Goal: Information Seeking & Learning: Learn about a topic

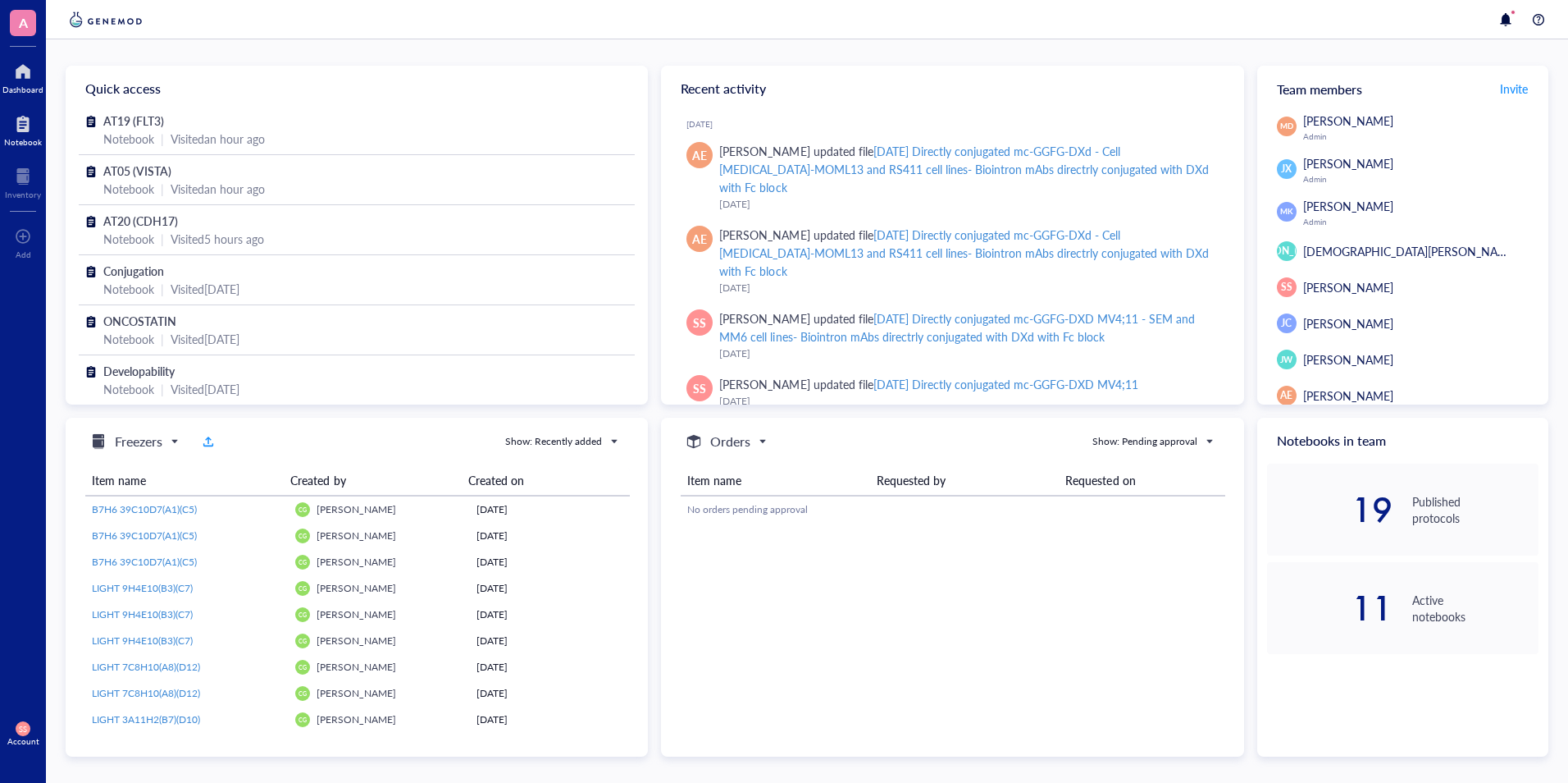
click at [38, 133] on div at bounding box center [23, 123] width 37 height 26
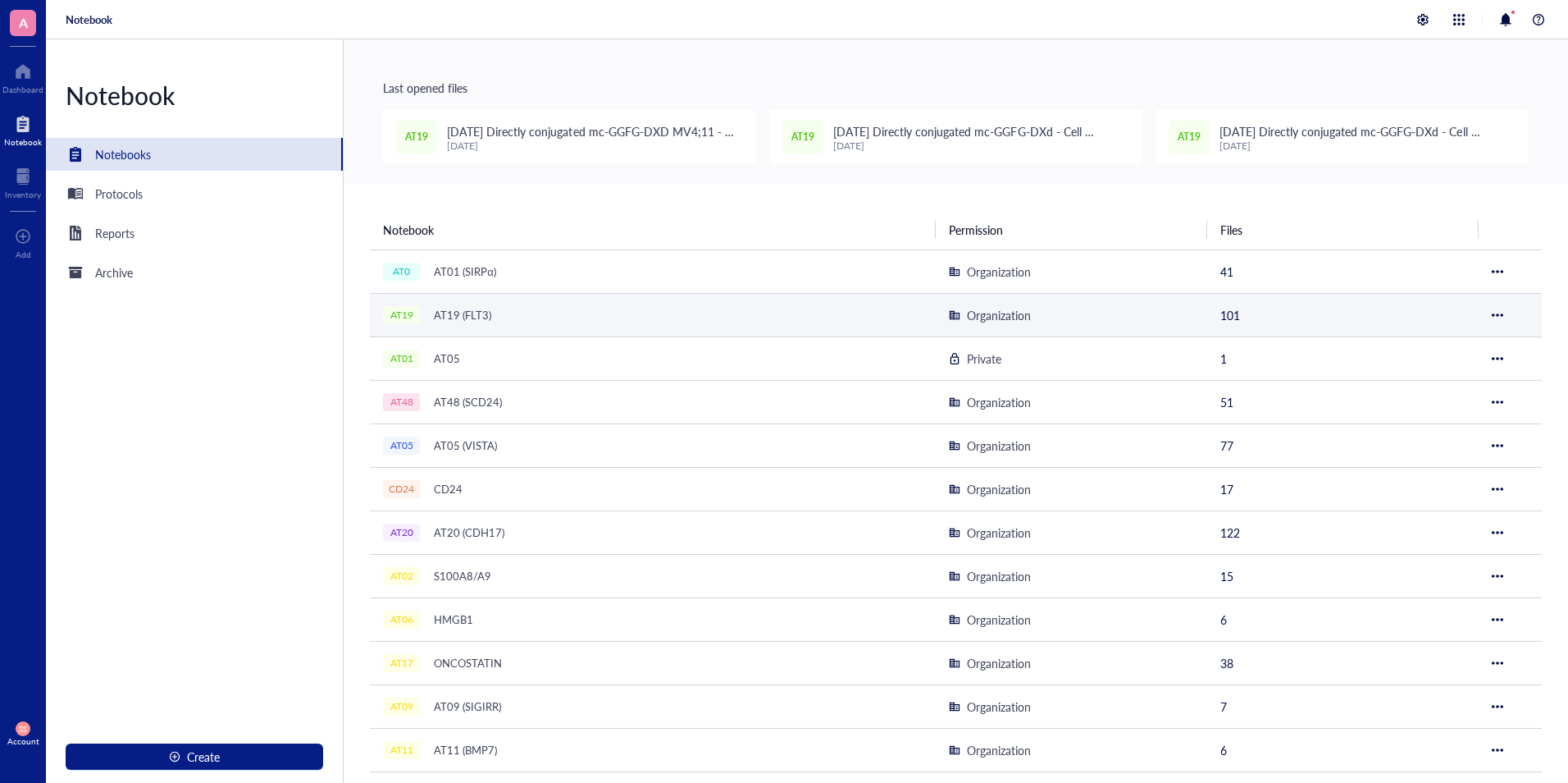
click at [473, 314] on div "AT19 (FLT3)" at bounding box center [462, 315] width 72 height 23
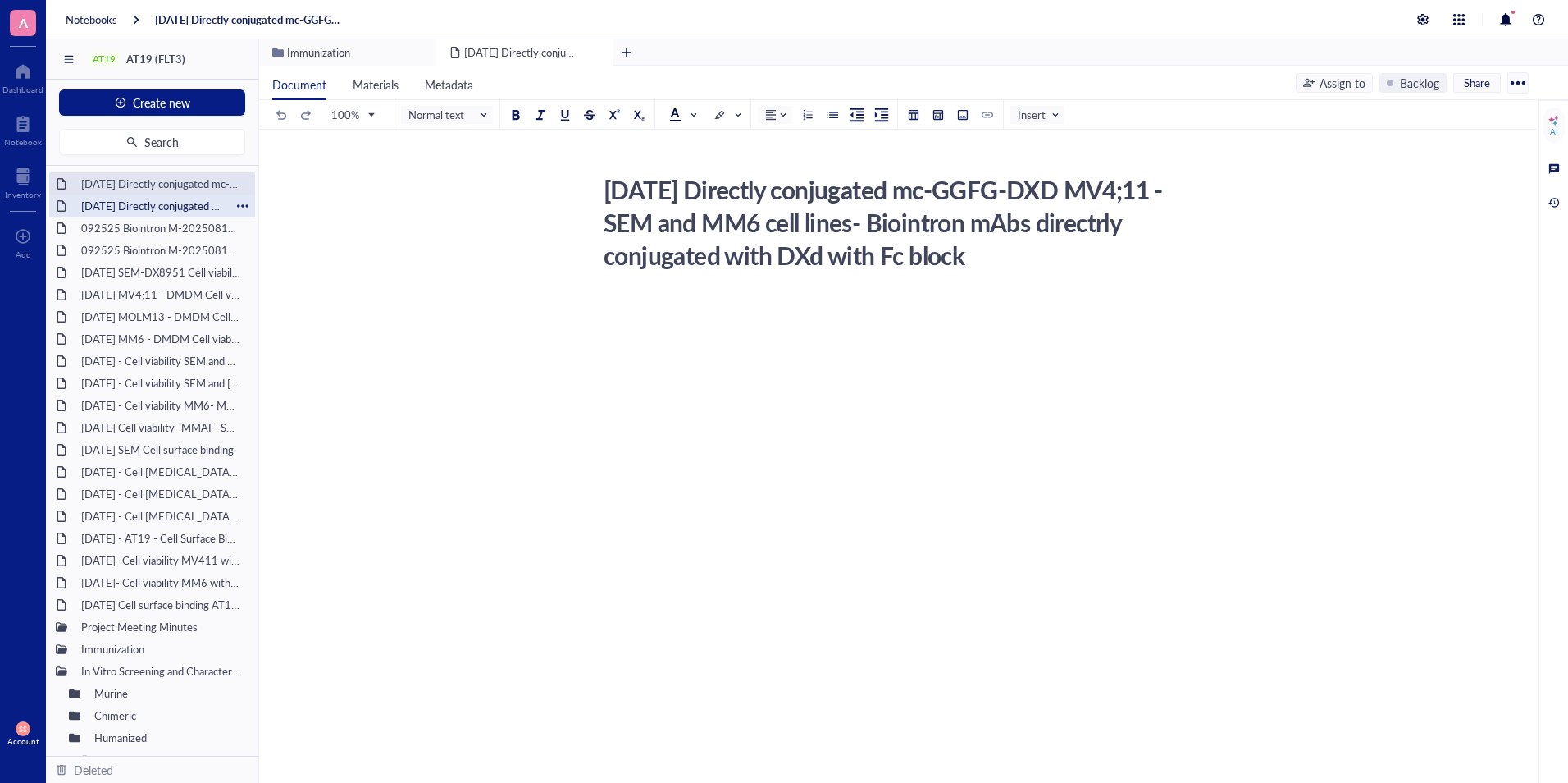
click at [147, 201] on div "[DATE] Directly conjugated mc-GGFG-DXd - Cell [MEDICAL_DATA]-MOML13 and RS411 c…" at bounding box center [152, 206] width 156 height 23
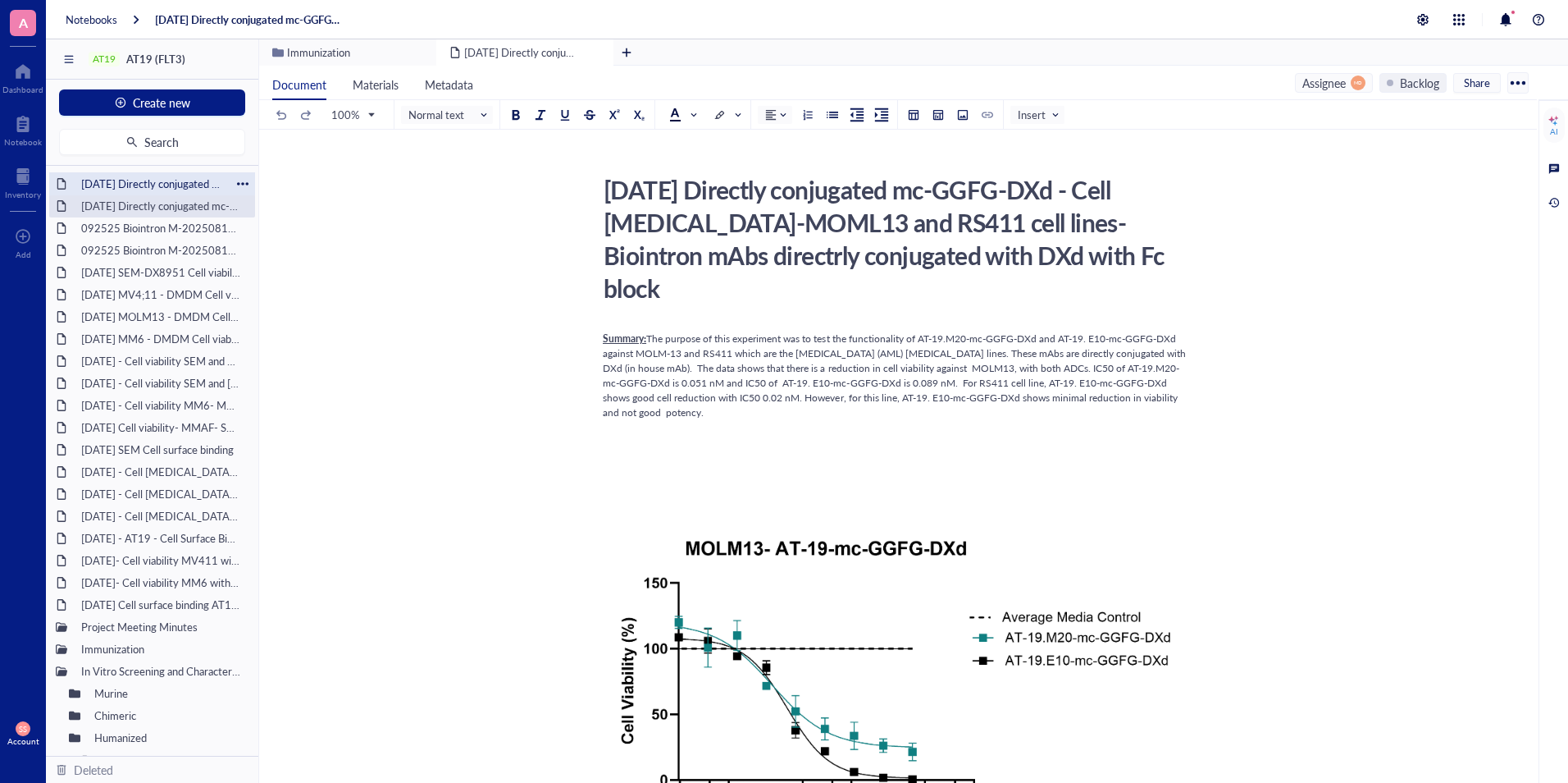
click at [161, 180] on div "[DATE] Directly conjugated mc-GGFG-DXD MV4;11 - SEM and MM6 cell lines- Biointr…" at bounding box center [152, 184] width 156 height 23
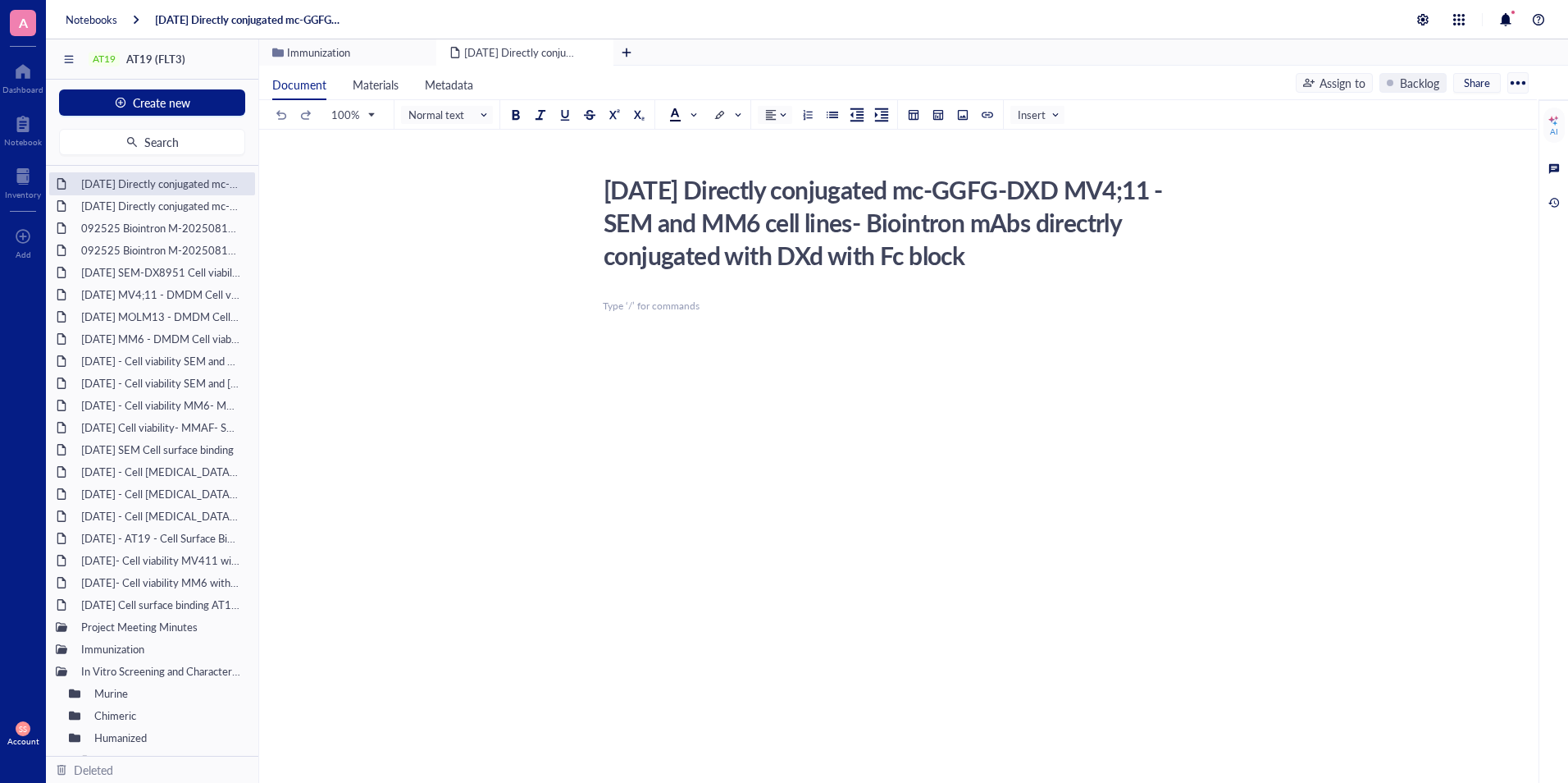
click at [394, 534] on div "[DATE] Directly conjugated mc-GGFG-DXD MV4;11 - SEM and MM6 cell lines- Biointr…" at bounding box center [895, 411] width 1271 height 485
click at [159, 206] on div "[DATE] Directly conjugated mc-GGFG-DXd - Cell [MEDICAL_DATA]-MOML13 and RS411 c…" at bounding box center [152, 206] width 156 height 23
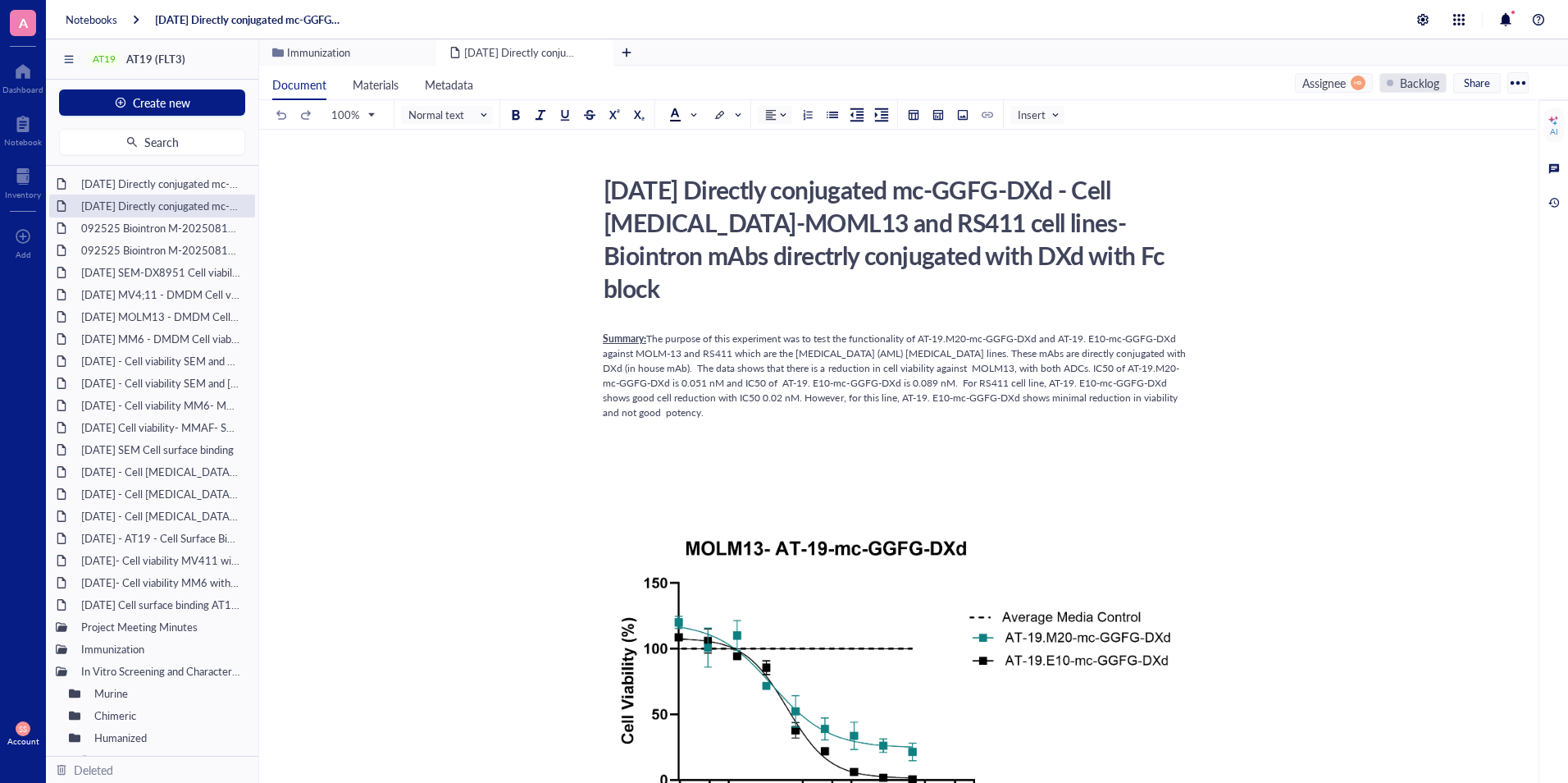
click at [1427, 75] on div "Backlog" at bounding box center [1419, 82] width 39 height 18
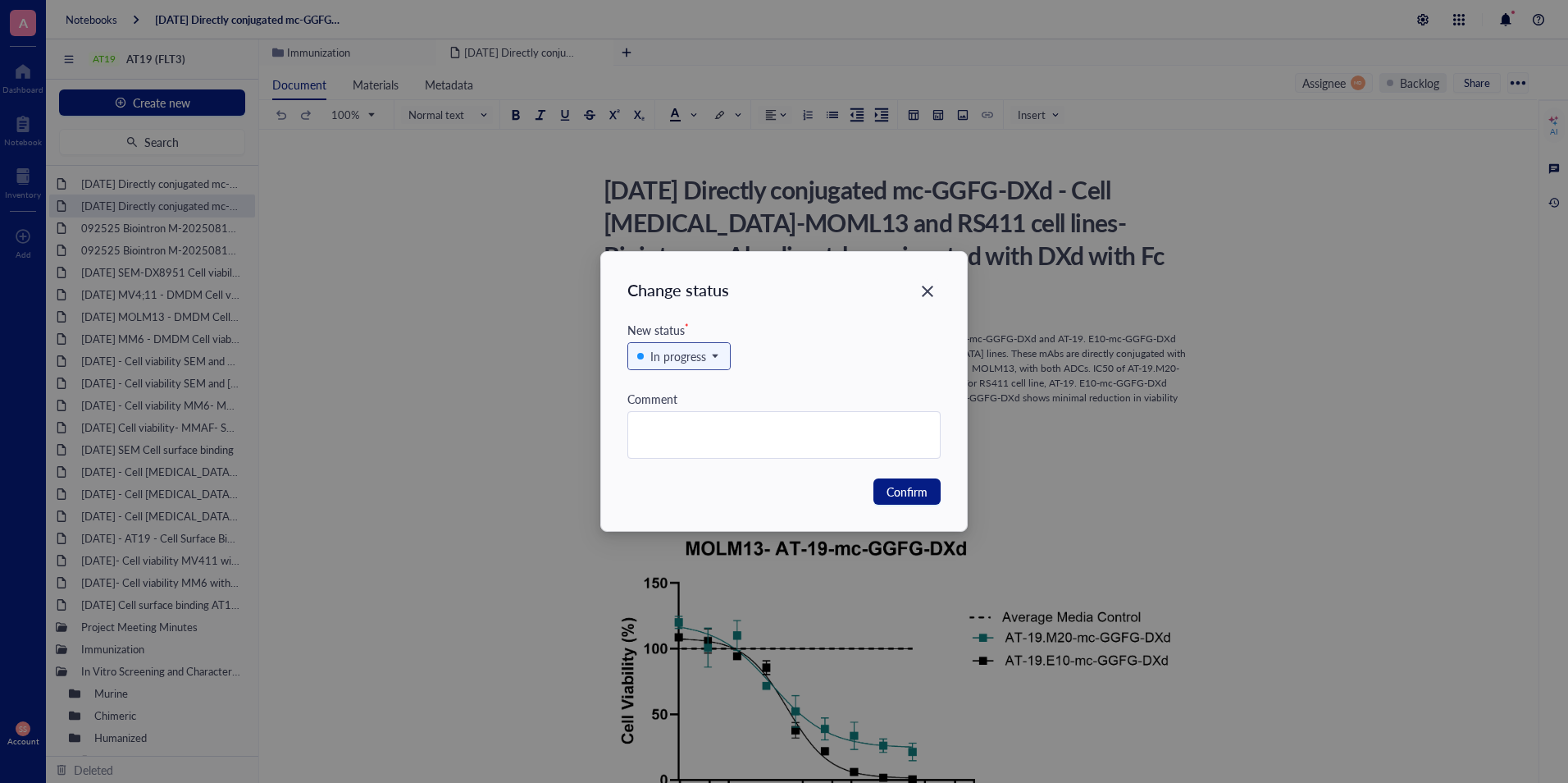
click at [714, 363] on span "In progress" at bounding box center [677, 355] width 81 height 18
click at [676, 436] on div "In review" at bounding box center [674, 438] width 46 height 18
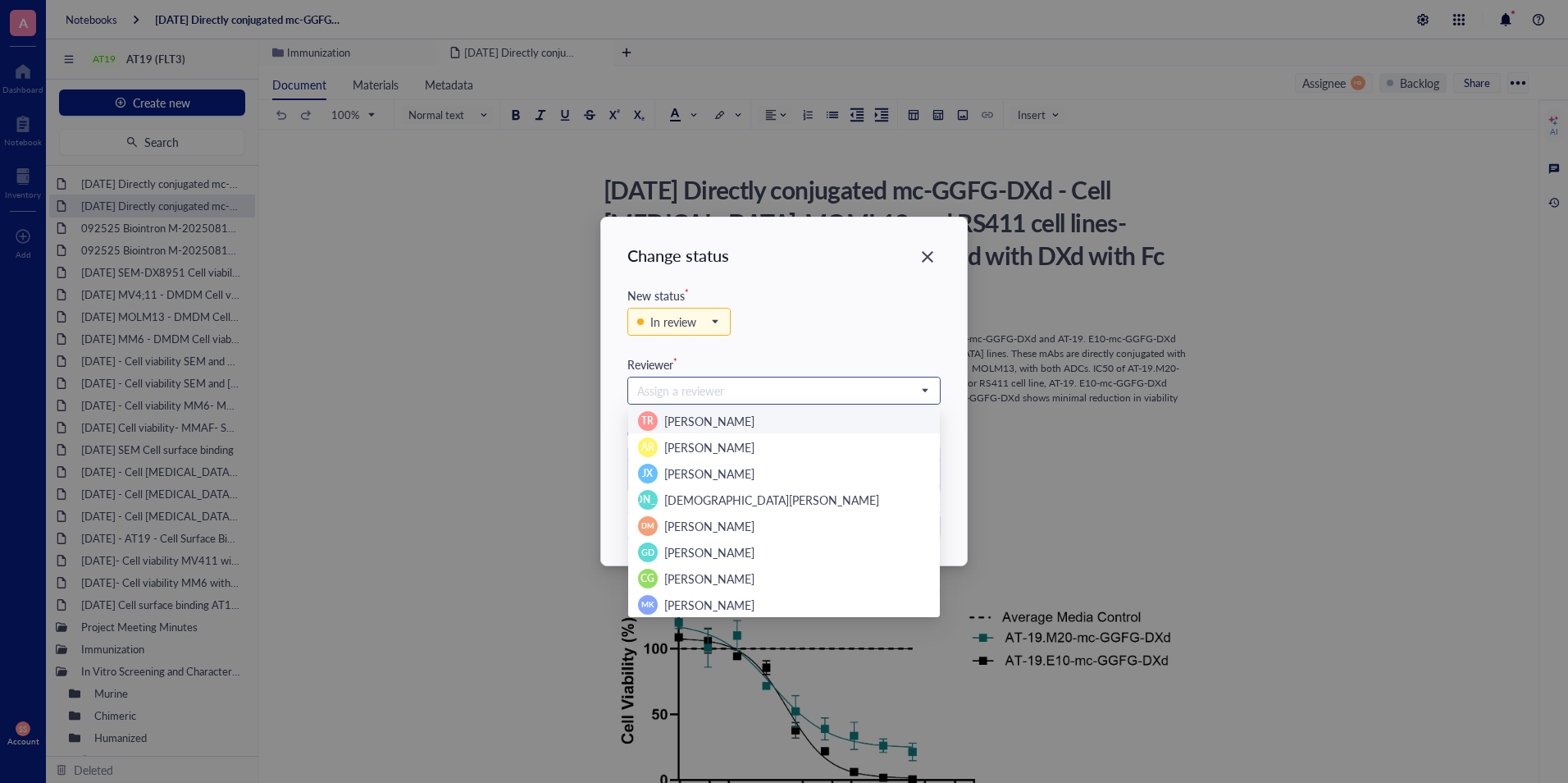
click at [690, 394] on input "search" at bounding box center [777, 390] width 279 height 25
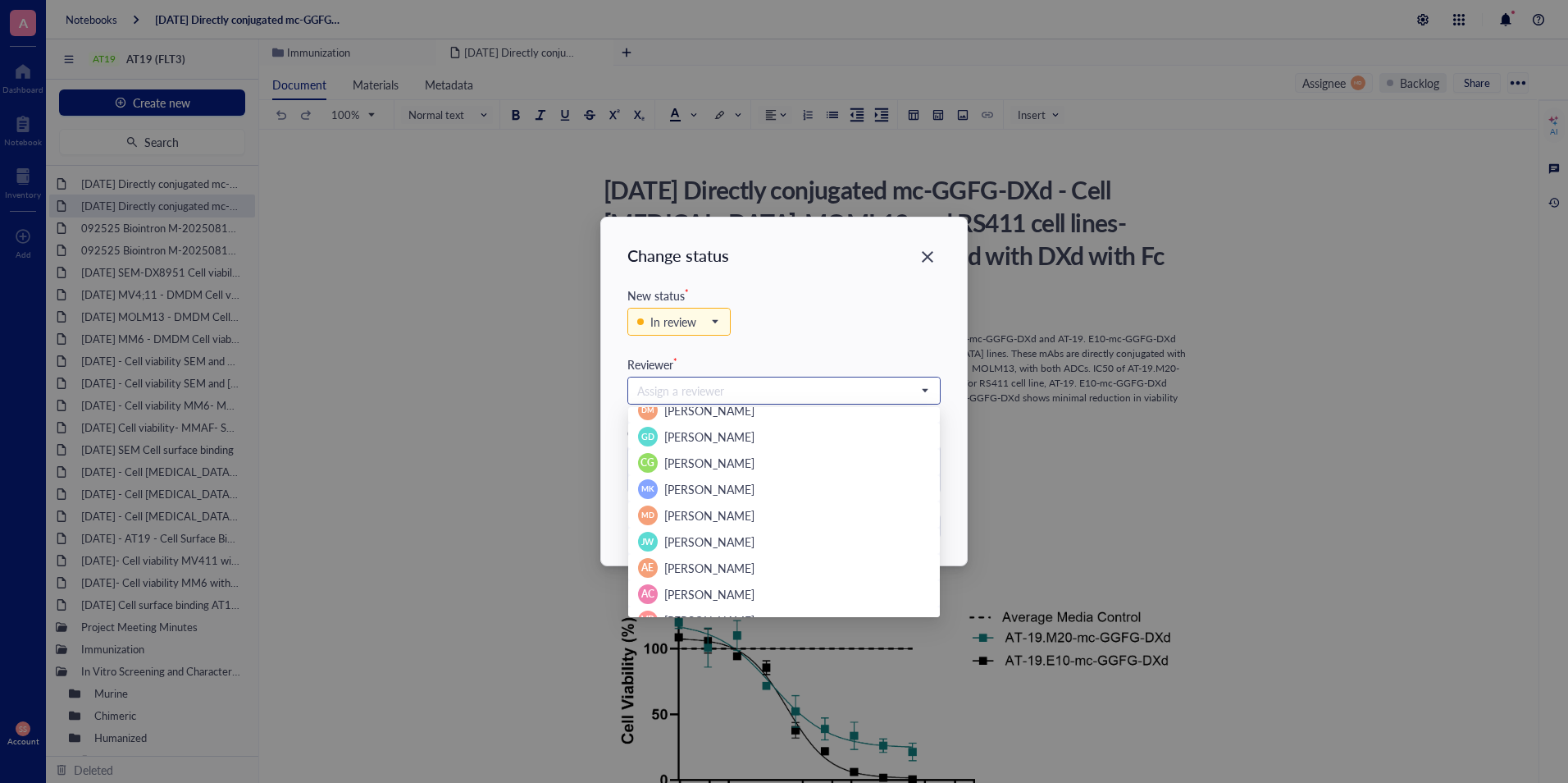
click at [728, 508] on div "MD [PERSON_NAME]" at bounding box center [784, 514] width 292 height 20
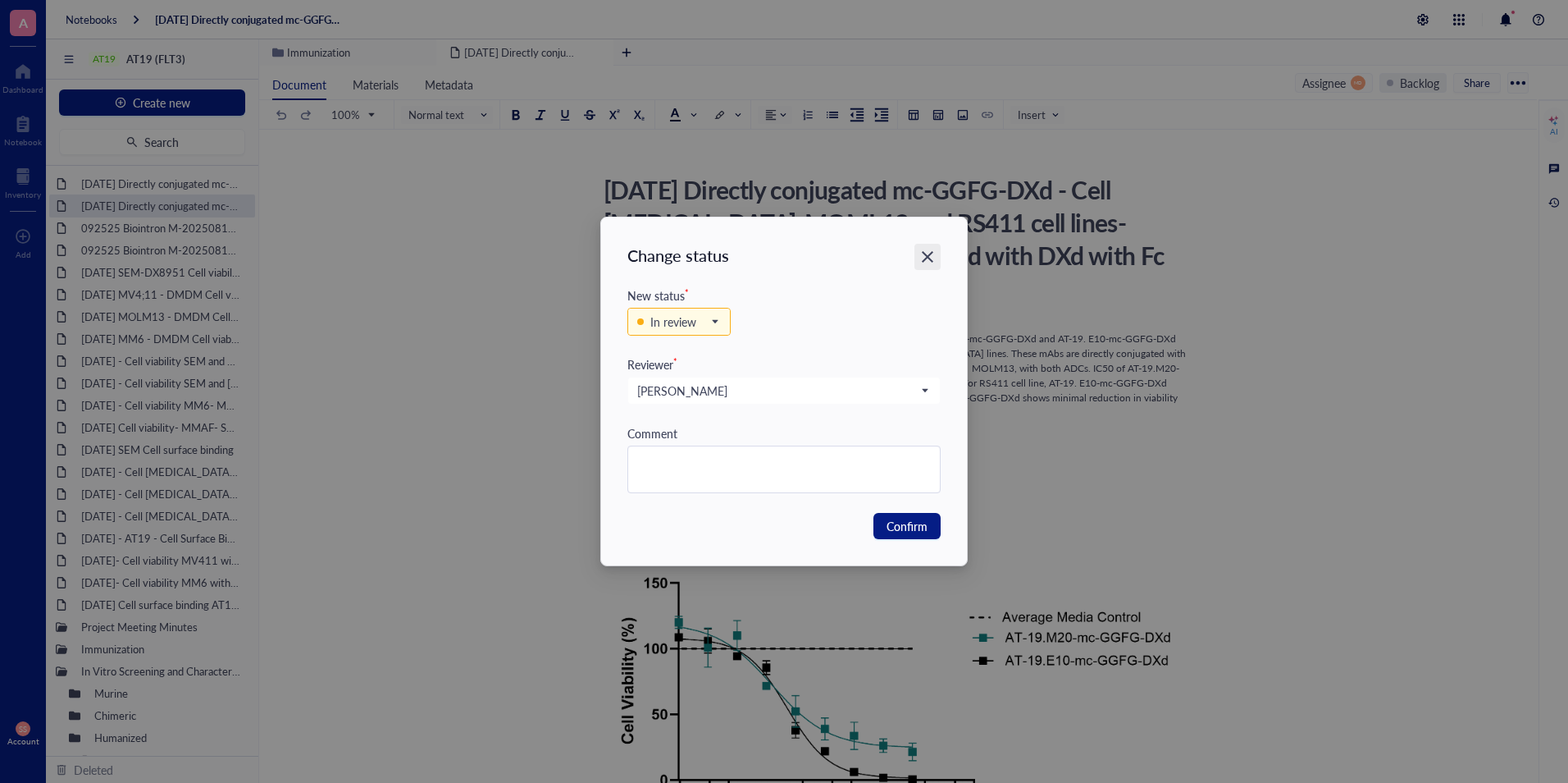
click at [921, 258] on icon "Close" at bounding box center [928, 257] width 15 height 15
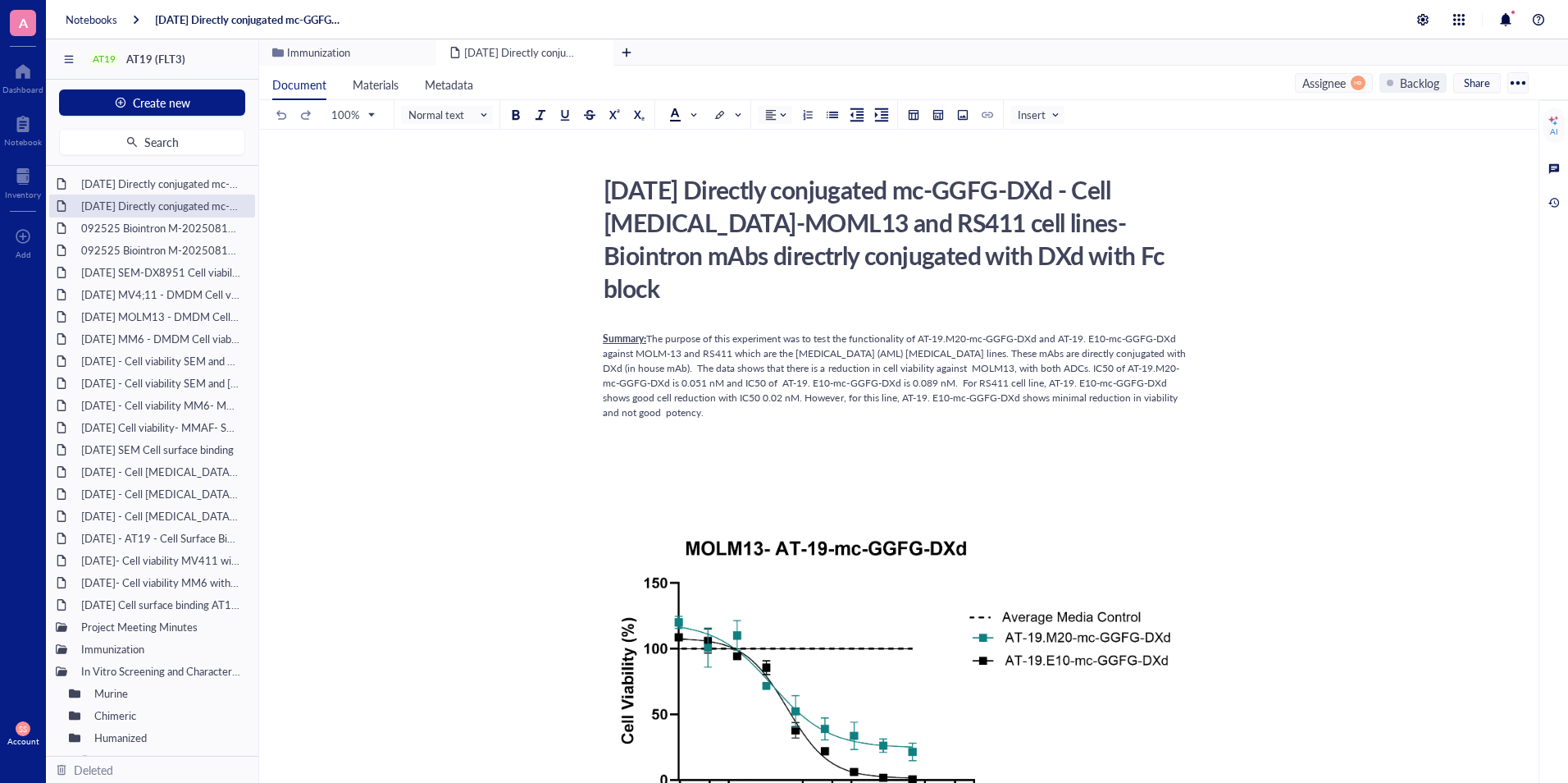
click at [1349, 80] on div "Assignee MD" at bounding box center [1334, 82] width 78 height 20
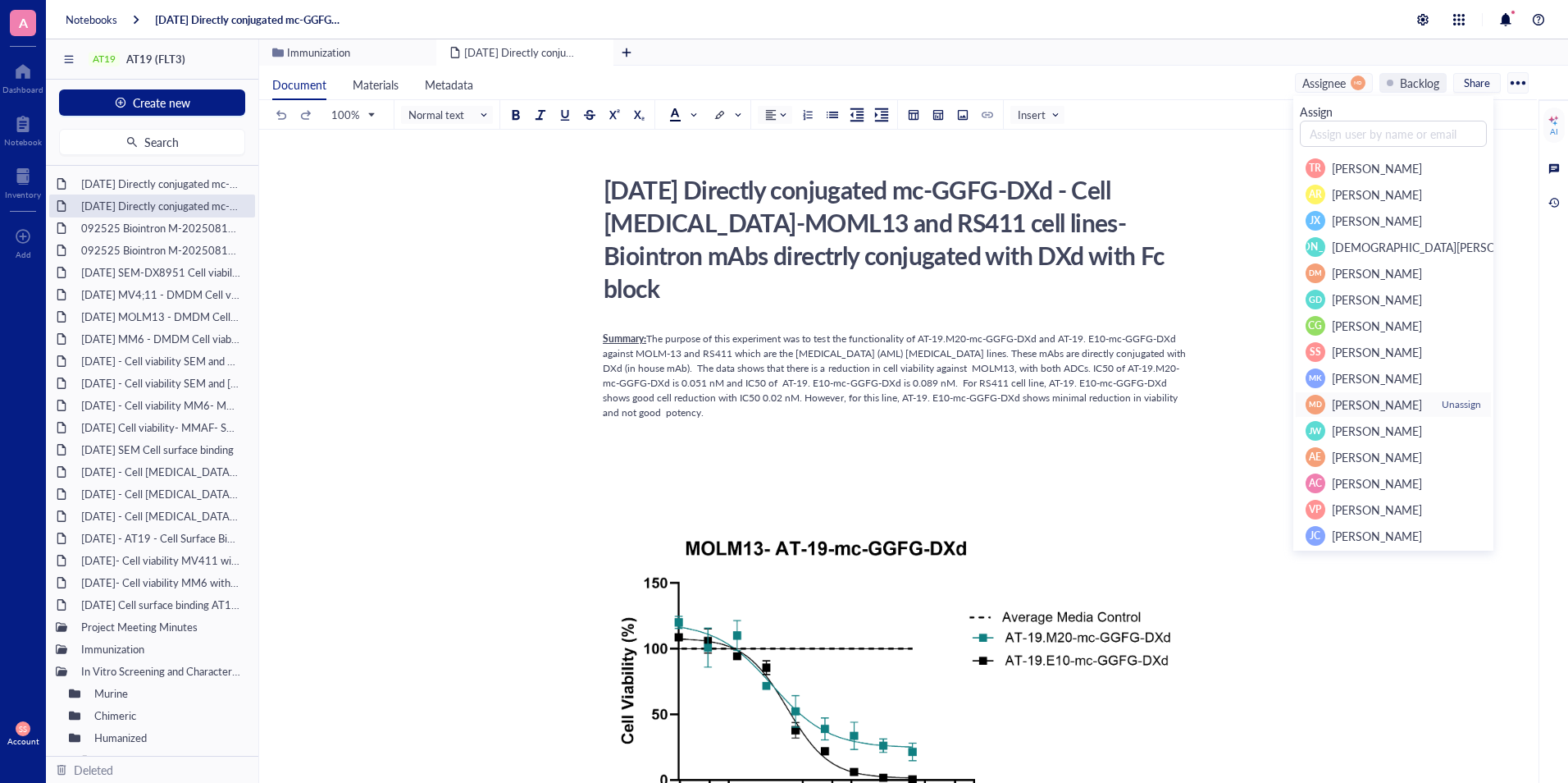
click at [1463, 402] on div "Unassign" at bounding box center [1462, 404] width 39 height 14
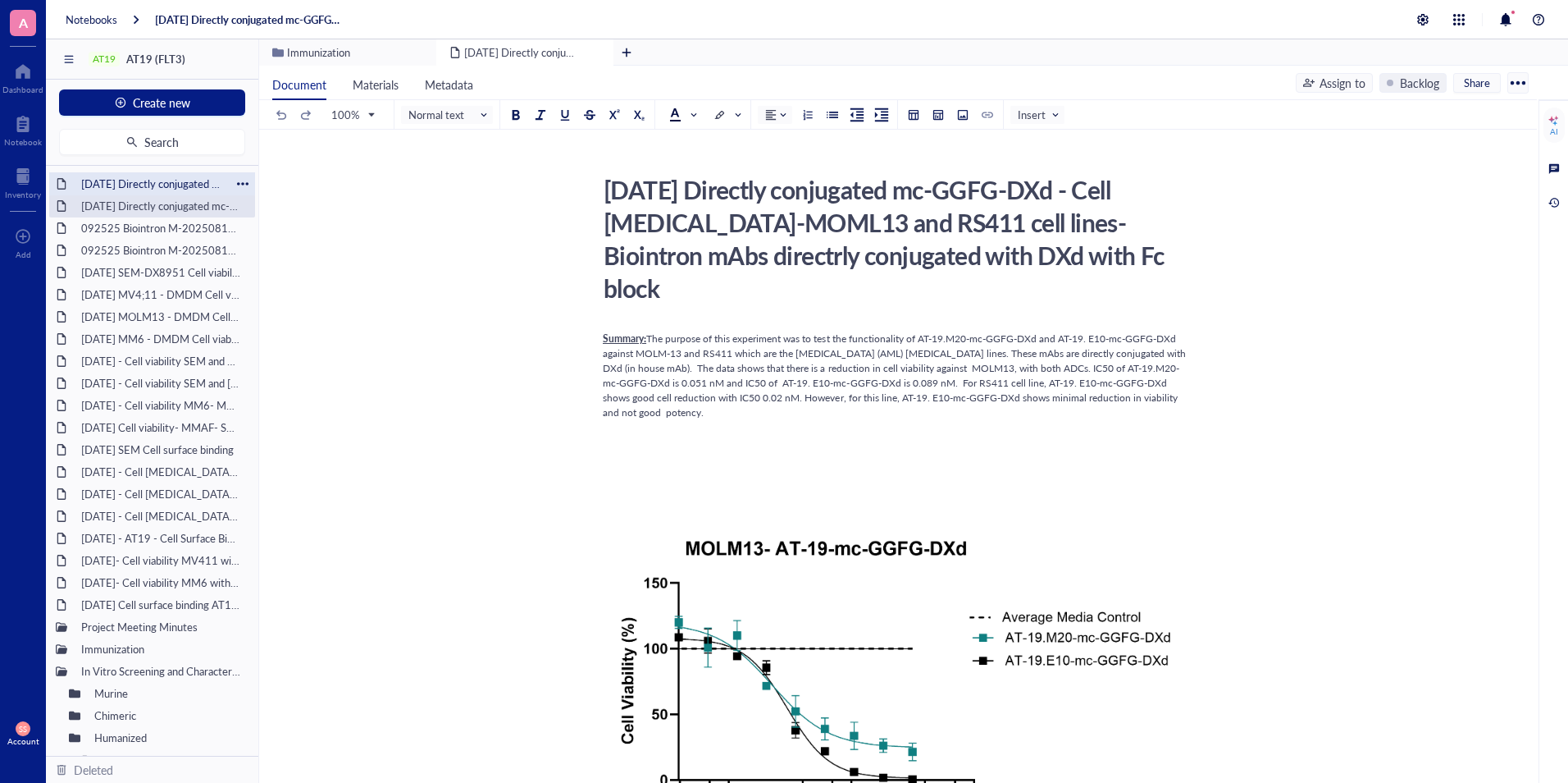
click at [160, 187] on div "[DATE] Directly conjugated mc-GGFG-DXD MV4;11 - SEM and MM6 cell lines- Biointr…" at bounding box center [152, 184] width 156 height 23
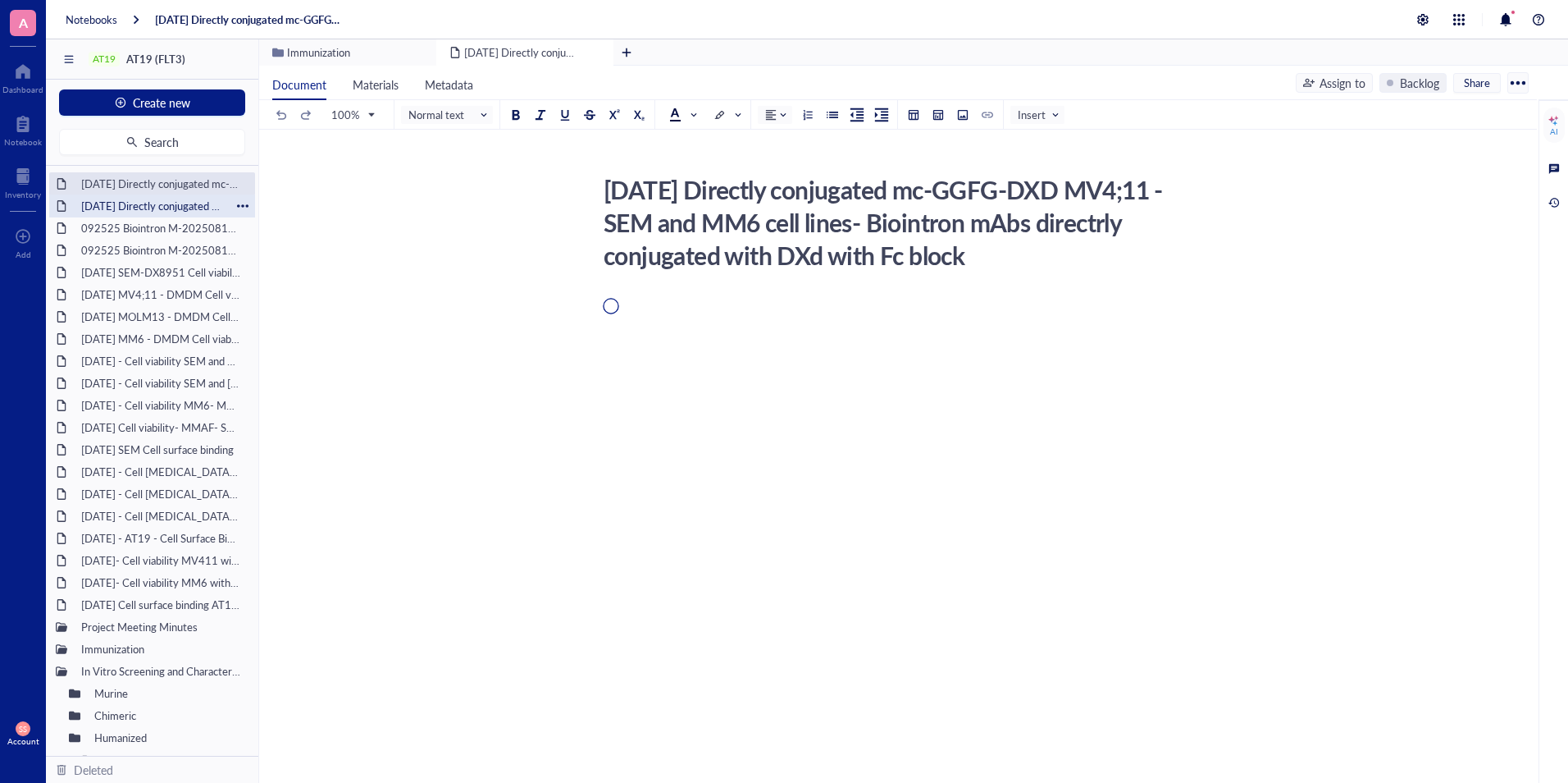
click at [158, 201] on div "[DATE] Directly conjugated mc-GGFG-DXd - Cell [MEDICAL_DATA]-MOML13 and RS411 c…" at bounding box center [152, 206] width 156 height 23
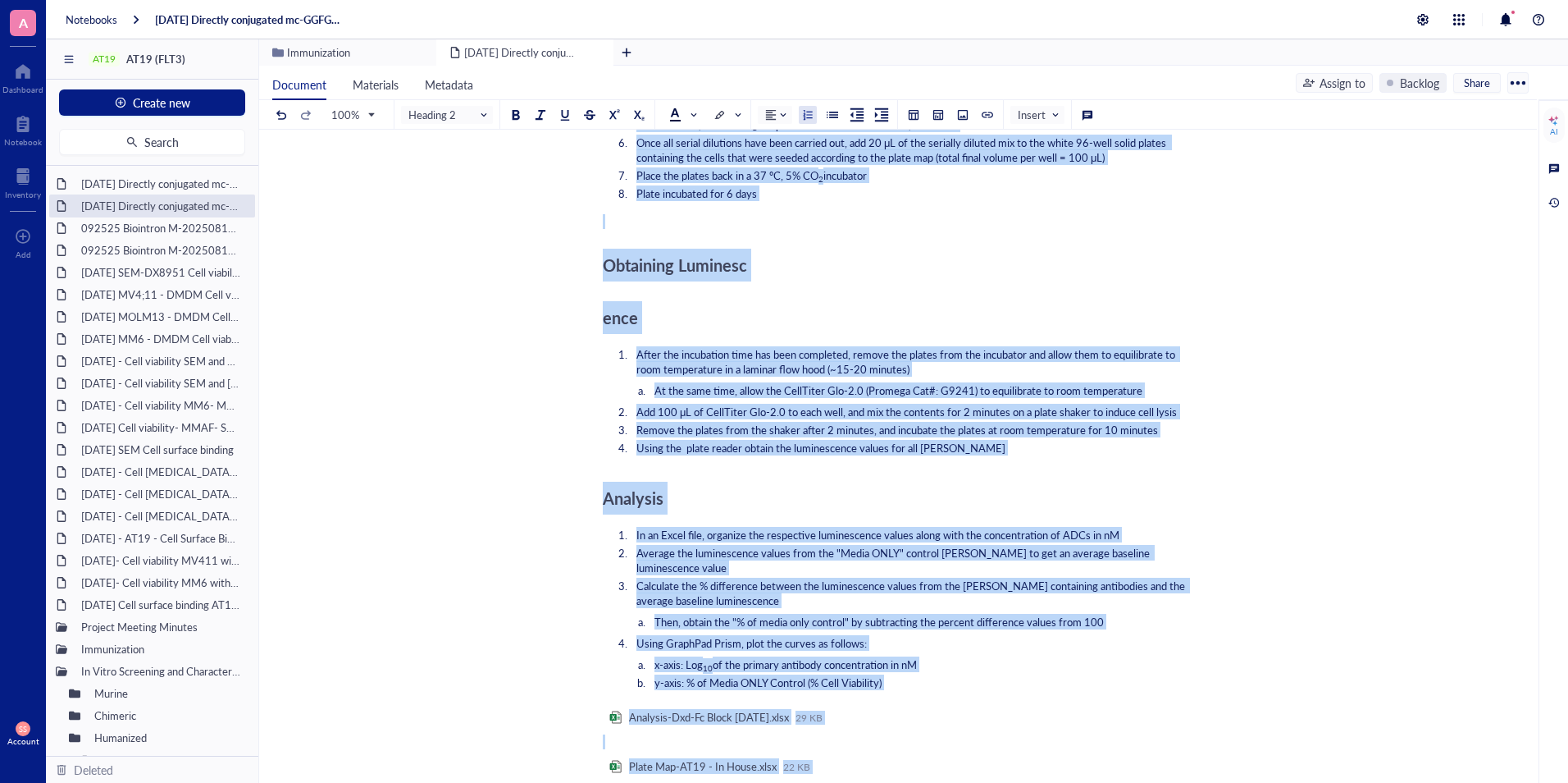
scroll to position [1635, 0]
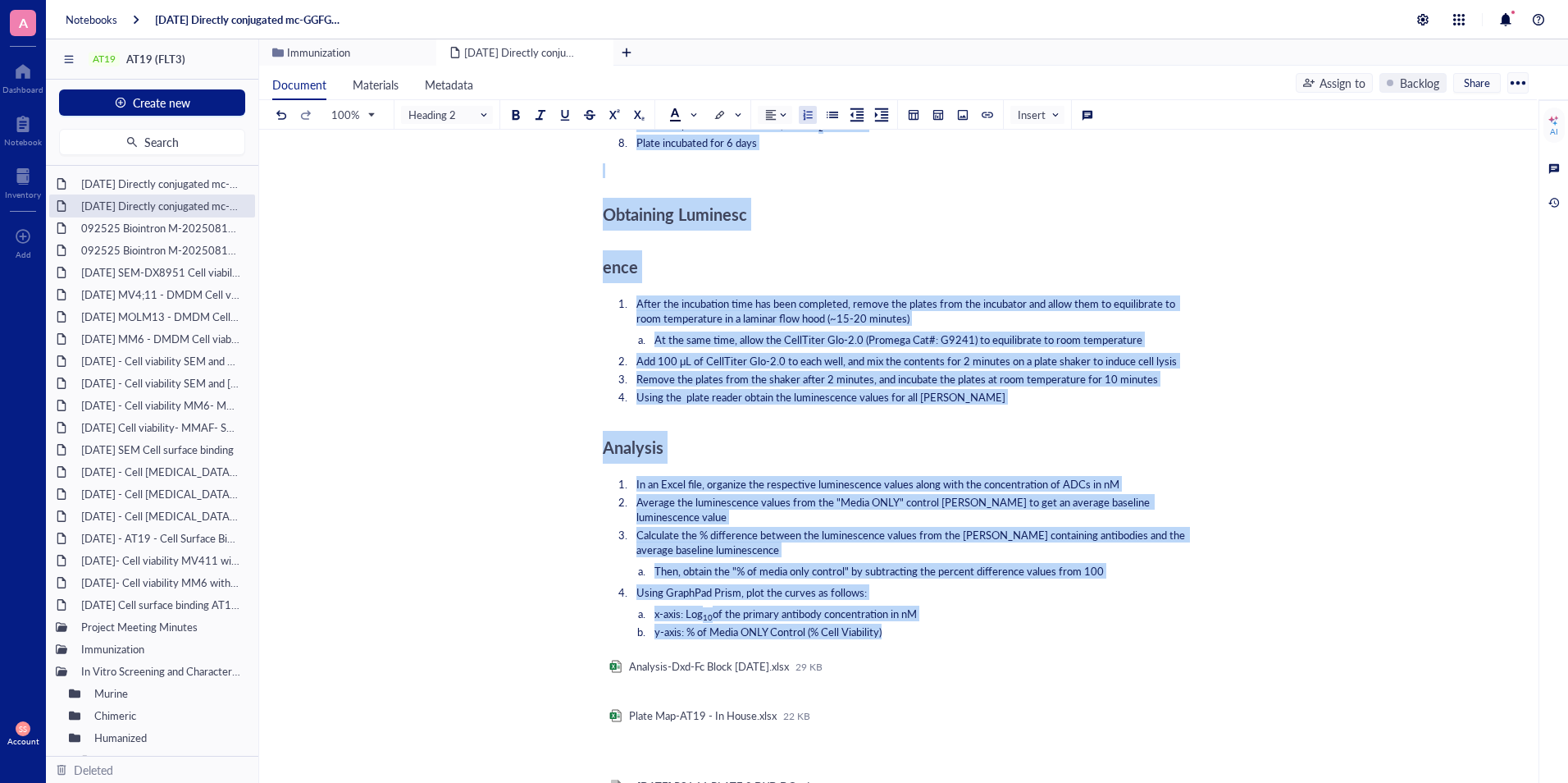
drag, startPoint x: 603, startPoint y: 284, endPoint x: 887, endPoint y: 621, distance: 440.7
click at [887, 621] on div "Summary: The purpose of this experiment was to test the functionality of AT-19.…" at bounding box center [894, 3] width 584 height 2620
copy div "Lore Ipsumdolors ame Consect ﻿ ﻿ Adipi eli SEDD11 eiu TE713 inci utlab etd magn…"
click at [192, 179] on div "[DATE] Directly conjugated mc-GGFG-DXD MV4;11 - SEM and MM6 cell lines- Biointr…" at bounding box center [152, 184] width 156 height 23
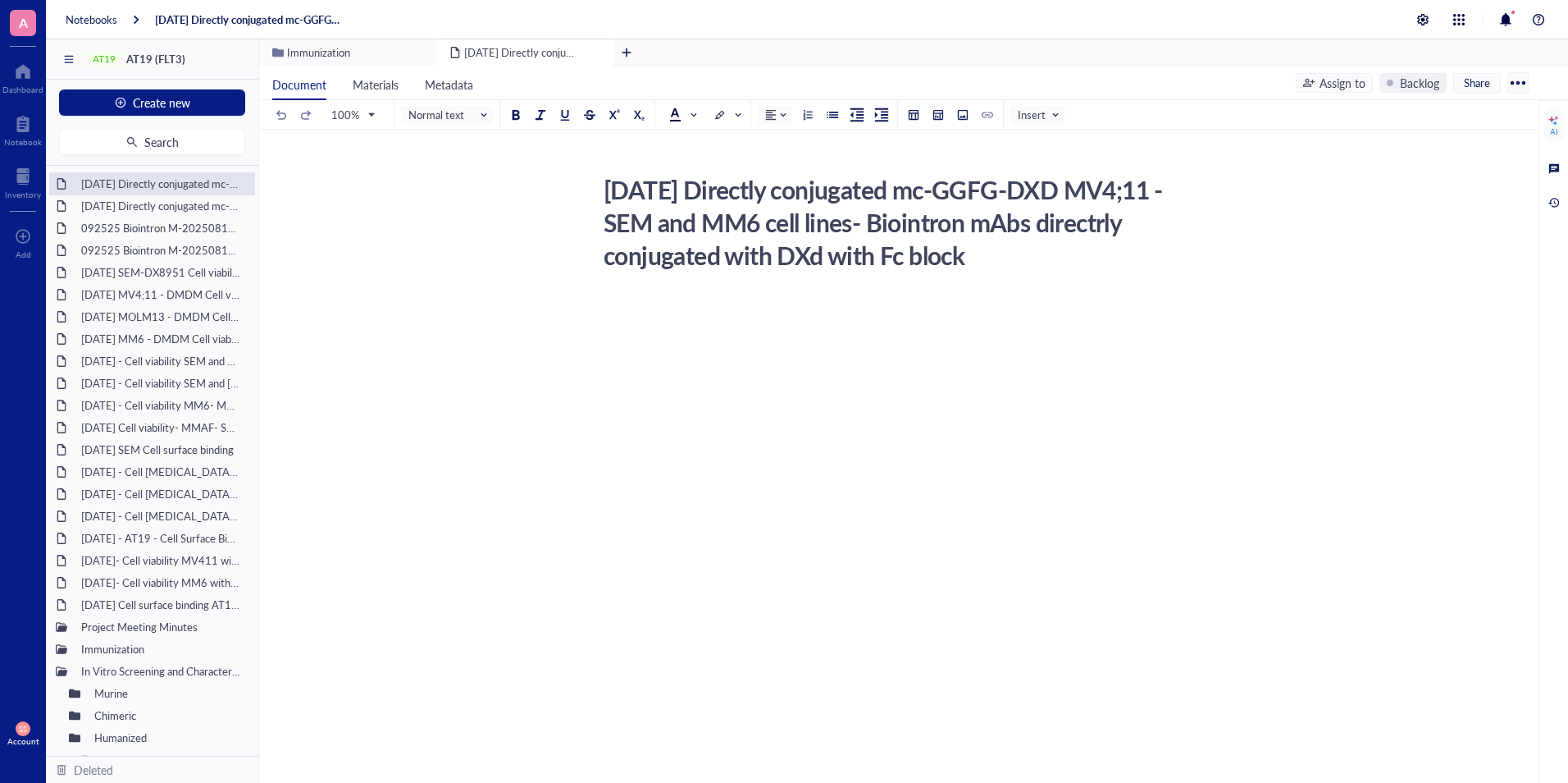
click at [611, 516] on div "﻿ ﻿ ﻿" at bounding box center [894, 474] width 584 height 360
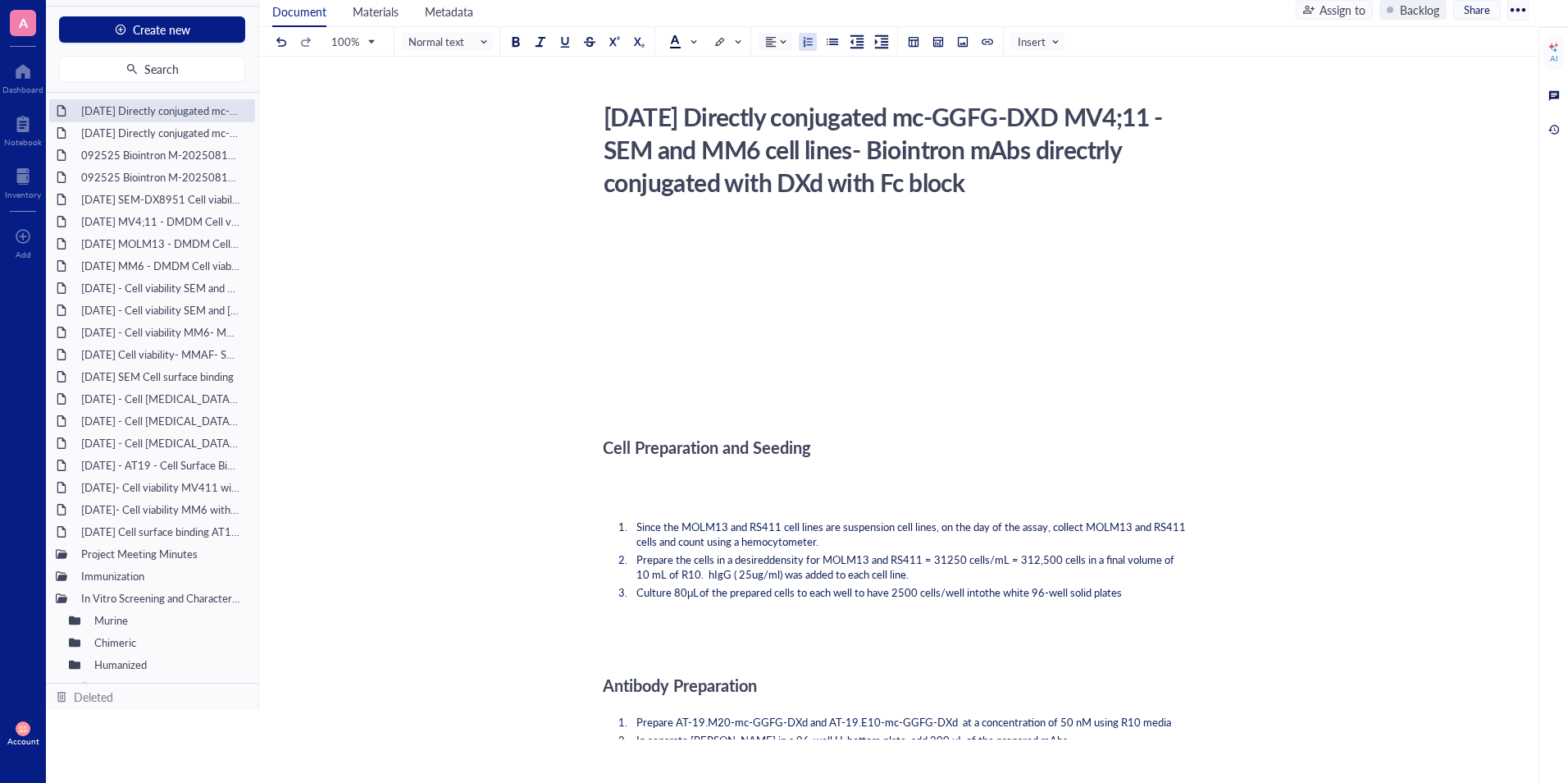
click at [730, 528] on span "Since the MOLM13 and RS411 cell lines are suspension cell lines, on the day of …" at bounding box center [912, 534] width 552 height 31
drag, startPoint x: 749, startPoint y: 523, endPoint x: 680, endPoint y: 525, distance: 69.0
click at [680, 525] on span "Since the MV4;11, SEM and MM6 cell lines are suspension cell lines, on the day …" at bounding box center [902, 534] width 531 height 31
copy span "MV4;11, SEM"
drag, startPoint x: 923, startPoint y: 557, endPoint x: 826, endPoint y: 557, distance: 97.0
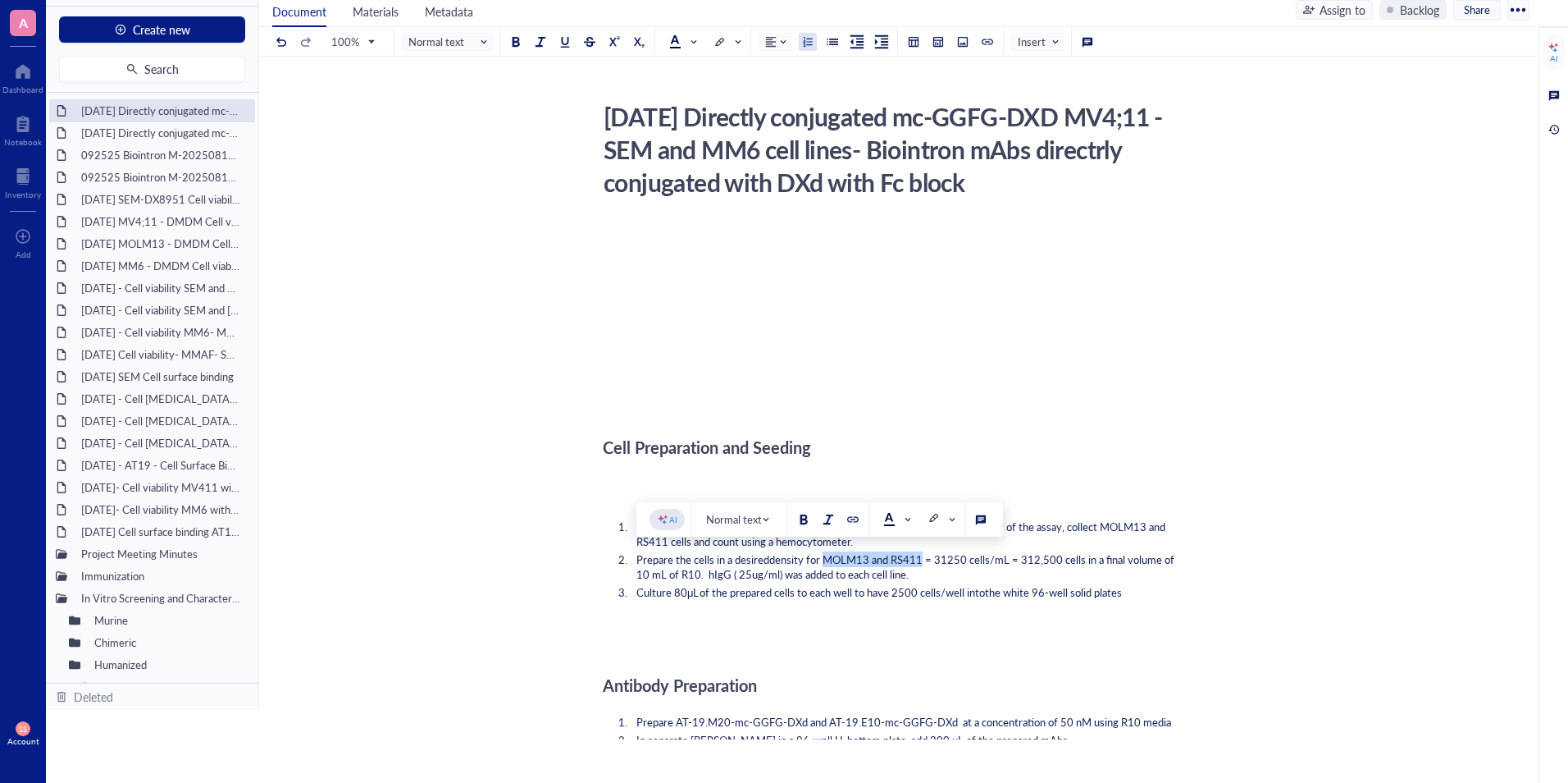
click at [826, 557] on span "density for MOLM13 and RS411 = 31250 cells/mL = 312,500 cells in a final volume…" at bounding box center [907, 567] width 541 height 31
click at [873, 561] on span "MV4;11, SEM" at bounding box center [853, 559] width 66 height 15
click at [671, 576] on span "= 31250 cells/mL = 312,500 cells in a final volume of 10 mL of R10. hIgG ( 25ug…" at bounding box center [912, 567] width 552 height 31
click at [679, 572] on span "= 31250 cells/mL = 312,500 cells in a final volume of 10 mL of I10. hIgG ( 25ug…" at bounding box center [912, 567] width 552 height 31
click at [685, 576] on span "= 31250 cells/mL = 312,500 cells in a final volume of 10 mL of I10 and MM6 . hI…" at bounding box center [912, 567] width 552 height 31
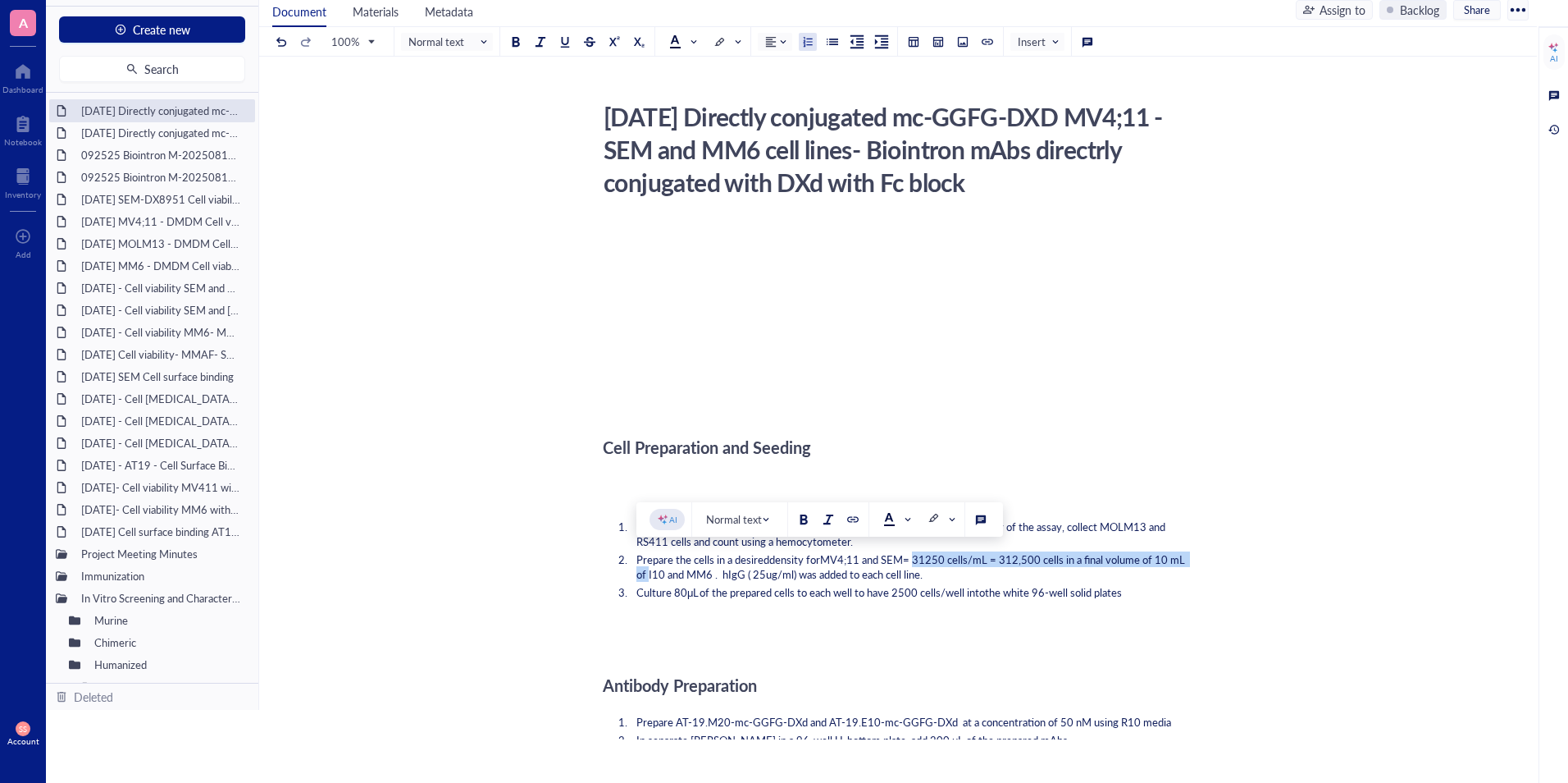
drag, startPoint x: 923, startPoint y: 560, endPoint x: 664, endPoint y: 572, distance: 259.3
click at [664, 572] on span "= 31250 cells/mL = 312,500 cells in a final volume of 10 mL of I10 and MM6 . hI…" at bounding box center [912, 567] width 552 height 31
copy span "31250 cells/mL = 312,500 cells in a final volume of 10 mL of"
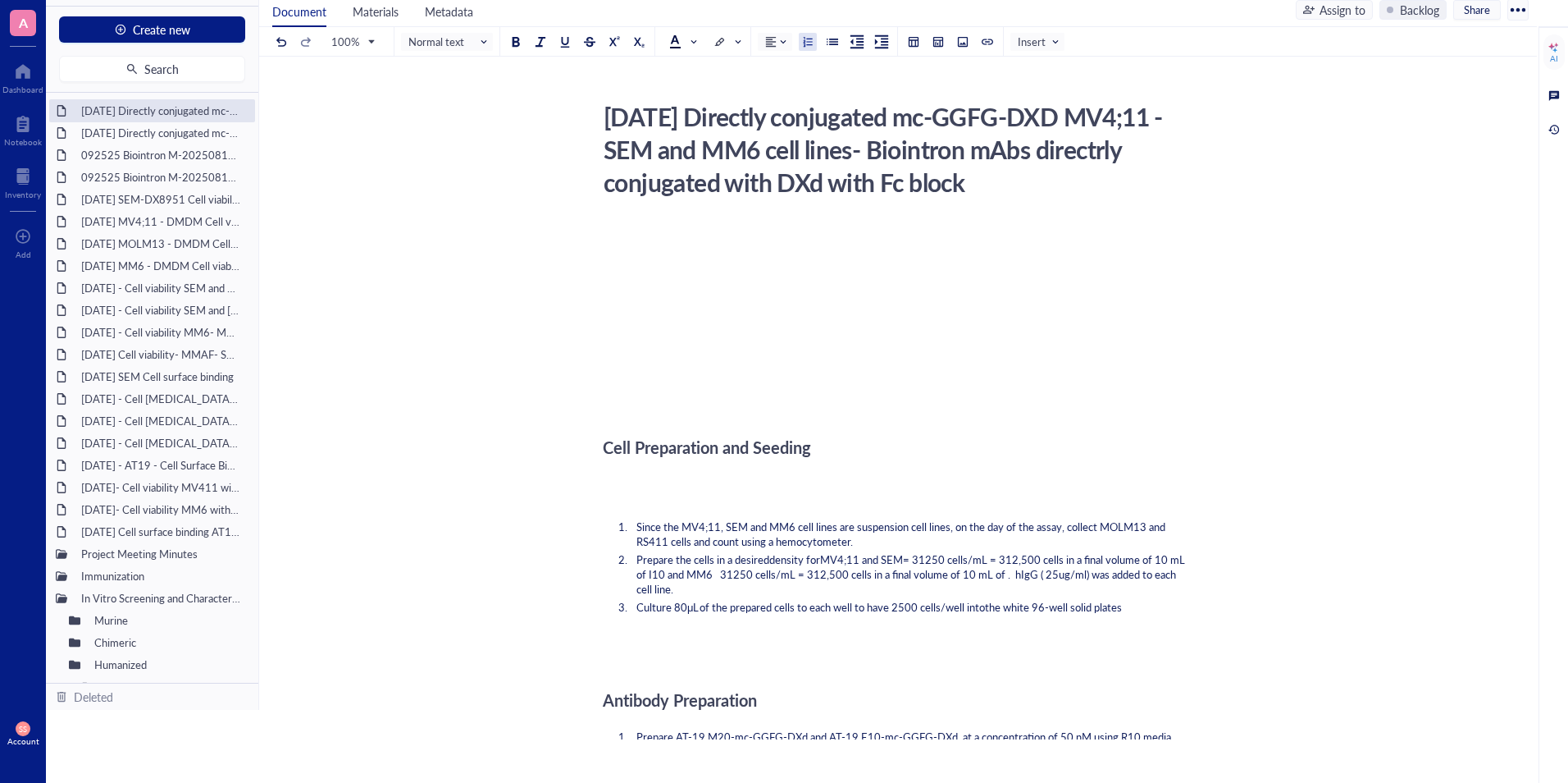
click at [701, 575] on span "= 31250 cells/mL = 312,500 cells in a final volume of 10 mL of I10 and MM6 3125…" at bounding box center [912, 574] width 552 height 45
click at [717, 579] on span "= 31250 cells/mL = 312,500 cells in a final volume of 10 mL of I10. MM6 31250 c…" at bounding box center [912, 574] width 552 height 45
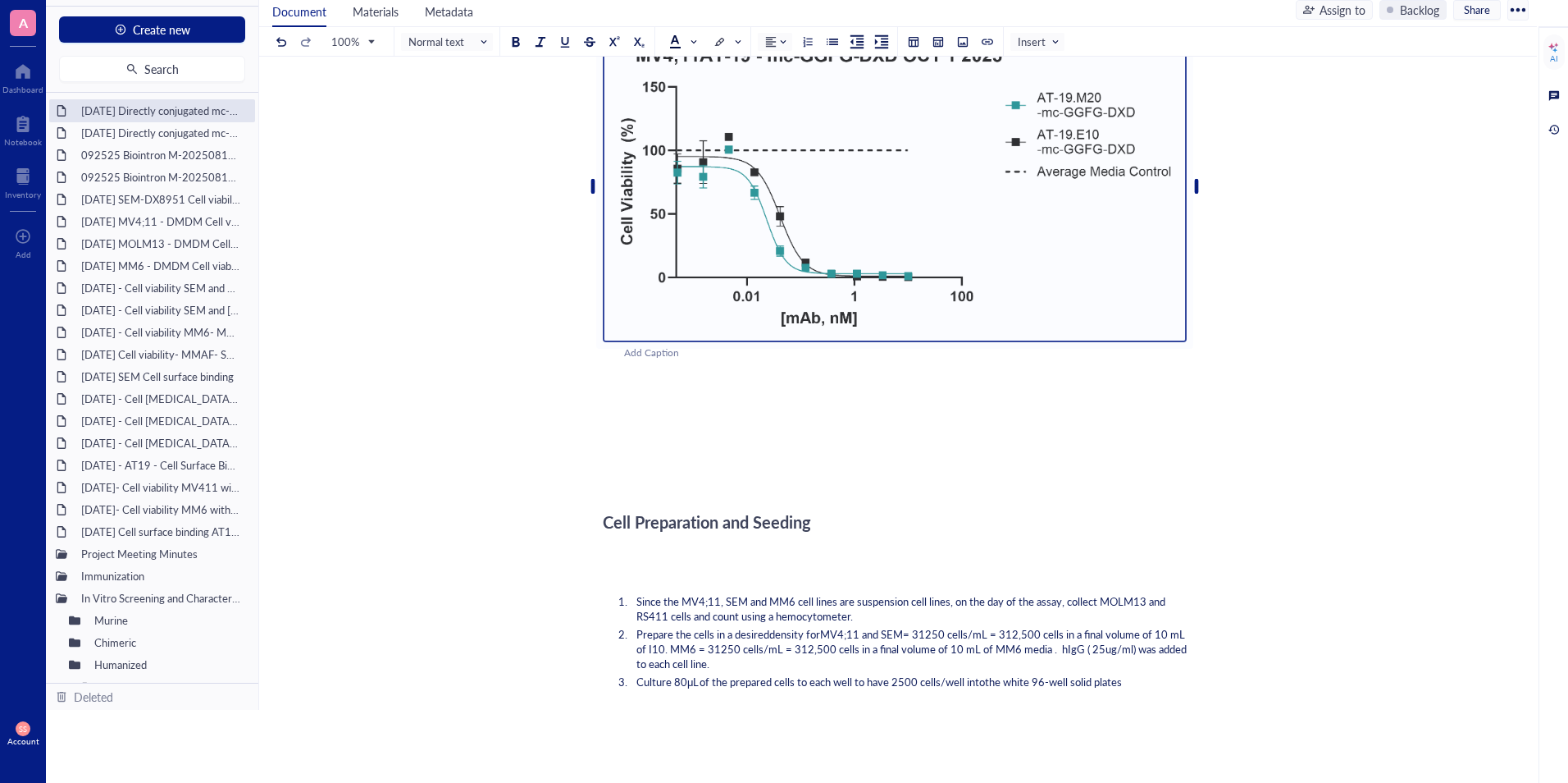
scroll to position [271, 0]
click at [644, 395] on div "﻿" at bounding box center [894, 391] width 584 height 14
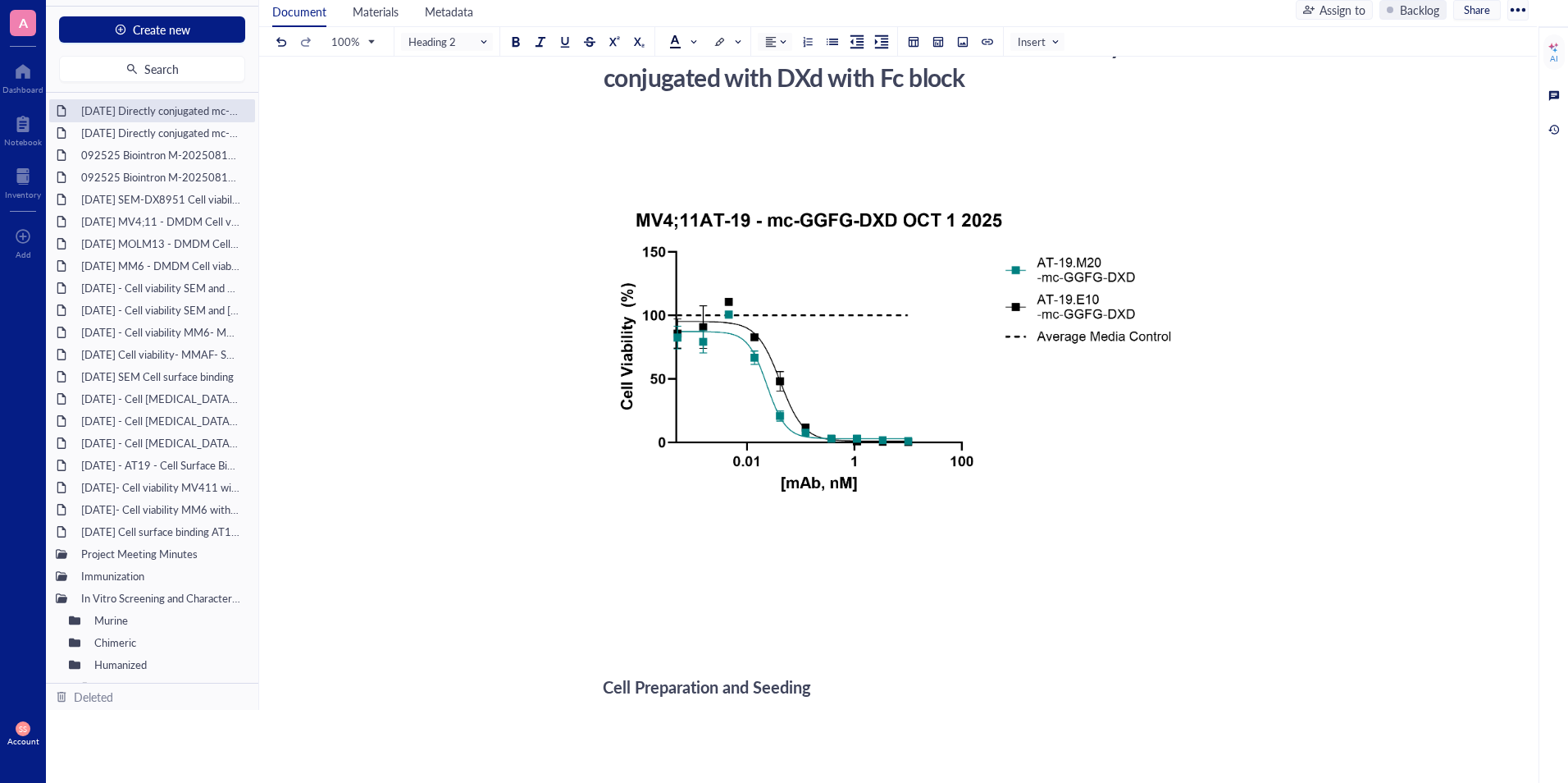
scroll to position [105, 0]
click at [662, 522] on div "Add Caption" at bounding box center [915, 519] width 584 height 15
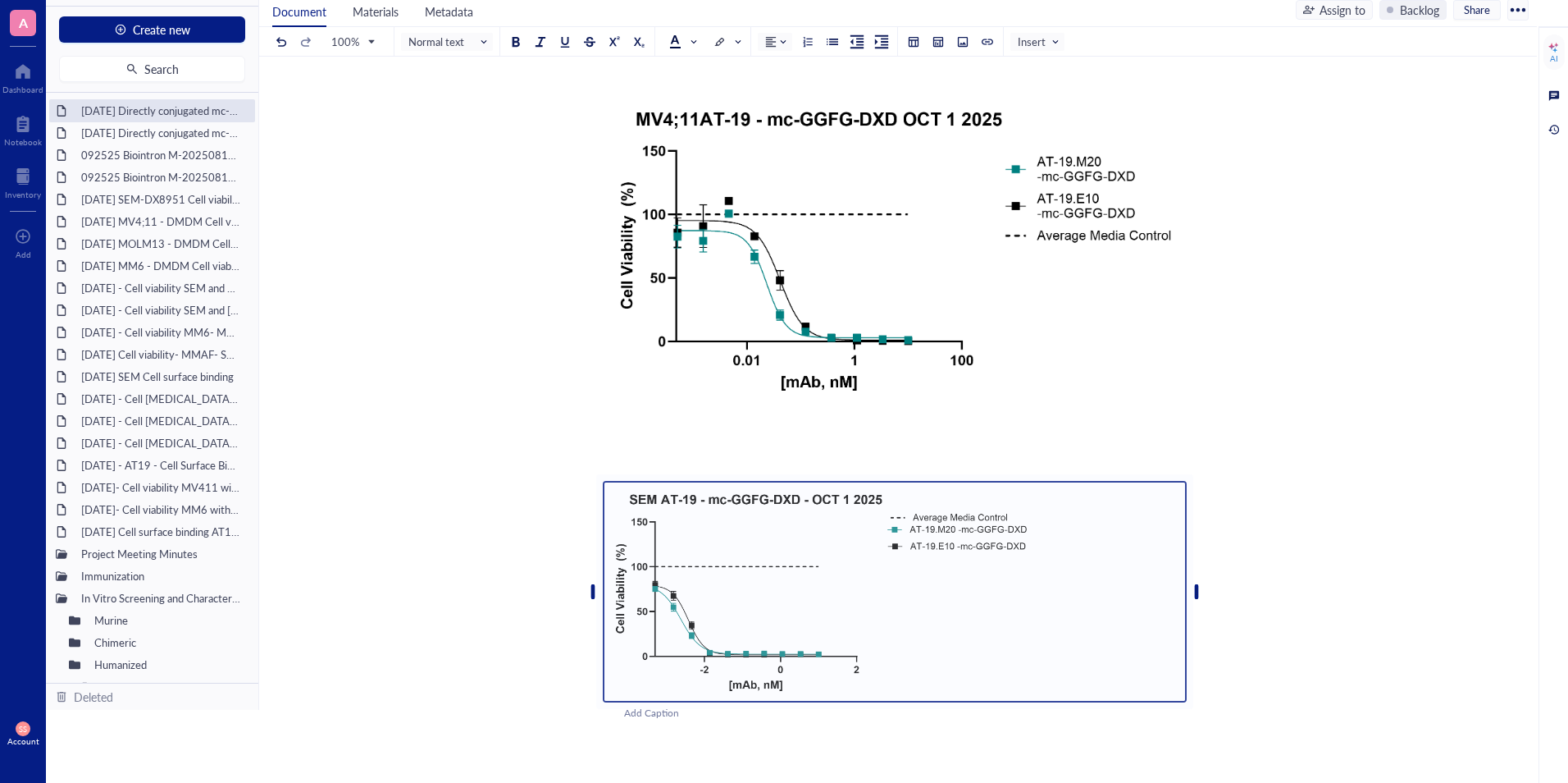
scroll to position [207, 0]
click at [889, 611] on img at bounding box center [894, 591] width 584 height 222
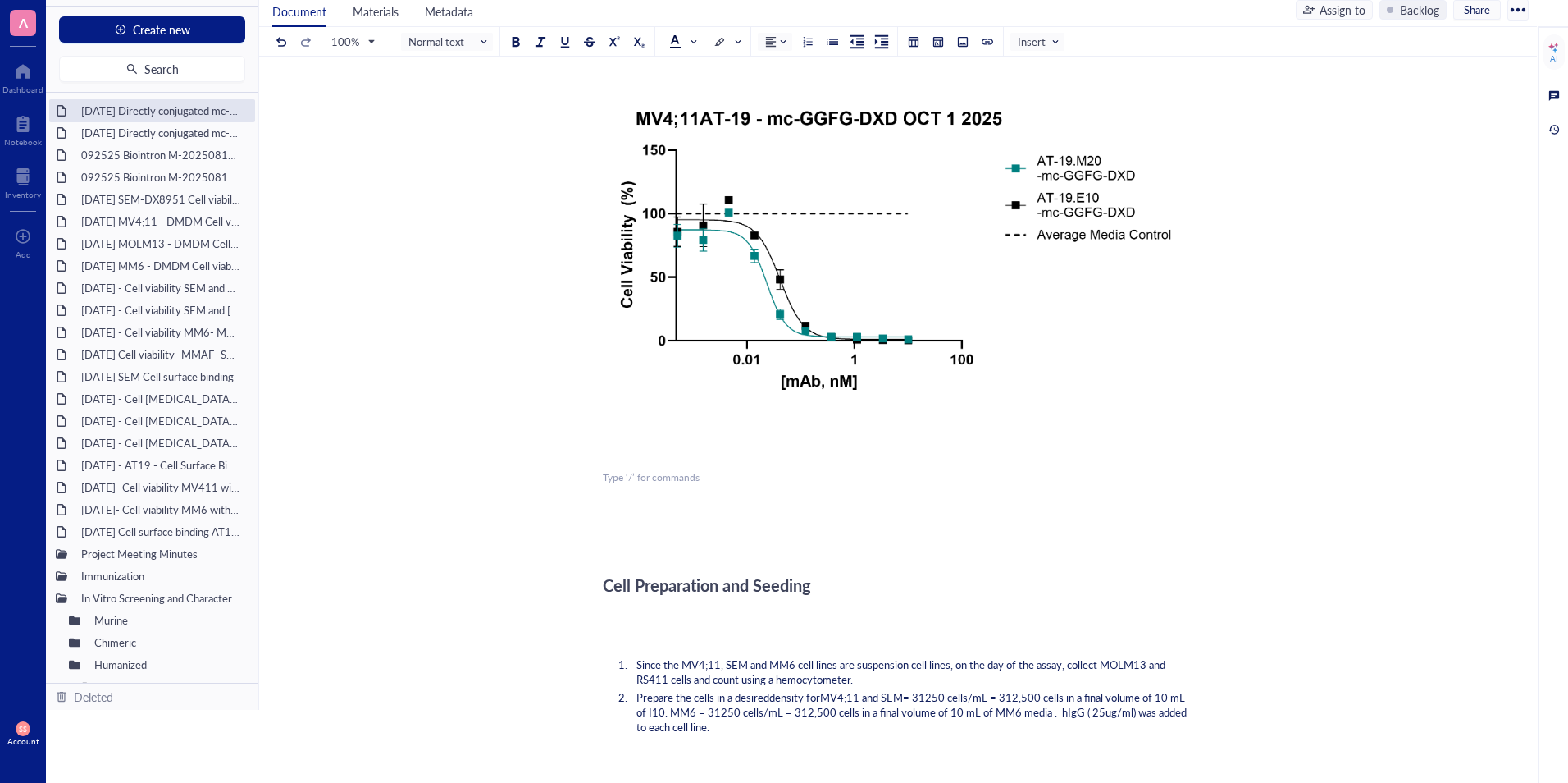
click at [148, 130] on div "[DATE] Directly conjugated mc-GGFG-DXd - Cell [MEDICAL_DATA]-MOML13 and RS411 c…" at bounding box center [152, 133] width 156 height 23
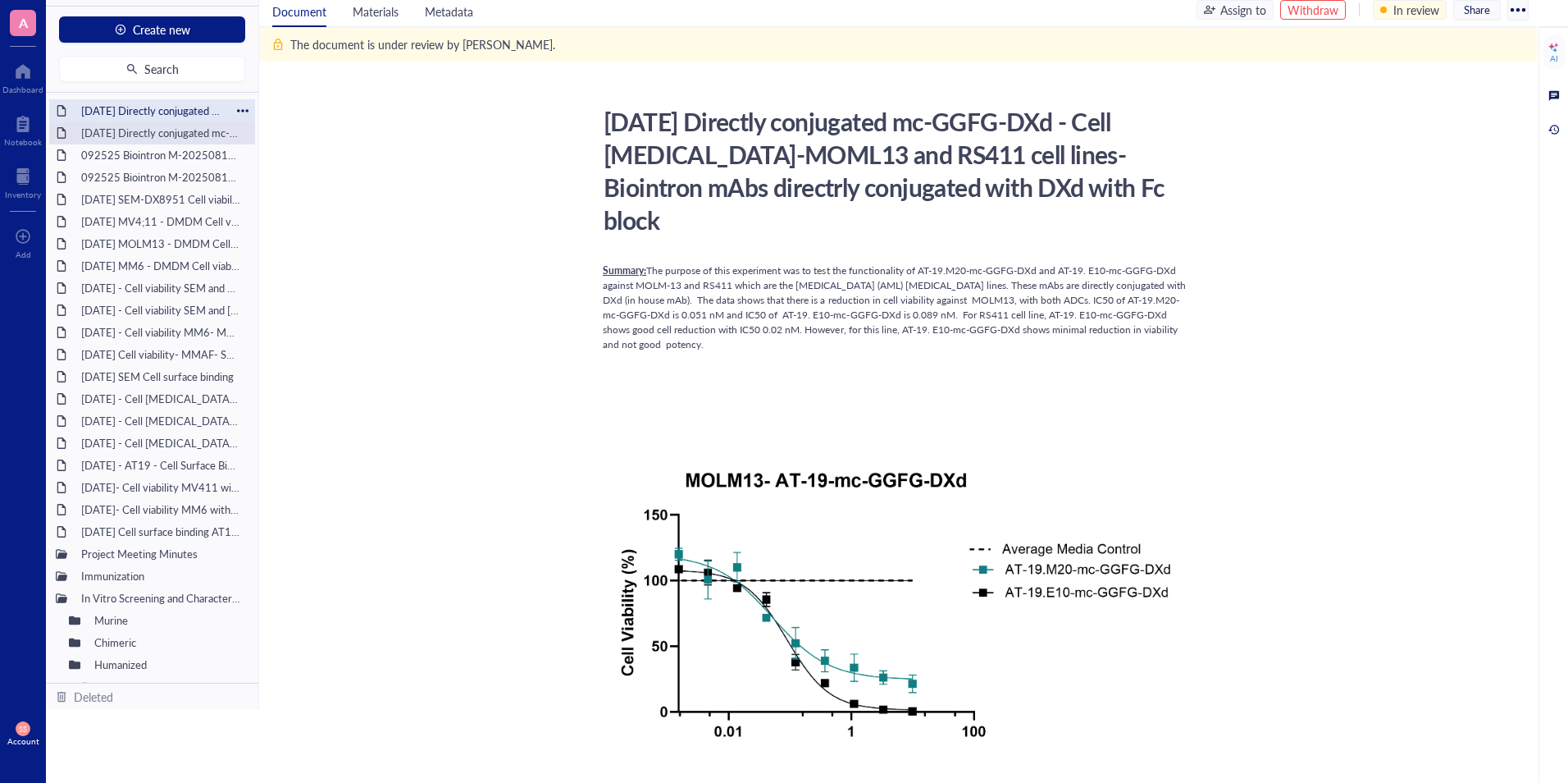
click at [142, 102] on div "[DATE] Directly conjugated mc-GGFG-DXD MV4;11 - SEM and MM6 cell lines- Biointr…" at bounding box center [152, 111] width 156 height 23
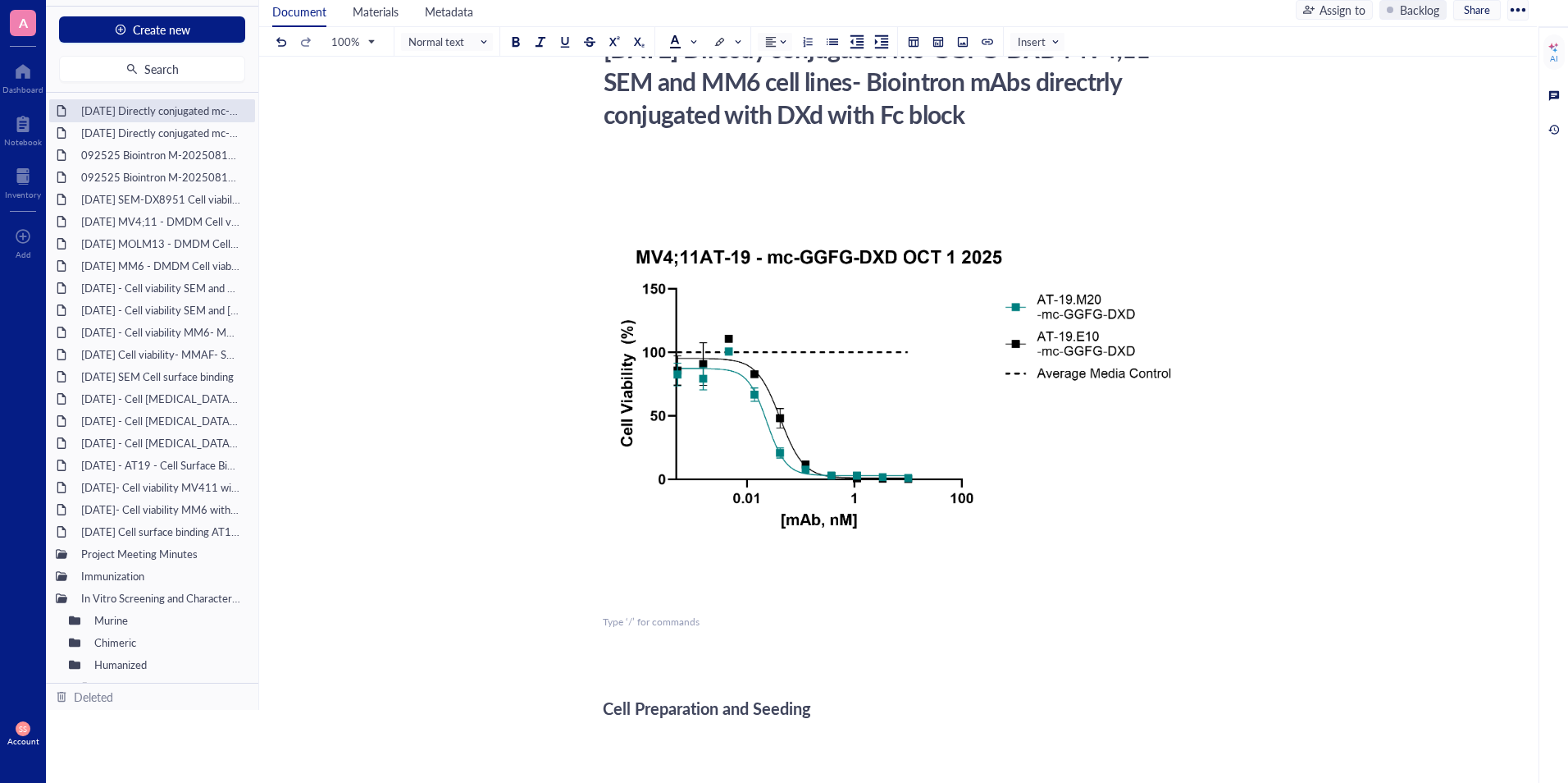
scroll to position [69, 0]
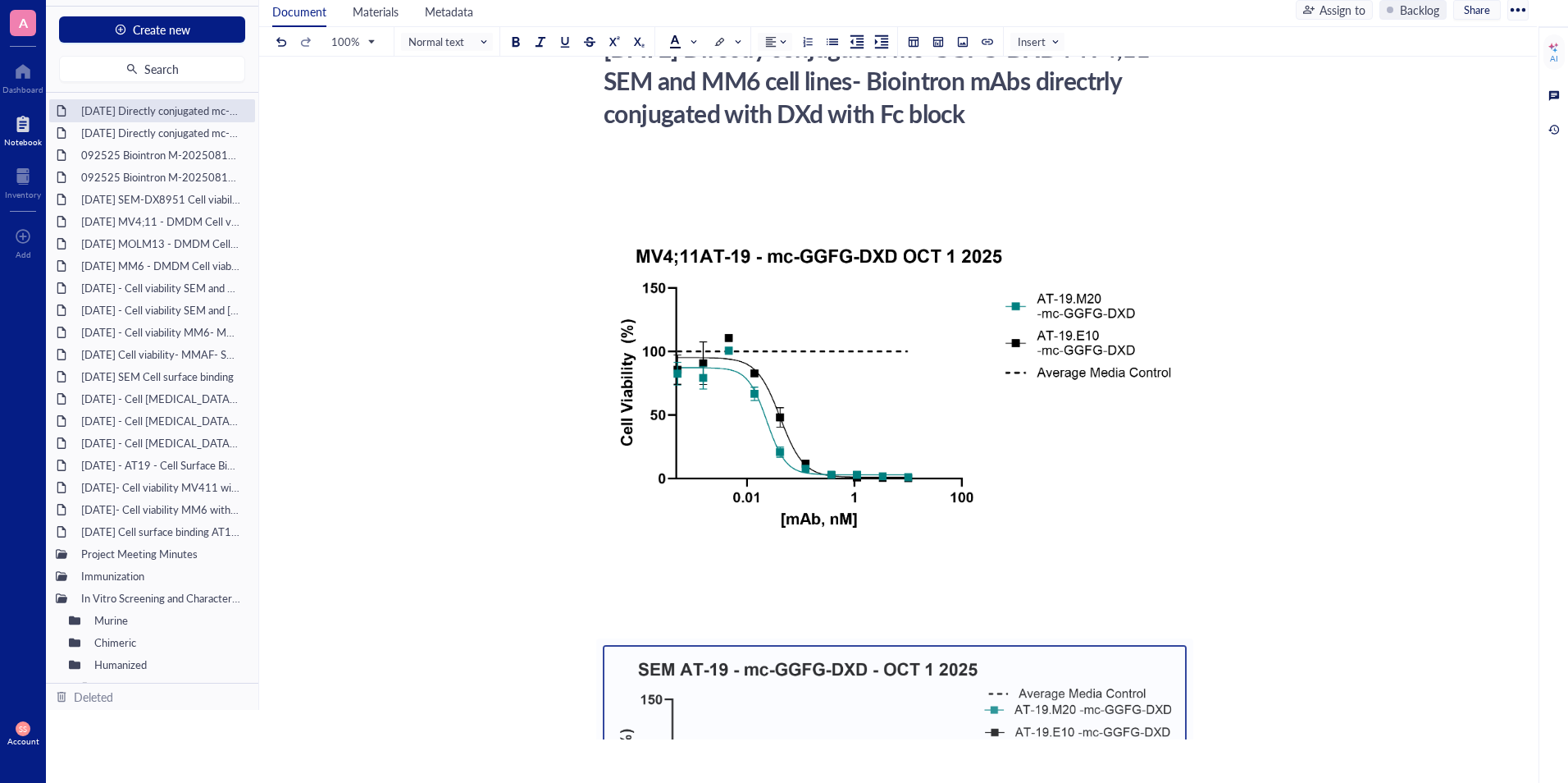
click at [20, 132] on div at bounding box center [23, 123] width 37 height 26
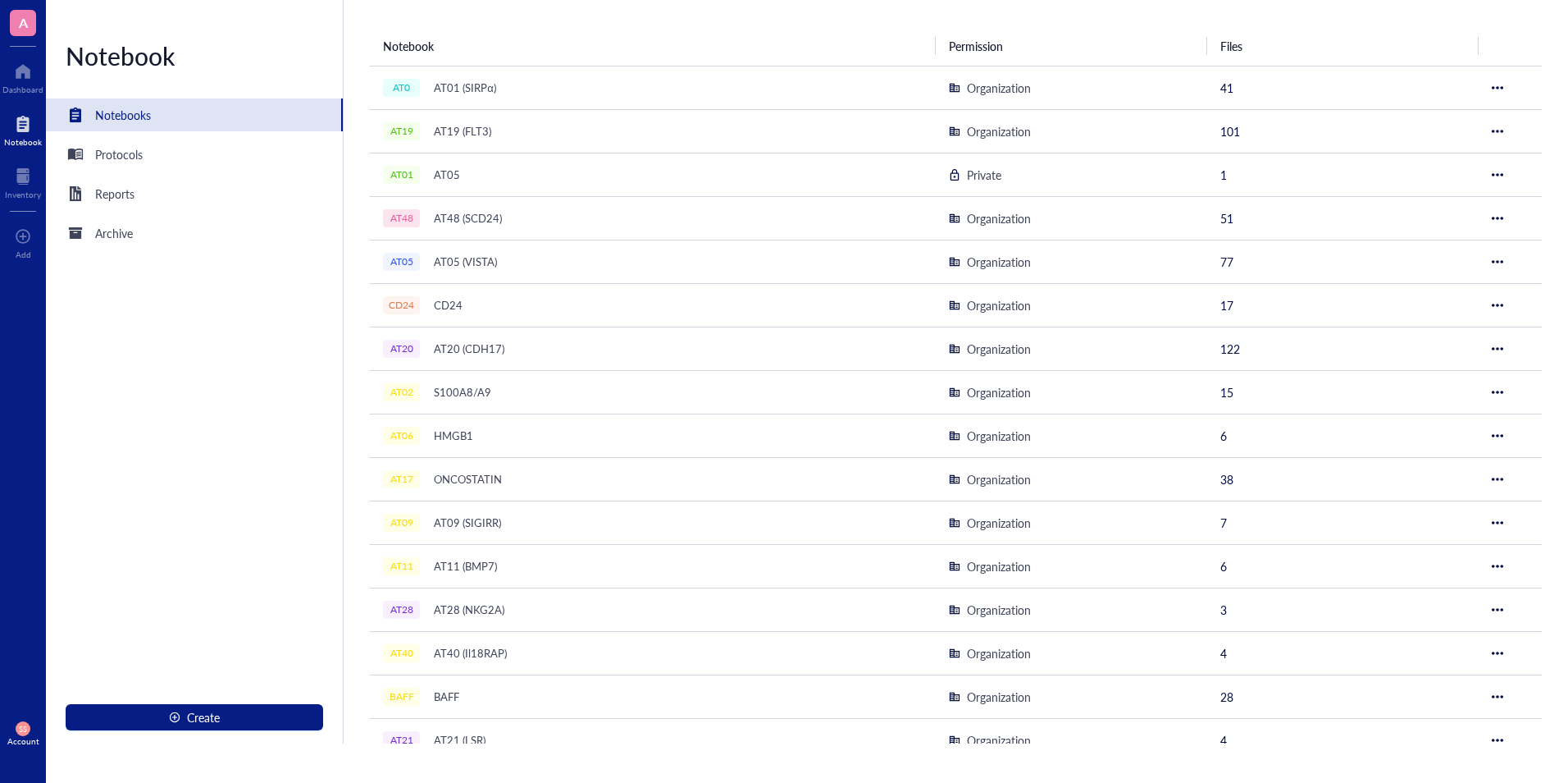
scroll to position [39, 0]
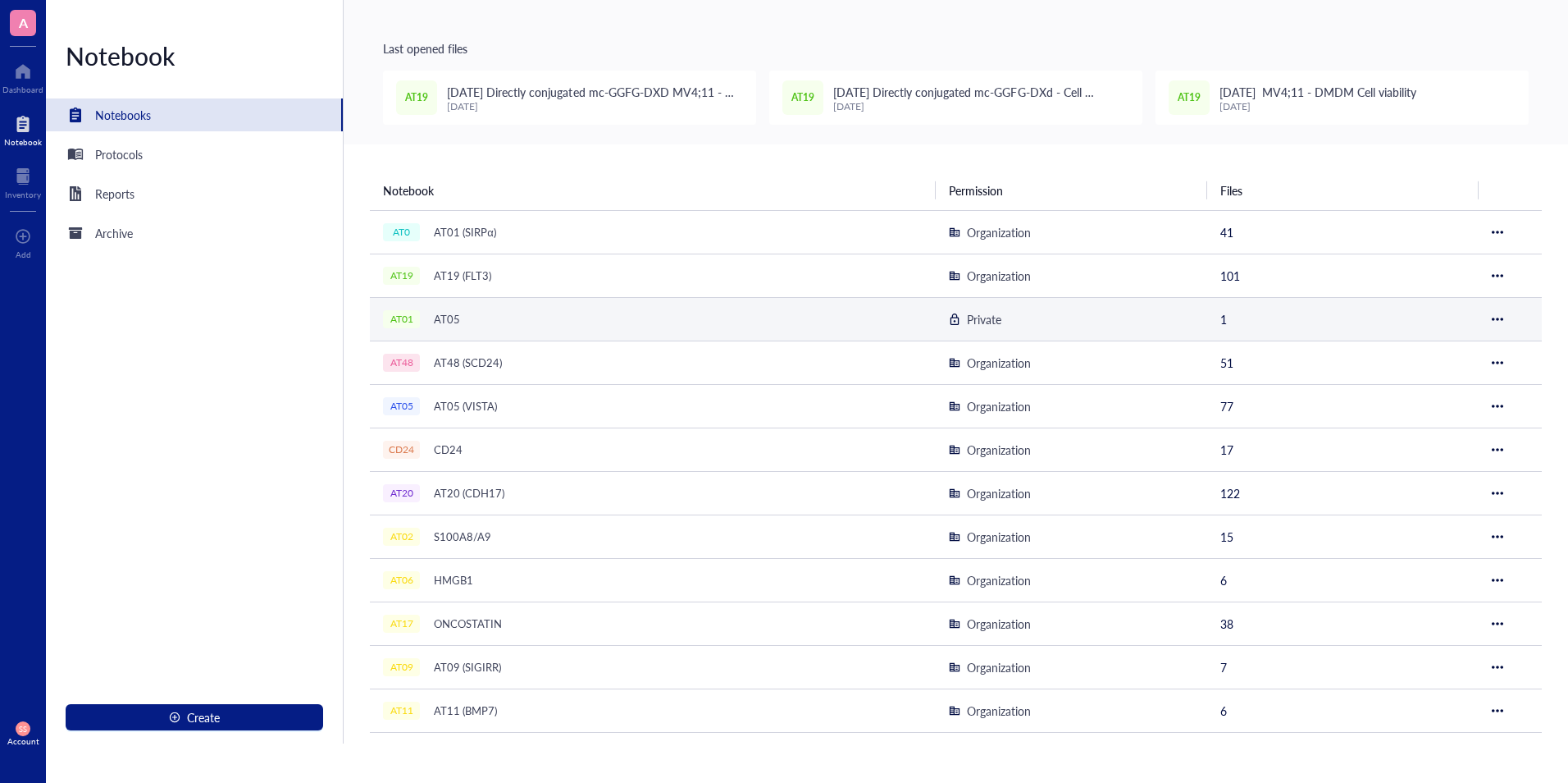
click at [461, 314] on div "AT05" at bounding box center [447, 319] width 41 height 23
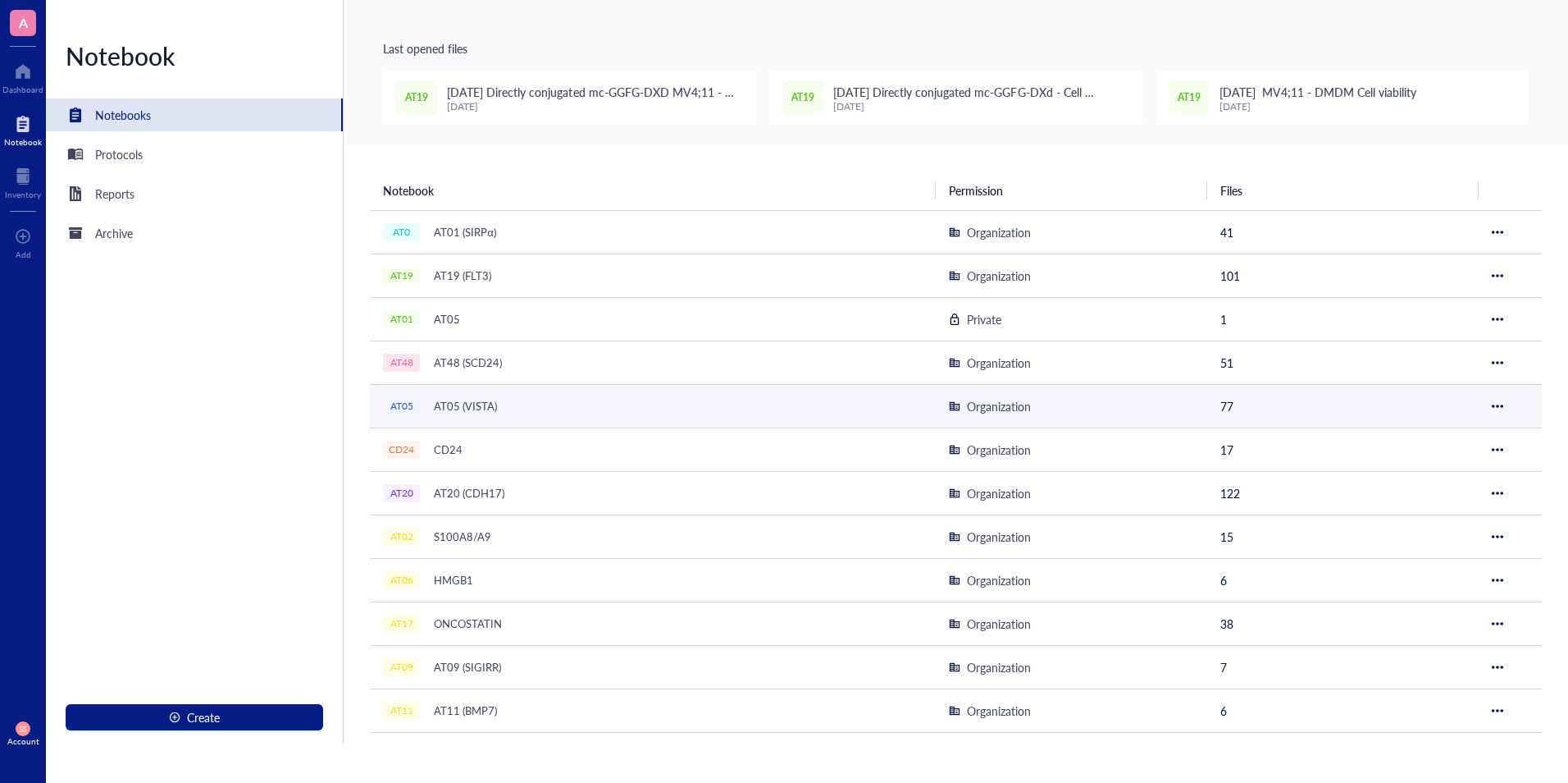
click at [510, 395] on div "AT05 AT05 (VISTA)" at bounding box center [588, 406] width 410 height 23
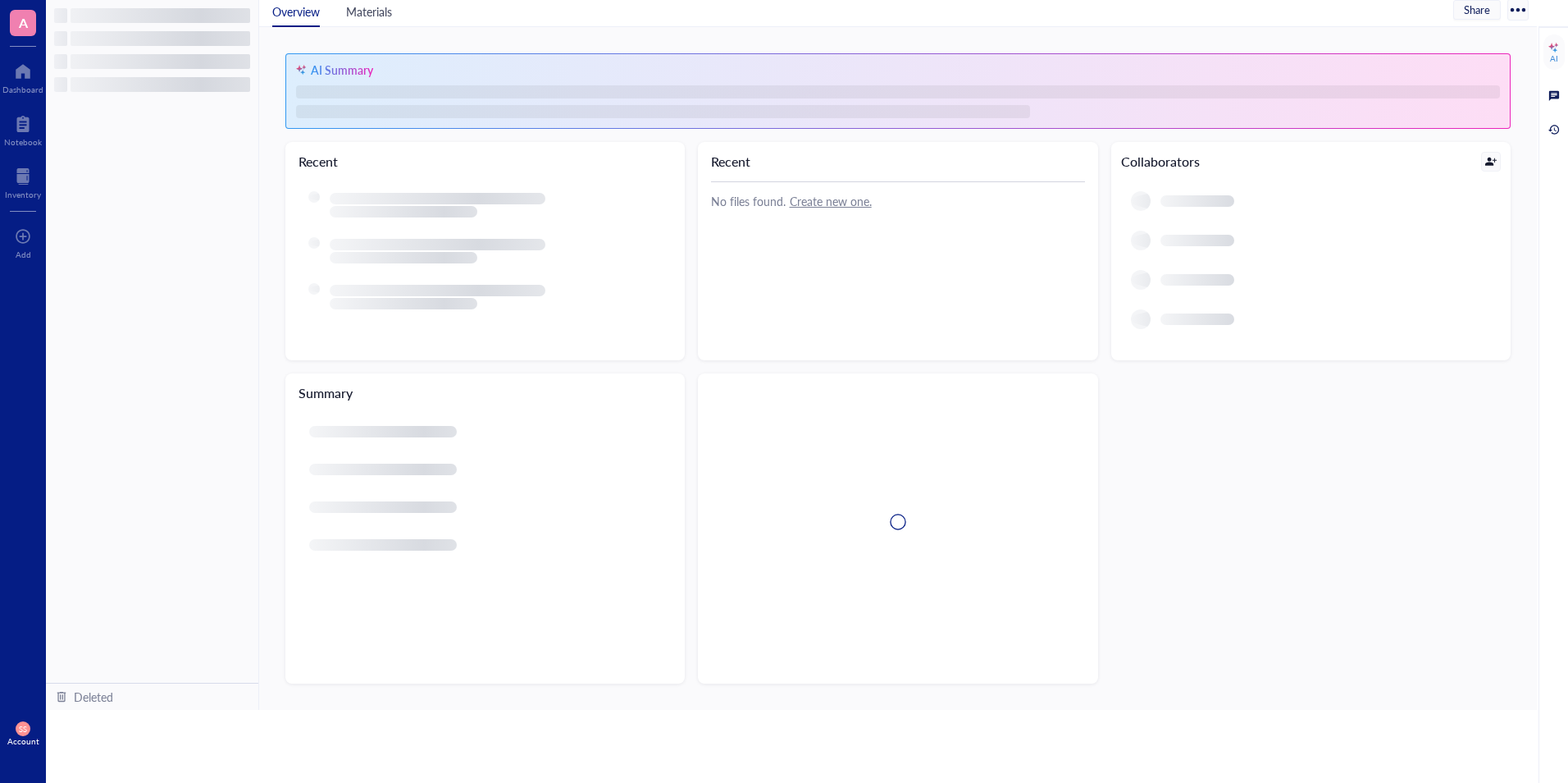
scroll to position [39, 0]
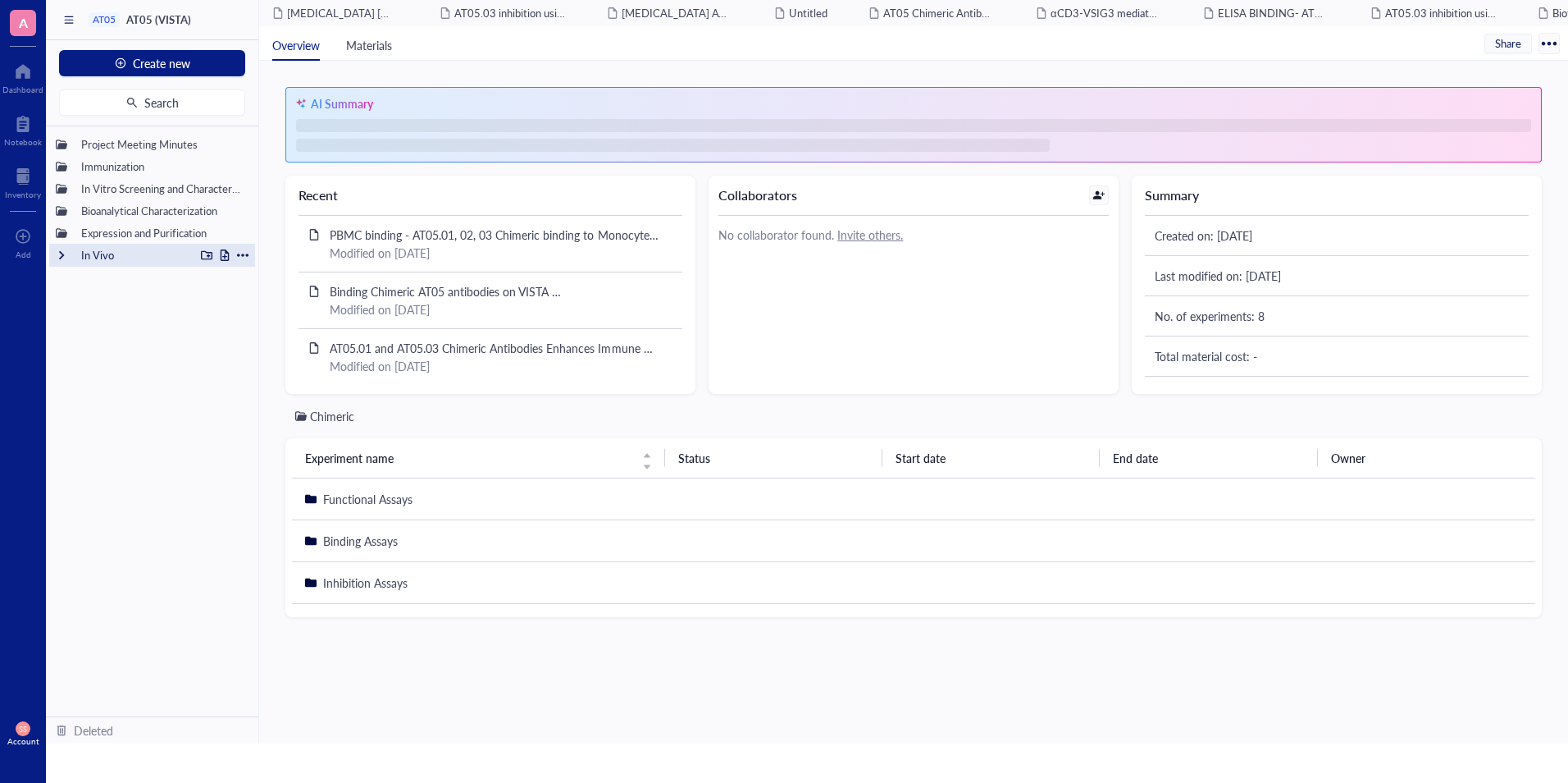
drag, startPoint x: 510, startPoint y: 395, endPoint x: 171, endPoint y: 247, distance: 369.9
click at [171, 247] on div "AT05 AT05 (VISTA) Create new Search Project Meeting Minutes Immunization In Vit…" at bounding box center [807, 391] width 1522 height 783
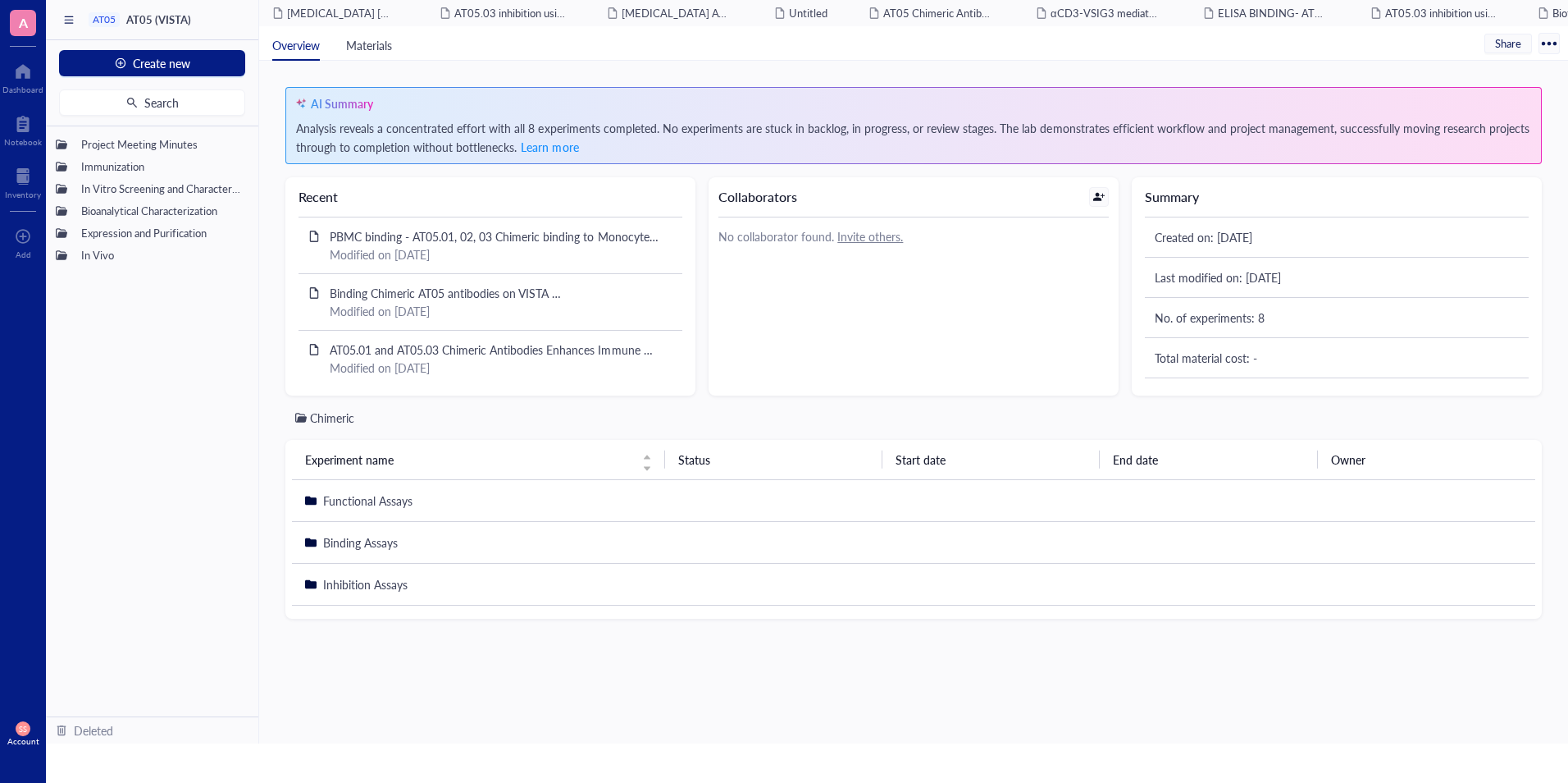
drag, startPoint x: 171, startPoint y: 247, endPoint x: 90, endPoint y: 317, distance: 107.1
click at [90, 317] on div "Project Meeting Minutes Immunization In Vitro Screening and Characterization Bi…" at bounding box center [152, 422] width 212 height 590
click at [60, 169] on div at bounding box center [62, 167] width 12 height 12
click at [60, 216] on div at bounding box center [62, 213] width 12 height 12
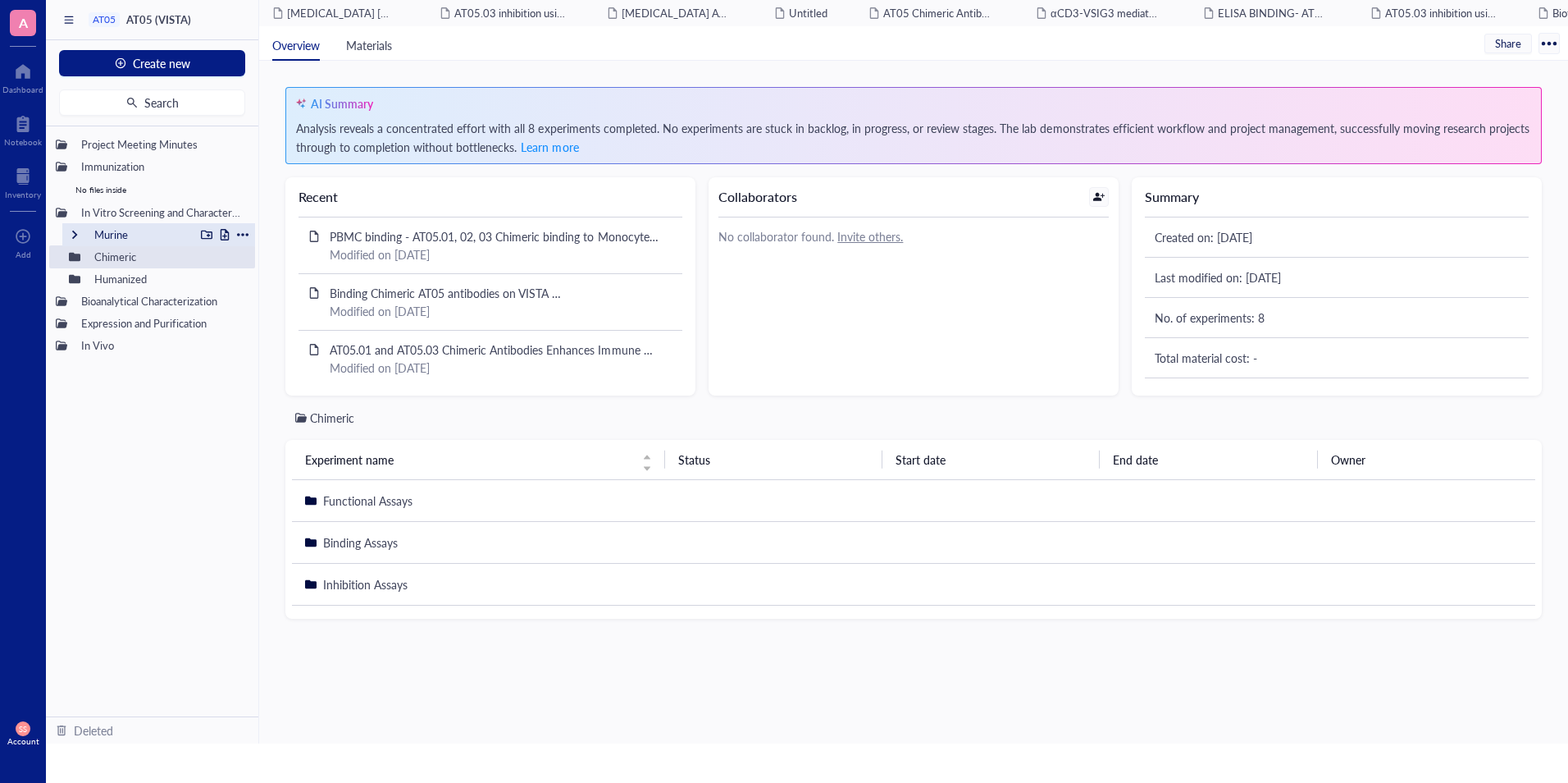
click at [78, 234] on div at bounding box center [75, 235] width 12 height 12
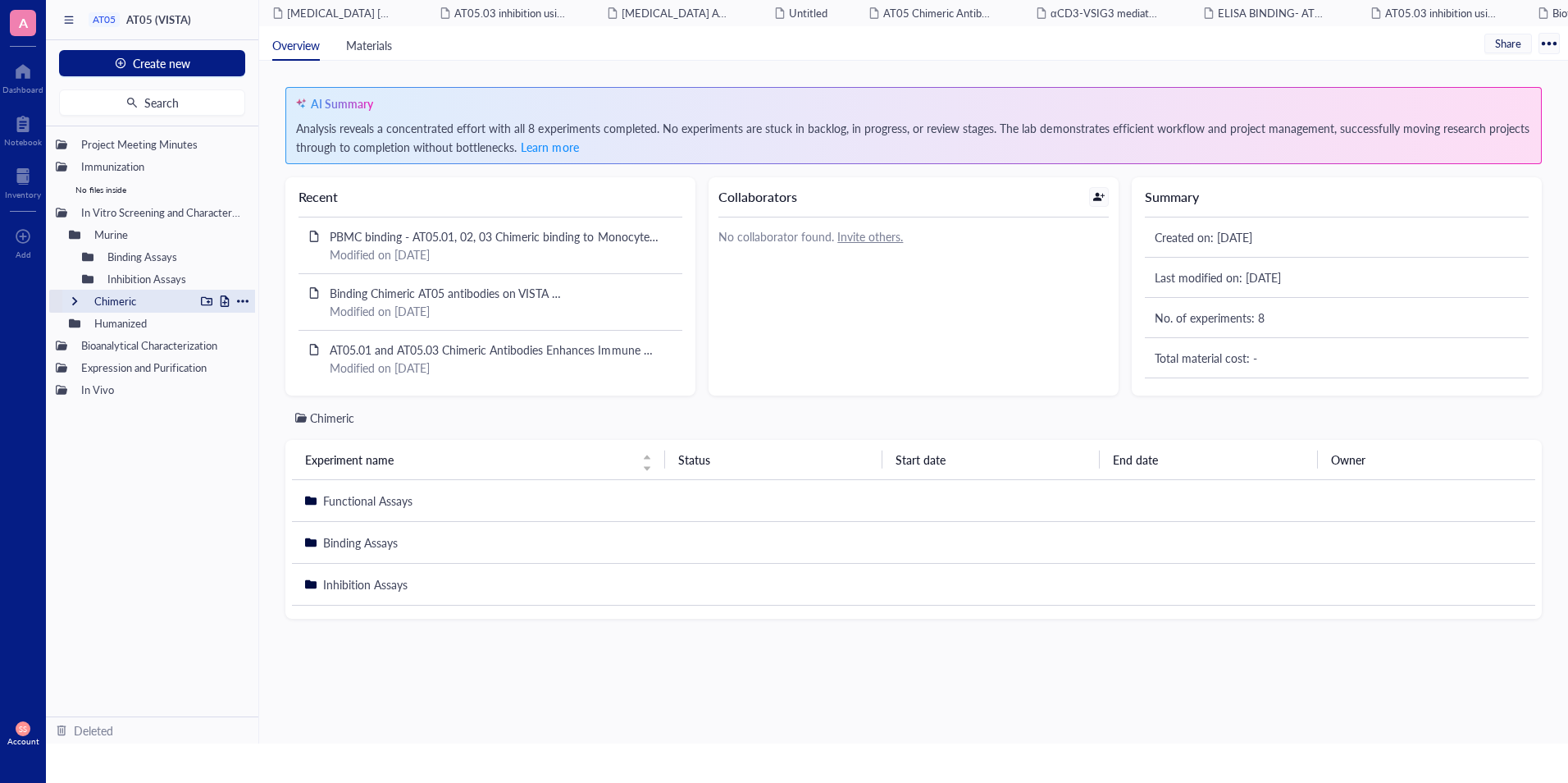
click at [76, 296] on div at bounding box center [75, 301] width 12 height 12
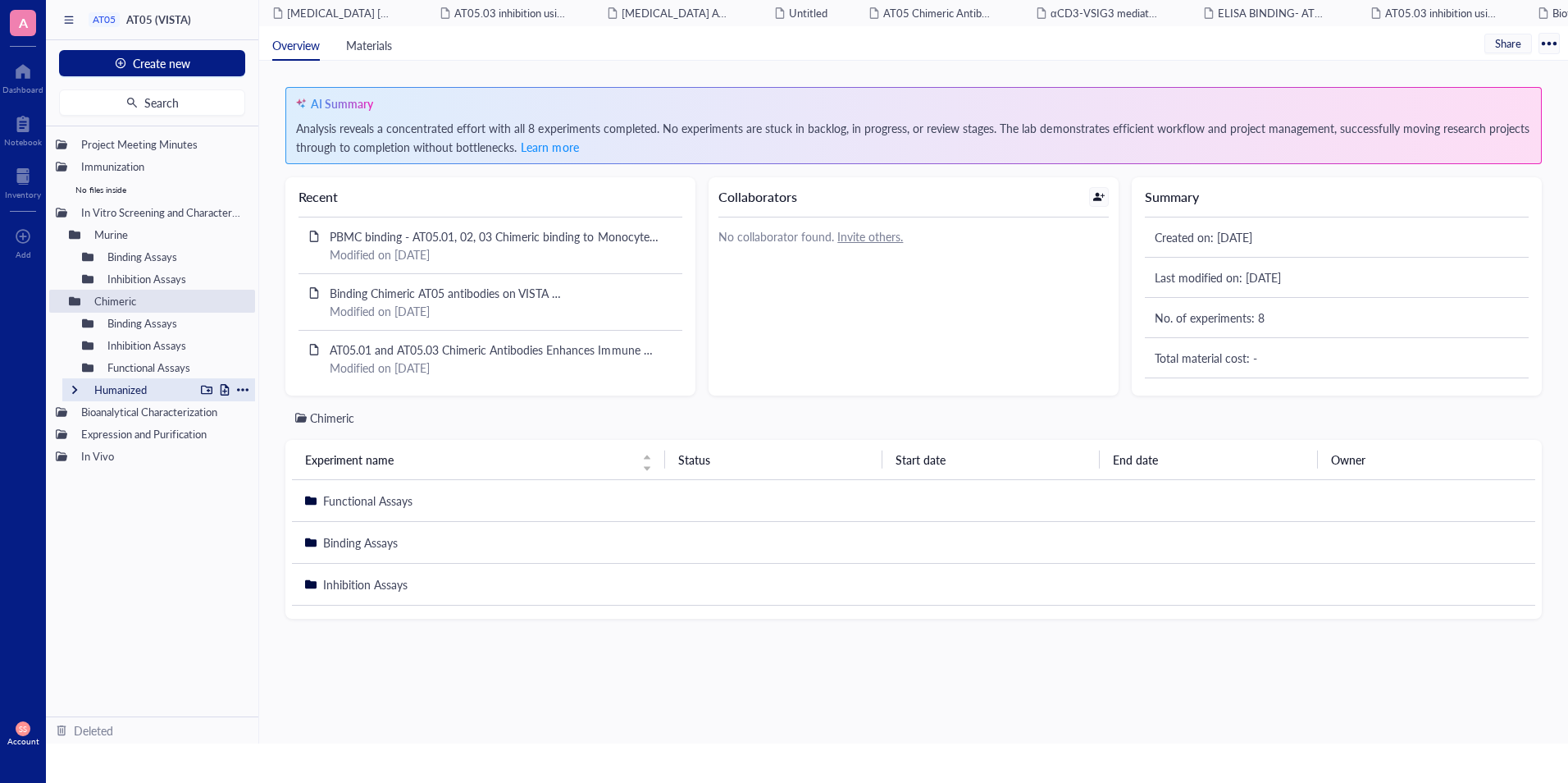
click at [77, 385] on div at bounding box center [75, 390] width 12 height 12
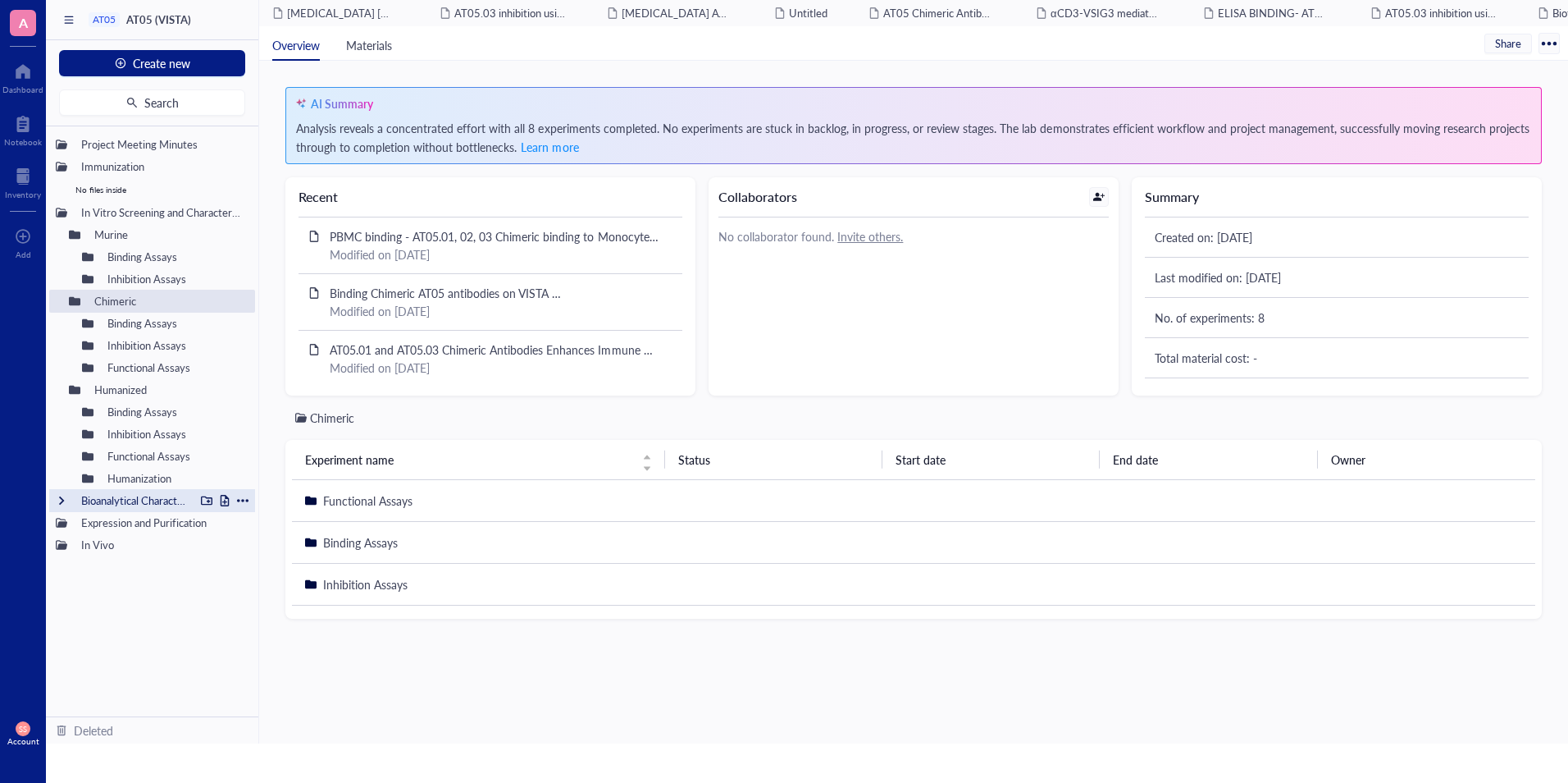
click at [67, 503] on div "Bioanalytical Characterization" at bounding box center [152, 500] width 206 height 23
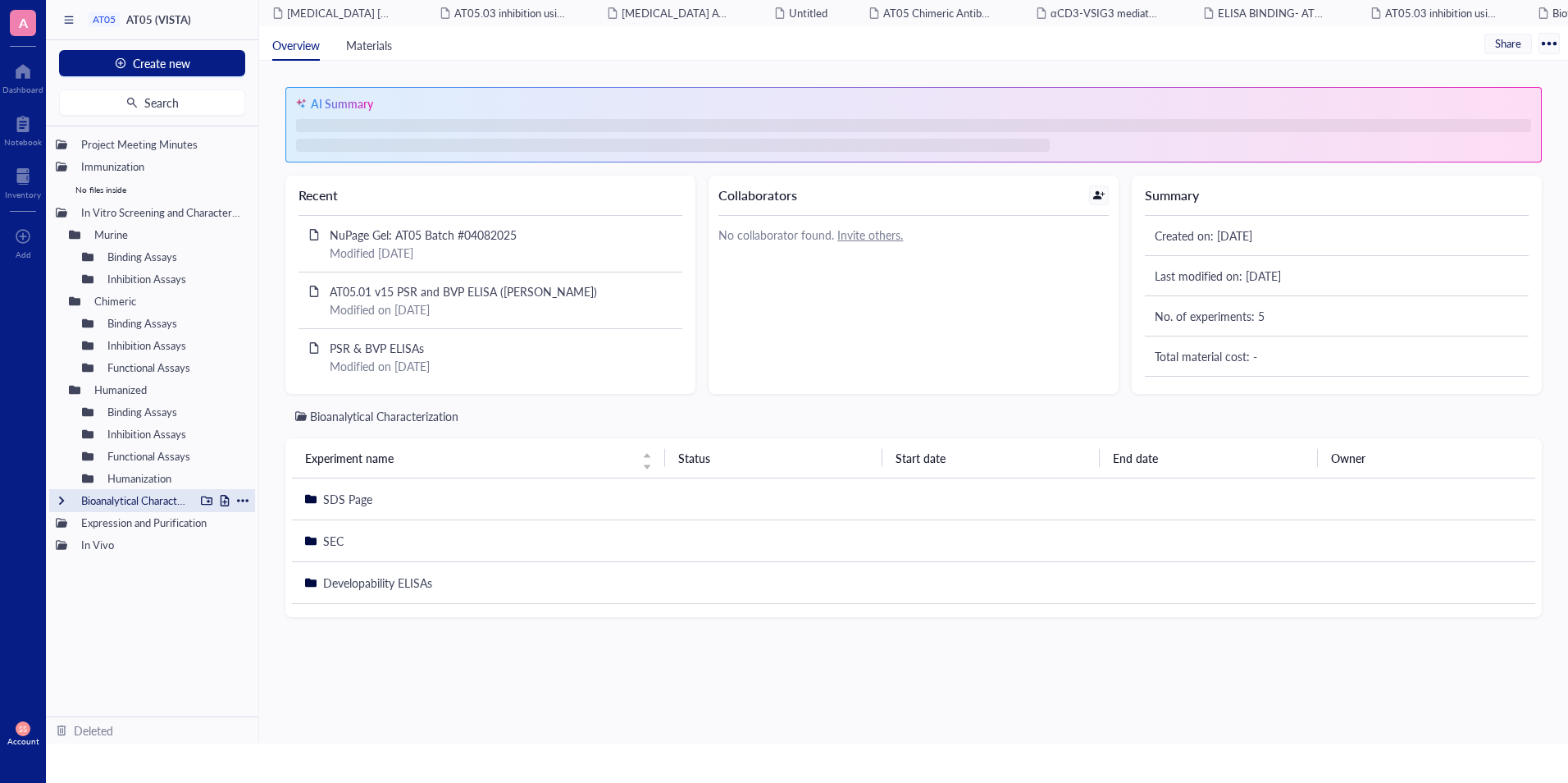
click at [59, 502] on div at bounding box center [62, 501] width 12 height 12
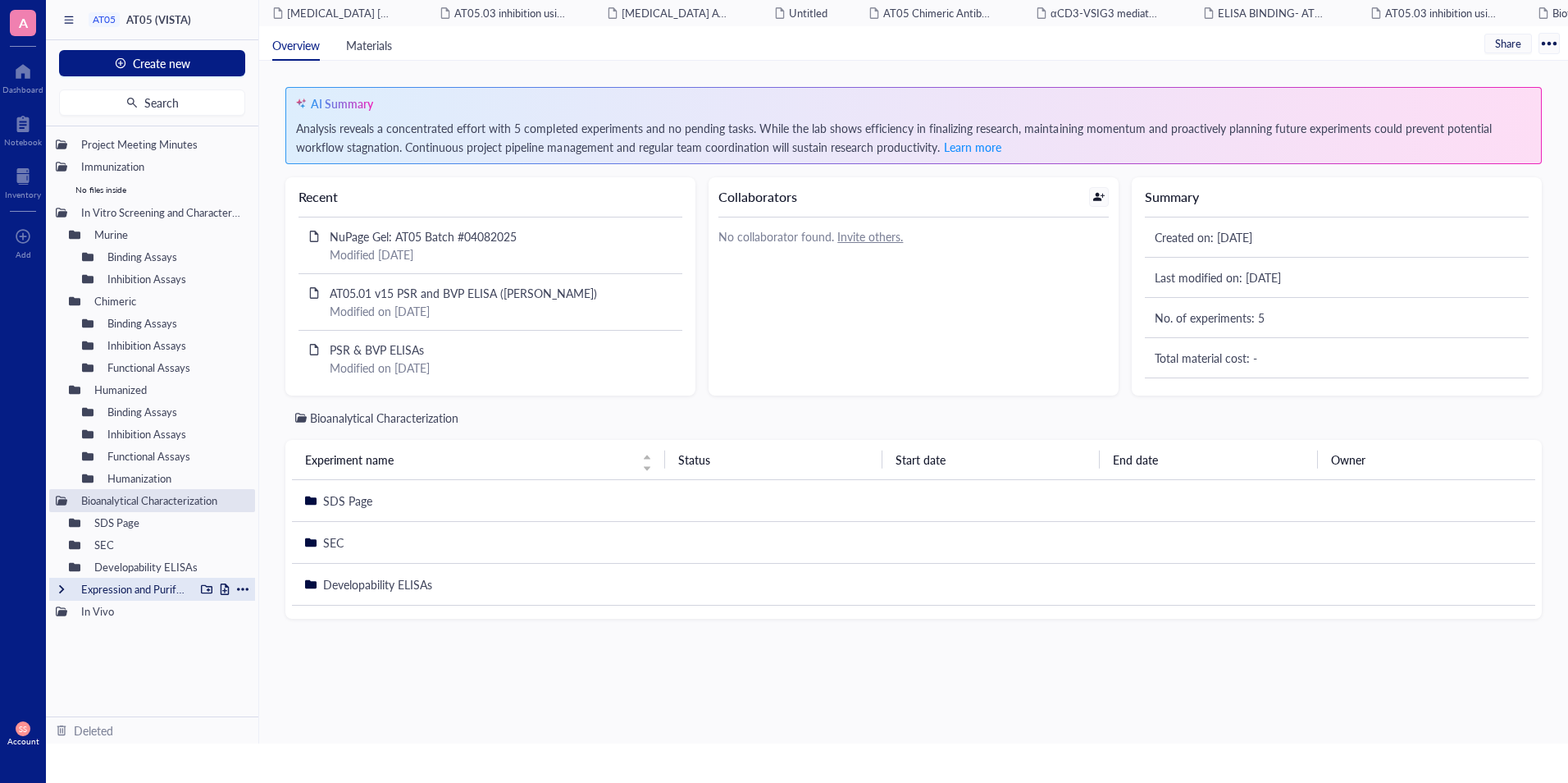
click at [64, 590] on div at bounding box center [62, 589] width 12 height 12
click at [65, 635] on div at bounding box center [62, 633] width 12 height 12
click at [101, 682] on div "Efficacy" at bounding box center [140, 678] width 107 height 23
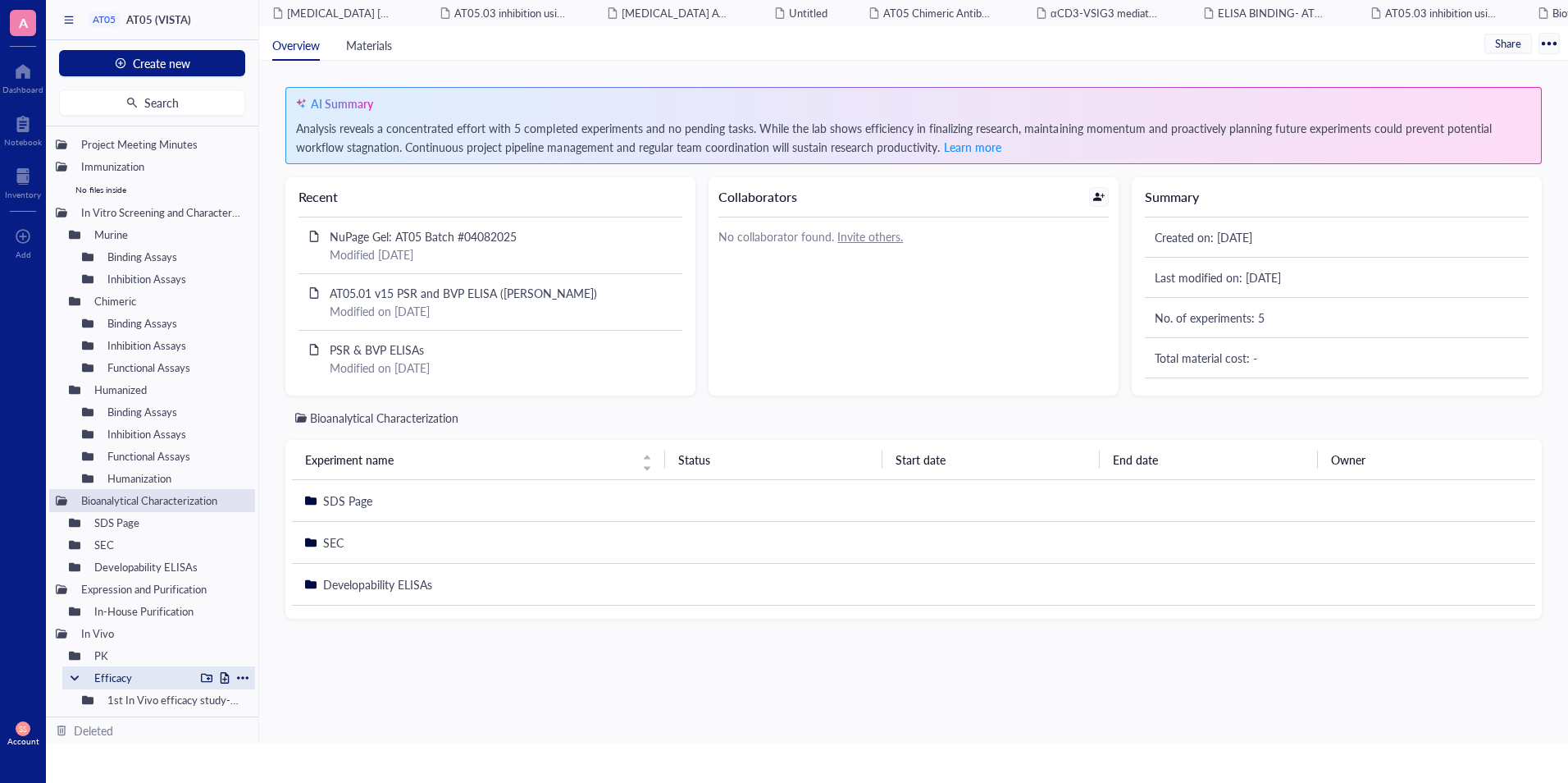
scroll to position [37, 0]
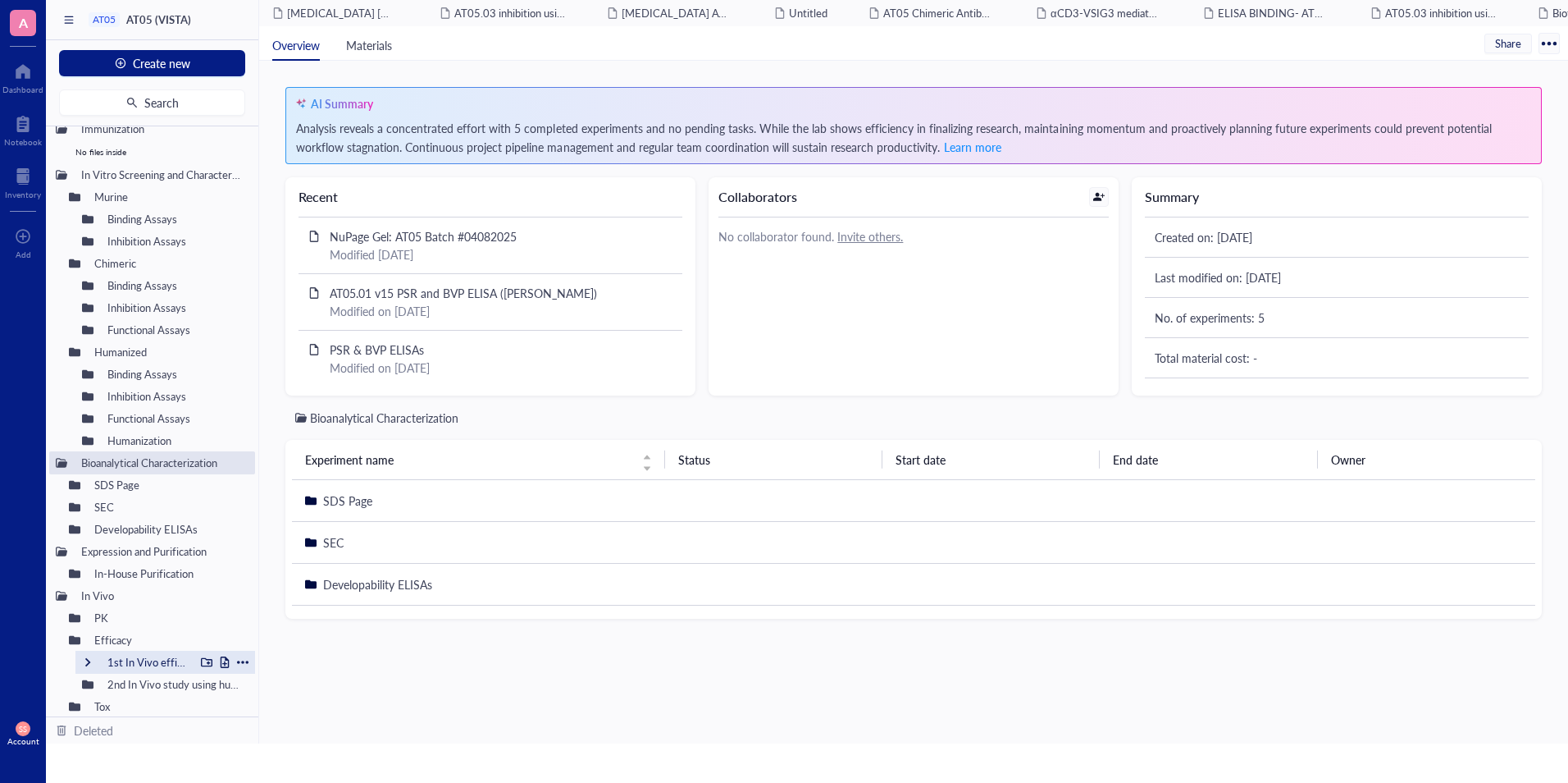
click at [113, 662] on div "1st In Vivo efficacy study-hKIVISTA mice" at bounding box center [147, 661] width 94 height 23
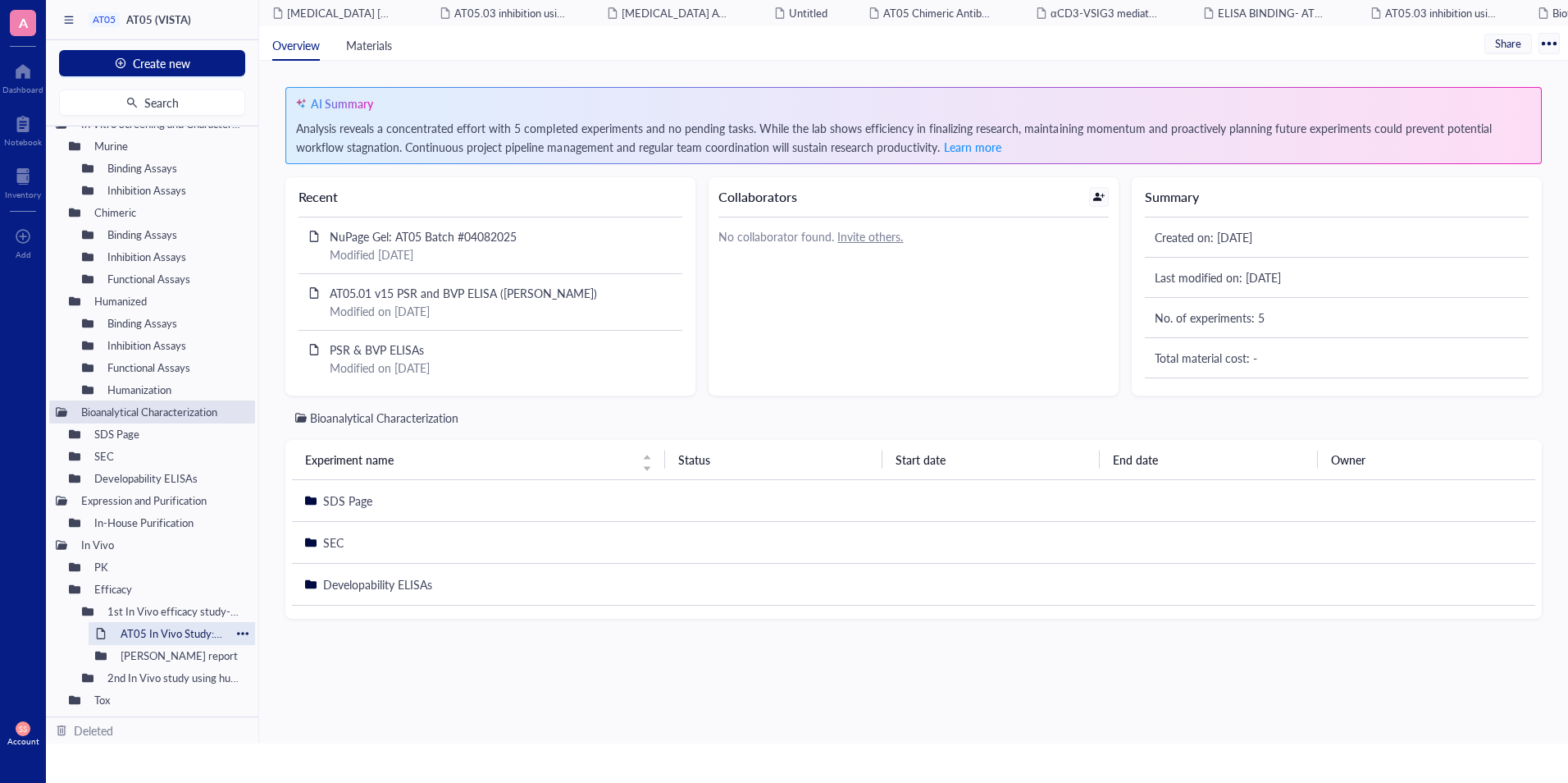
scroll to position [89, 0]
click at [154, 630] on div "AT05 In Vivo Study: AT05.01 Antibodies Inhibit MC38 Tumor growth in hVISTA-KI M…" at bounding box center [172, 633] width 117 height 23
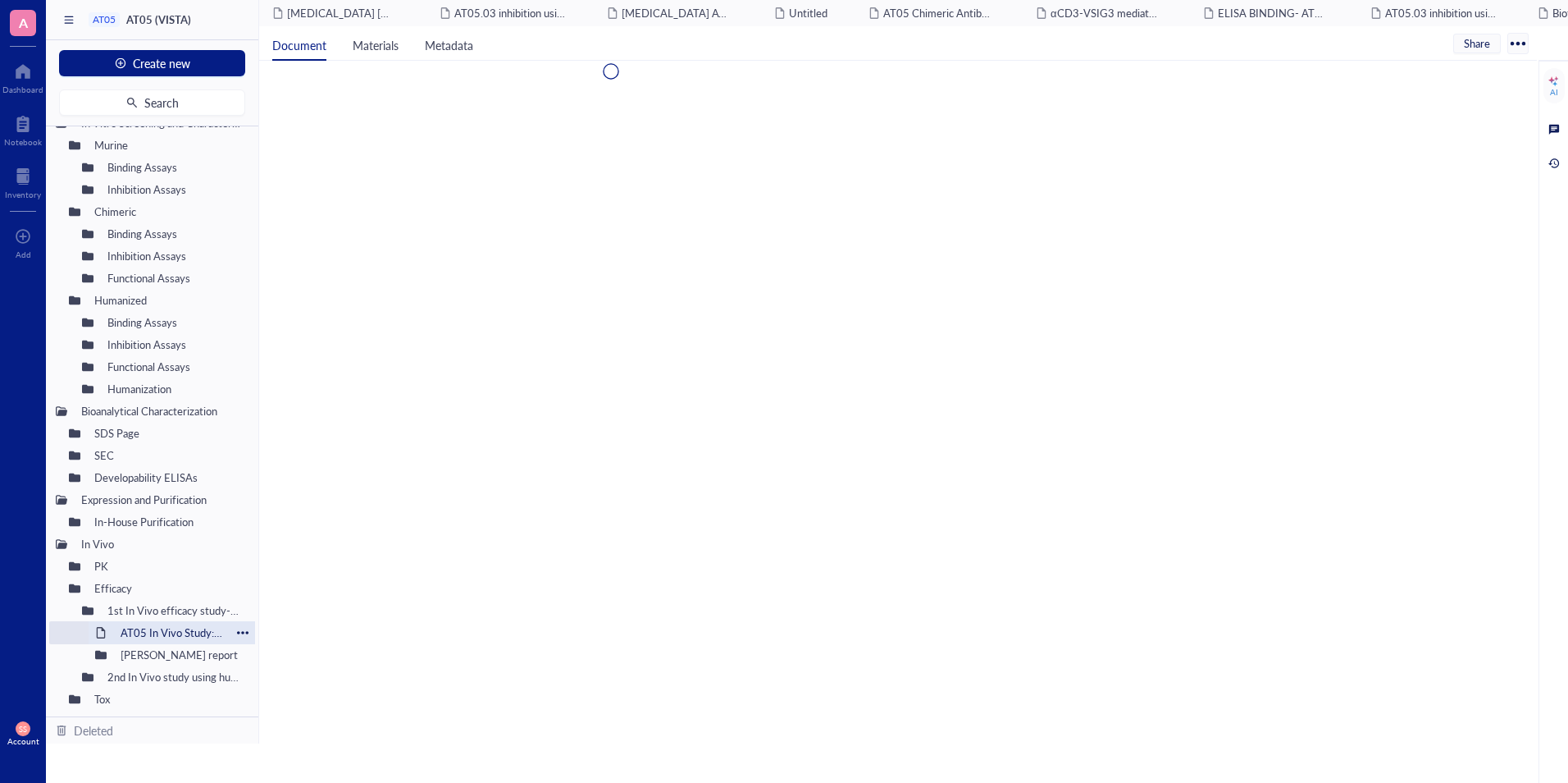
click at [154, 630] on div "AT05 In Vivo Study: AT05.01 Antibodies Inhibit MC38 Tumor growth in hVISTA-KI M…" at bounding box center [172, 633] width 117 height 23
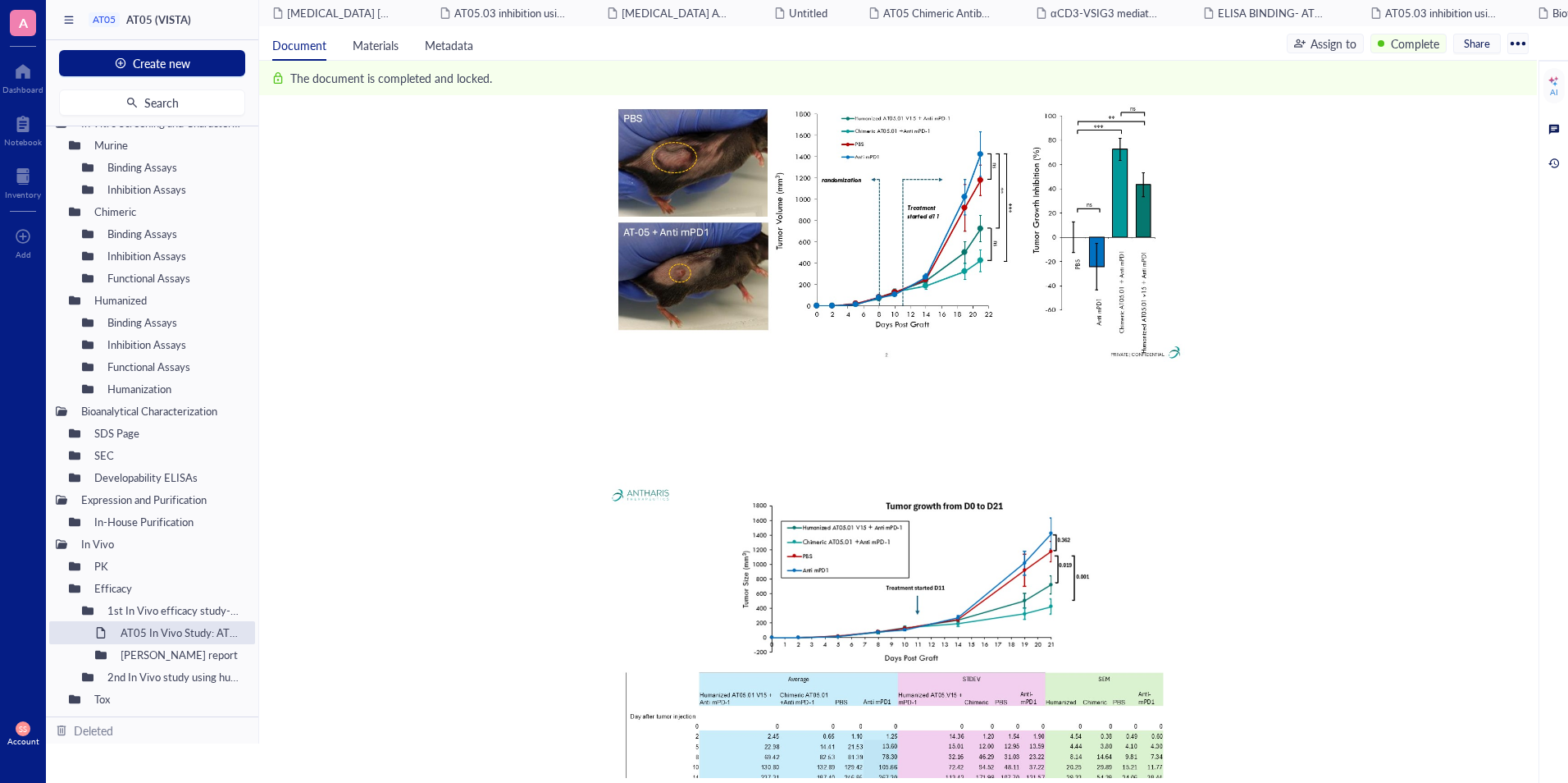
scroll to position [621, 0]
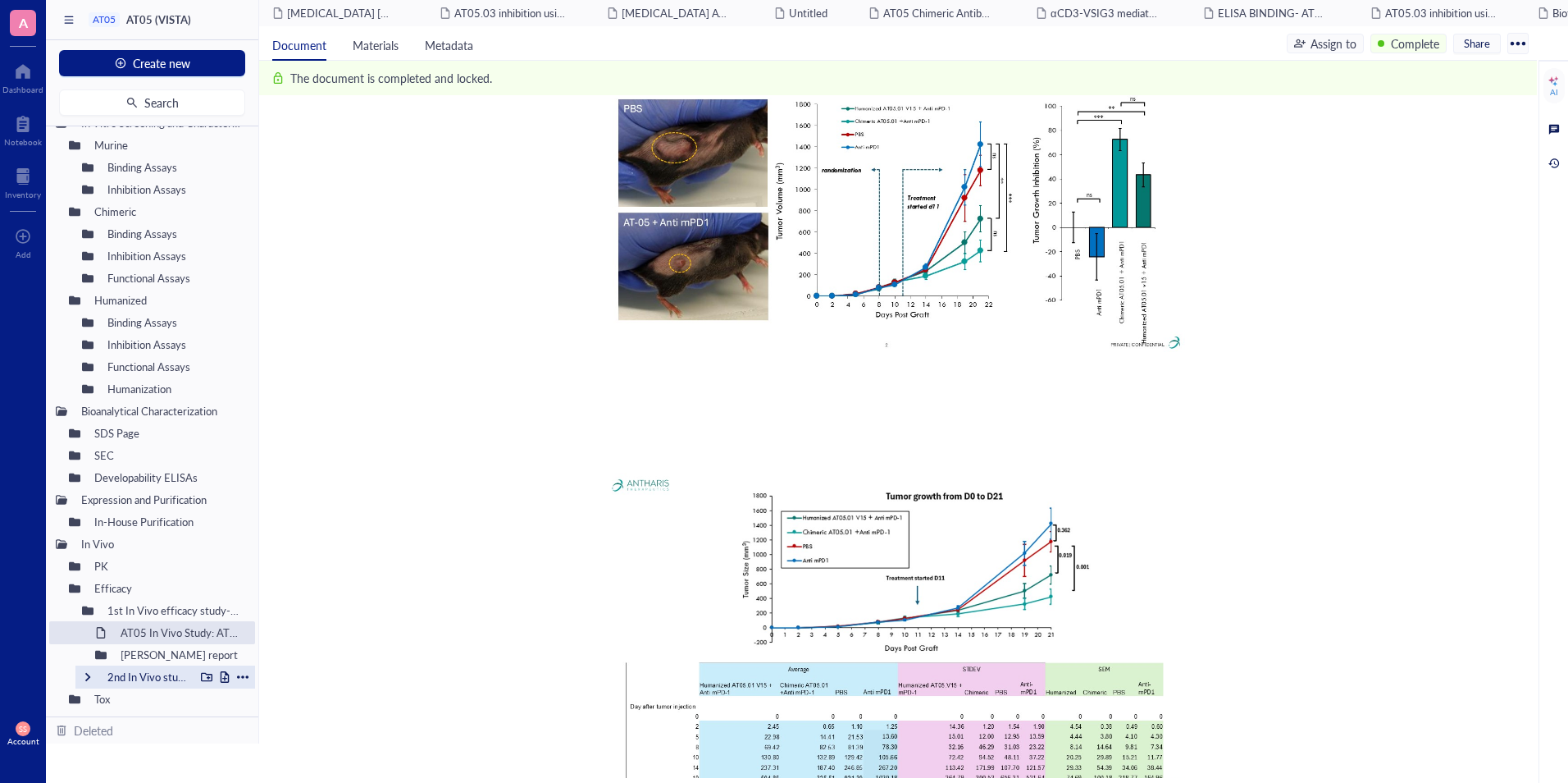
click at [106, 683] on div "2nd In Vivo study using humanized mice BRGSF-HIS Mice" at bounding box center [147, 677] width 94 height 23
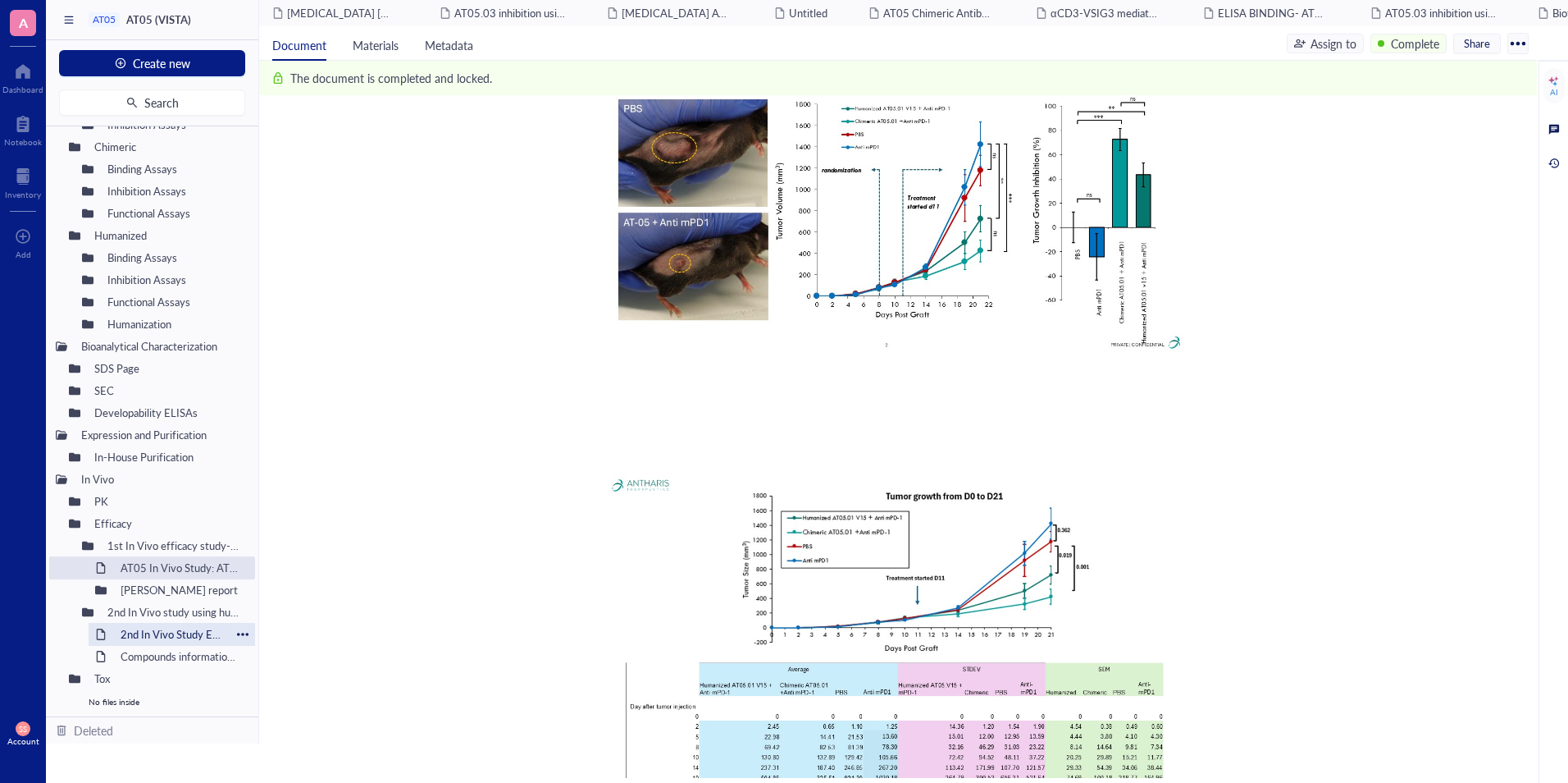
click at [138, 633] on div "2nd In Vivo Study Experiment Design" at bounding box center [172, 633] width 117 height 23
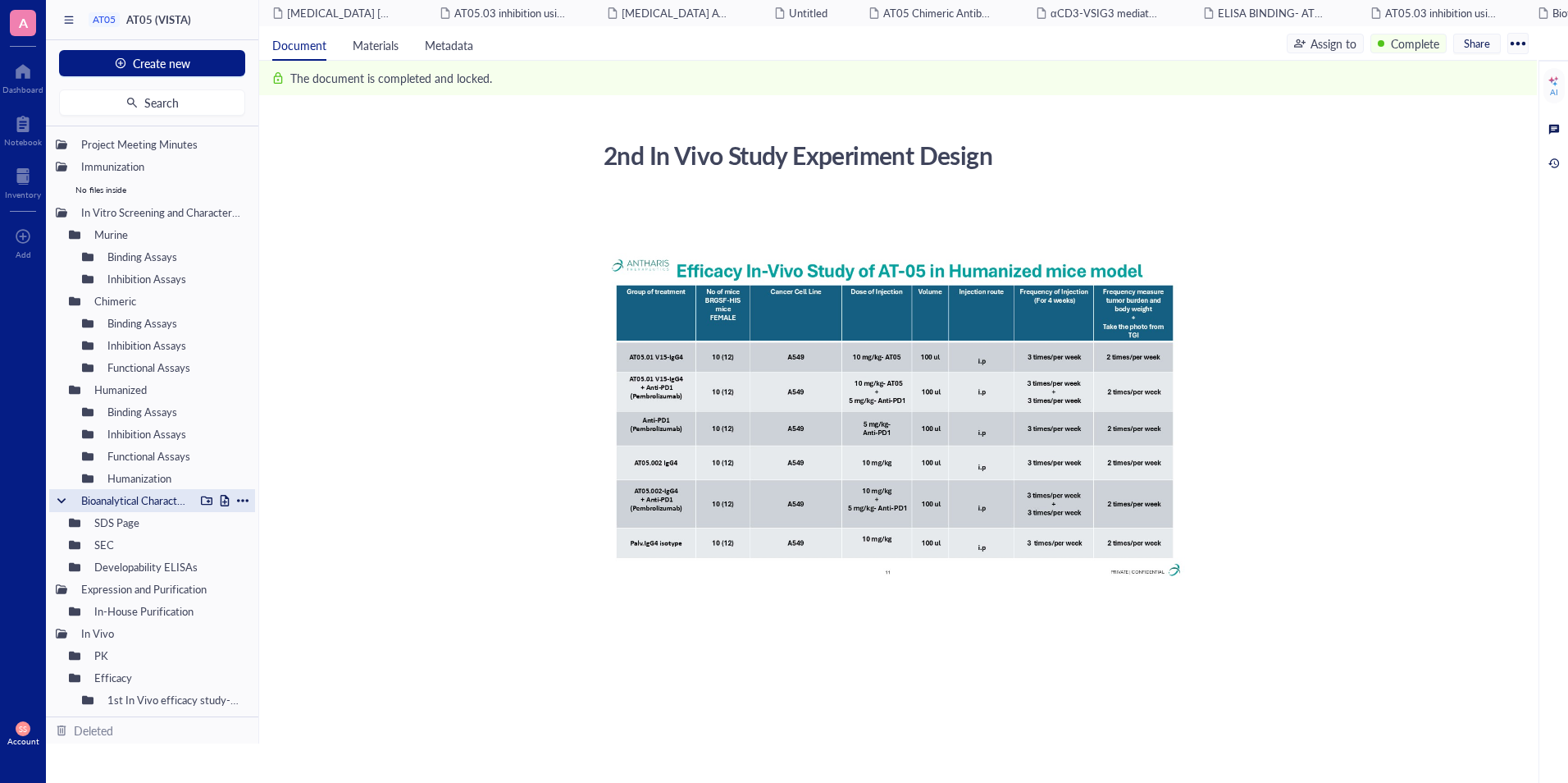
scroll to position [154, 0]
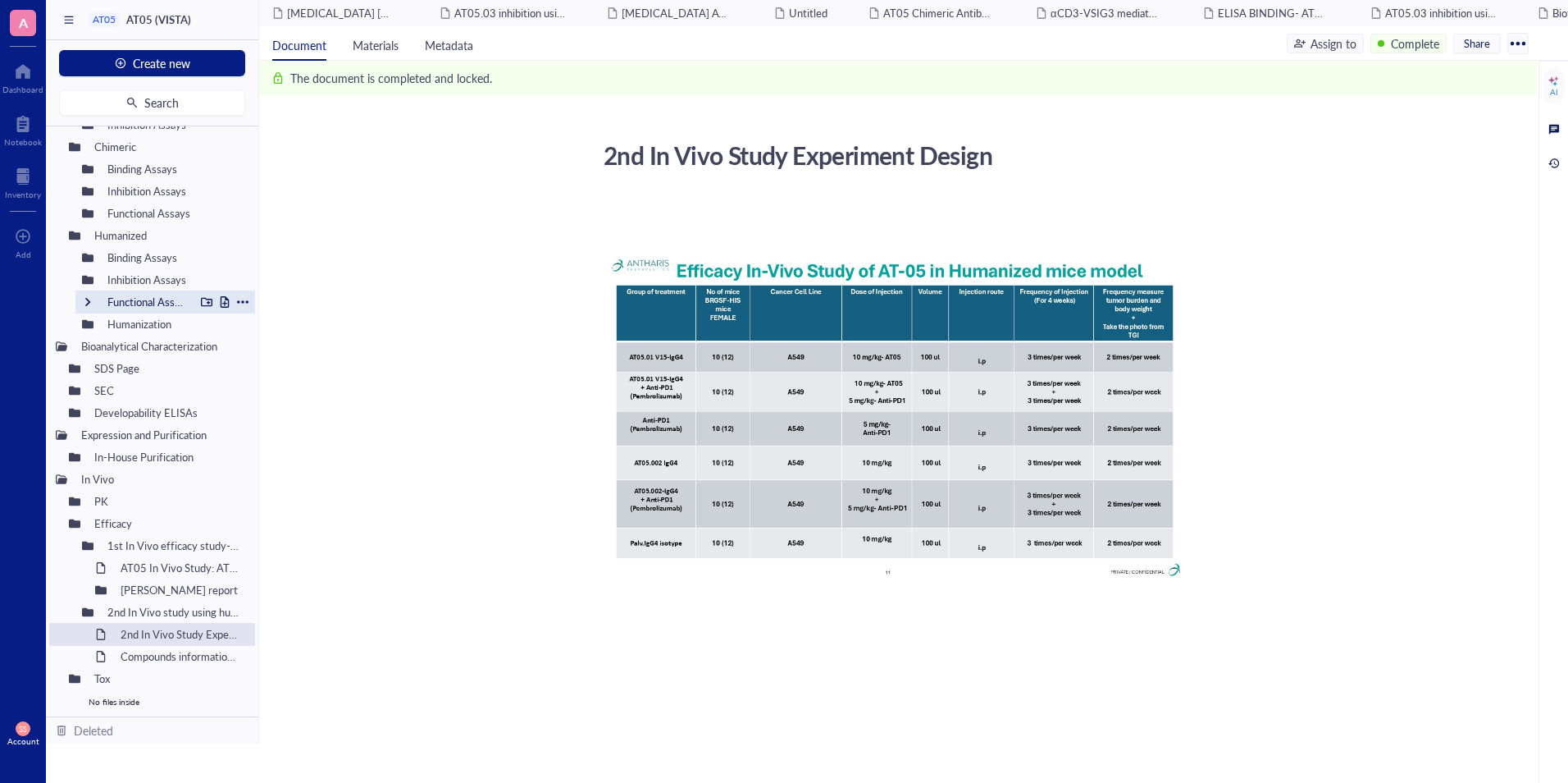
click at [86, 307] on div at bounding box center [88, 302] width 12 height 12
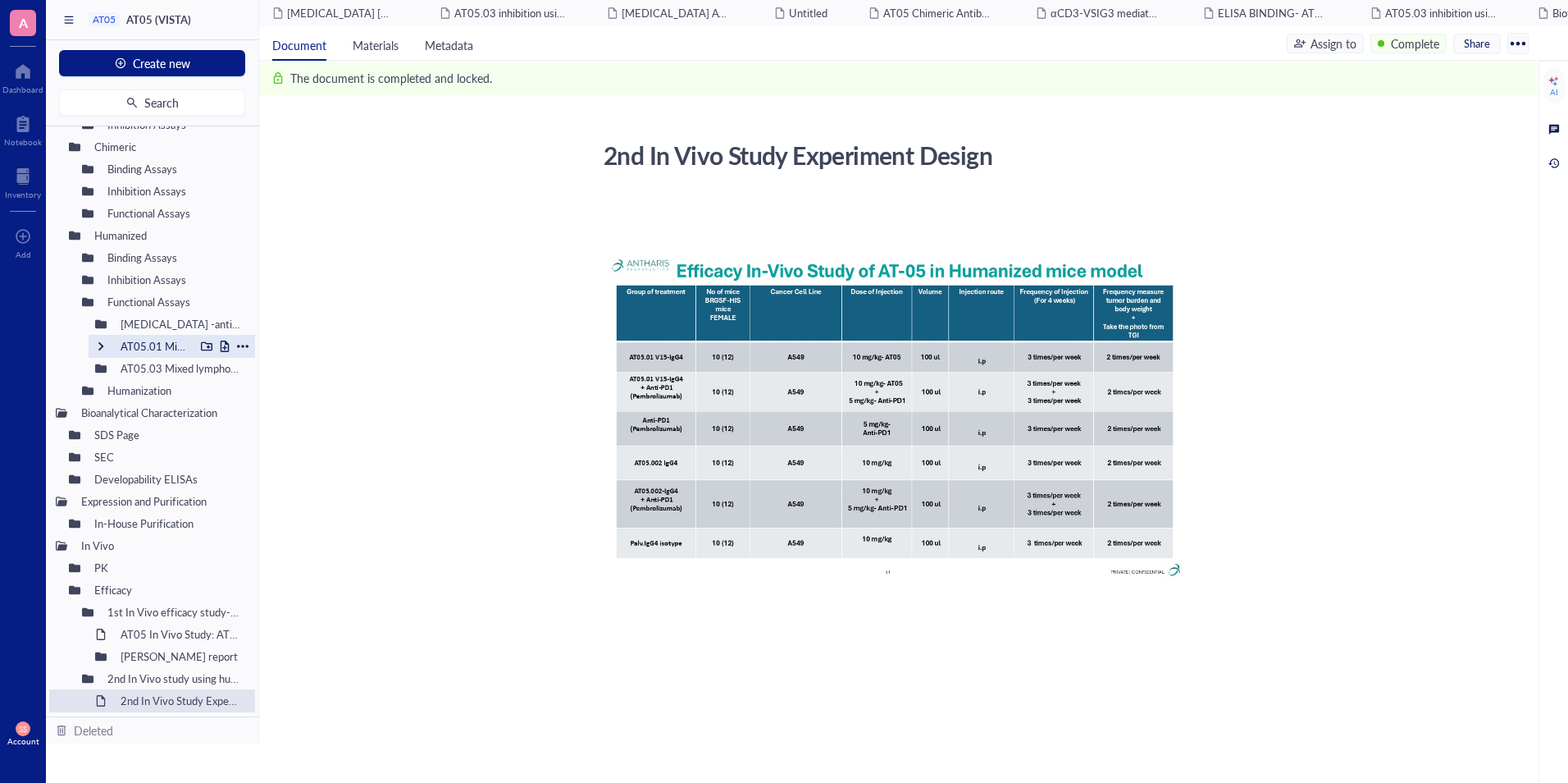
click at [100, 347] on div at bounding box center [101, 346] width 12 height 12
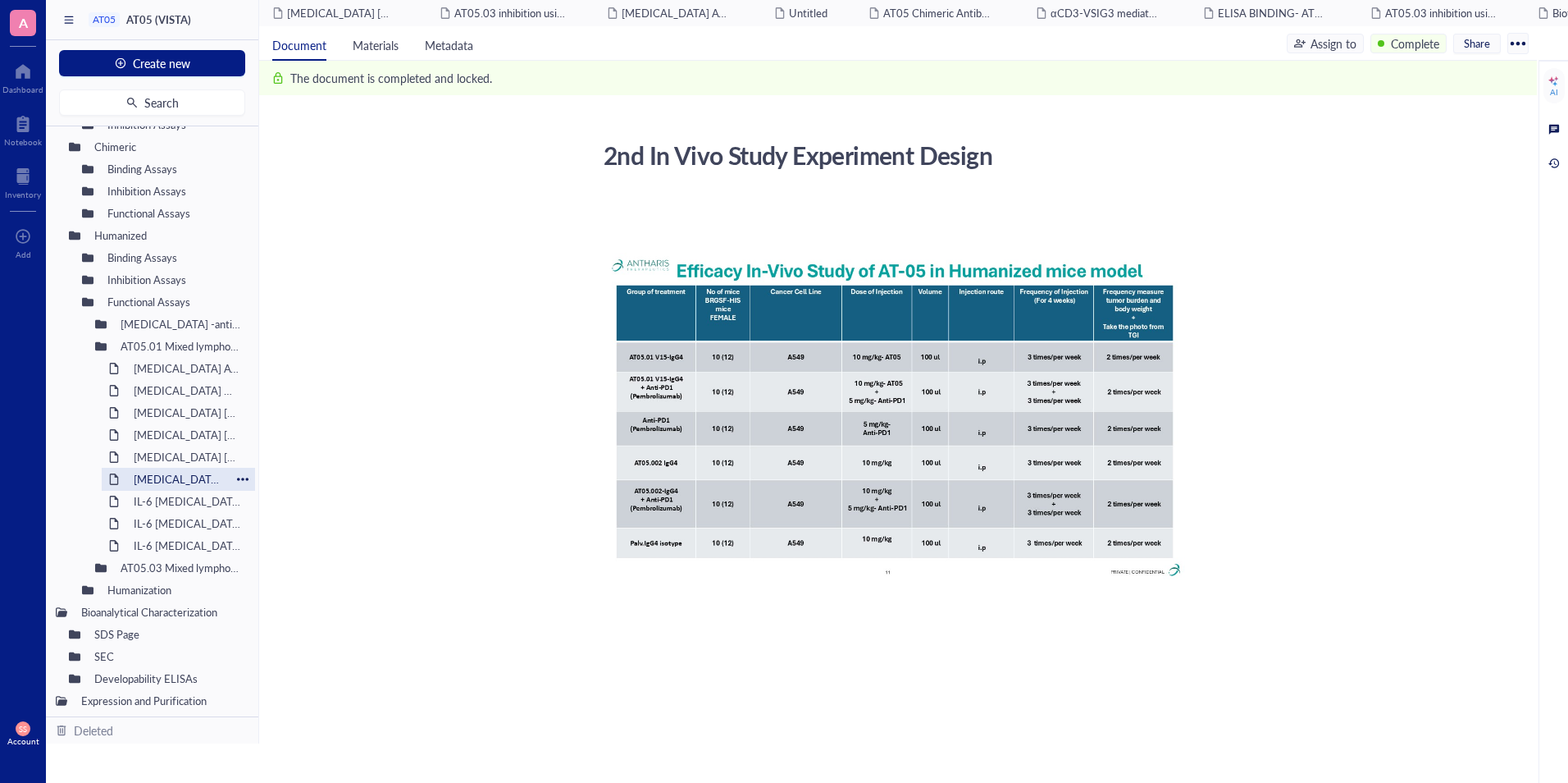
click at [161, 479] on div "[MEDICAL_DATA] [MEDICAL_DATA] release from mixed PBMC Donors" at bounding box center [178, 479] width 105 height 23
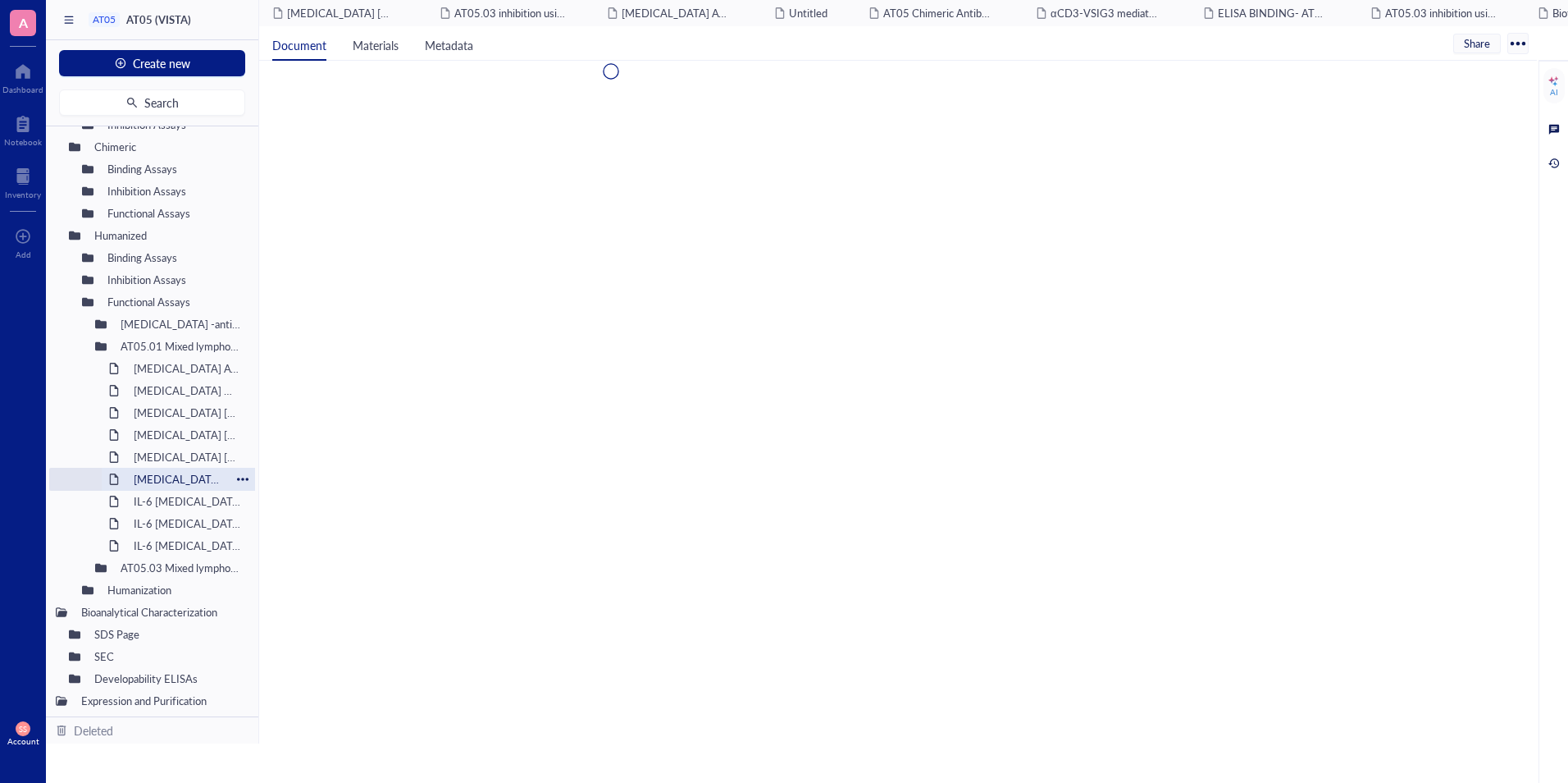
click at [161, 479] on div "[MEDICAL_DATA] [MEDICAL_DATA] release from mixed PBMC Donors" at bounding box center [178, 479] width 105 height 23
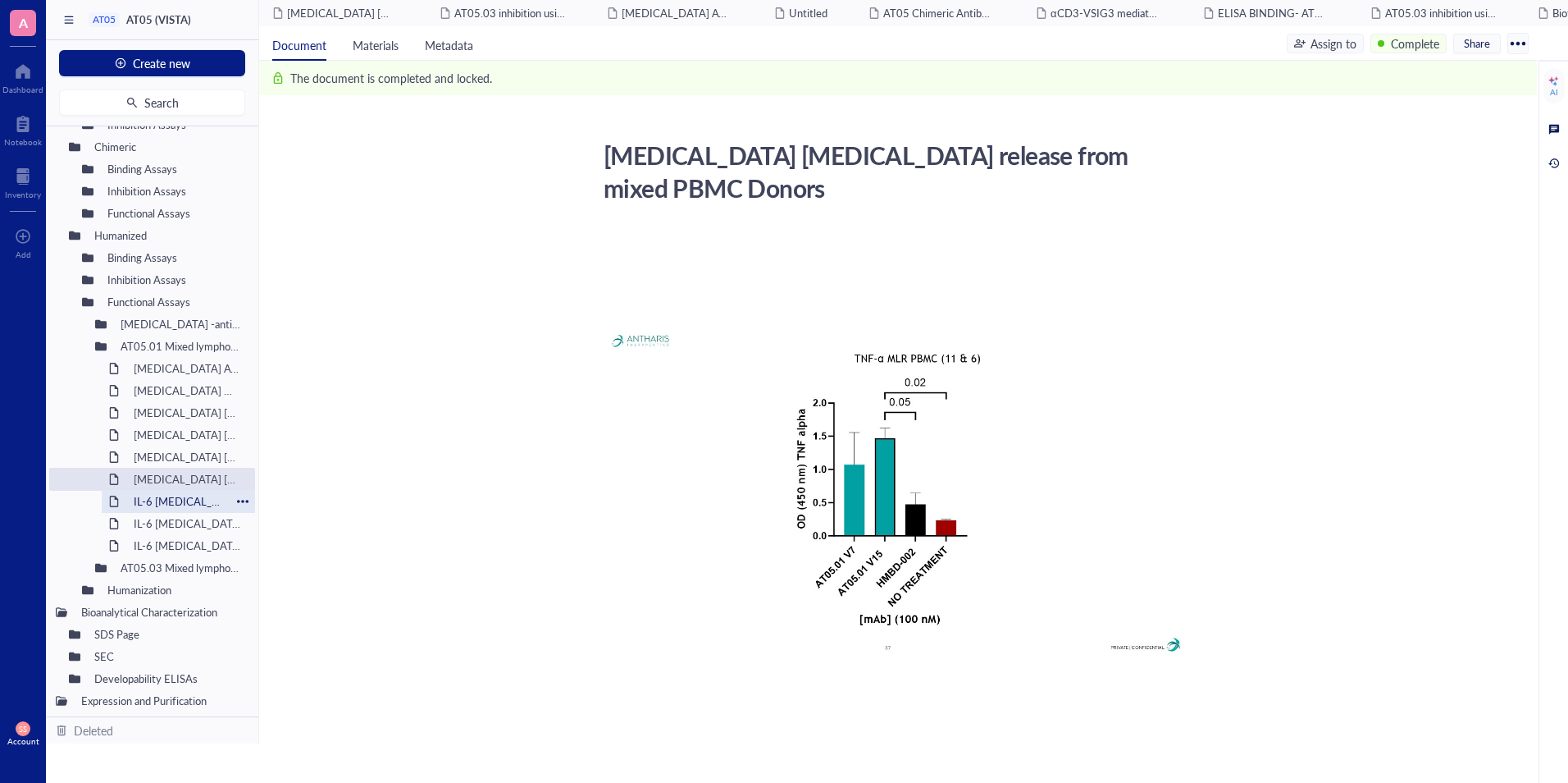
click at [153, 496] on div "IL-6 [MEDICAL_DATA] release of AT05.01 variations in mixed Lymphocytes assay (P…" at bounding box center [178, 501] width 105 height 23
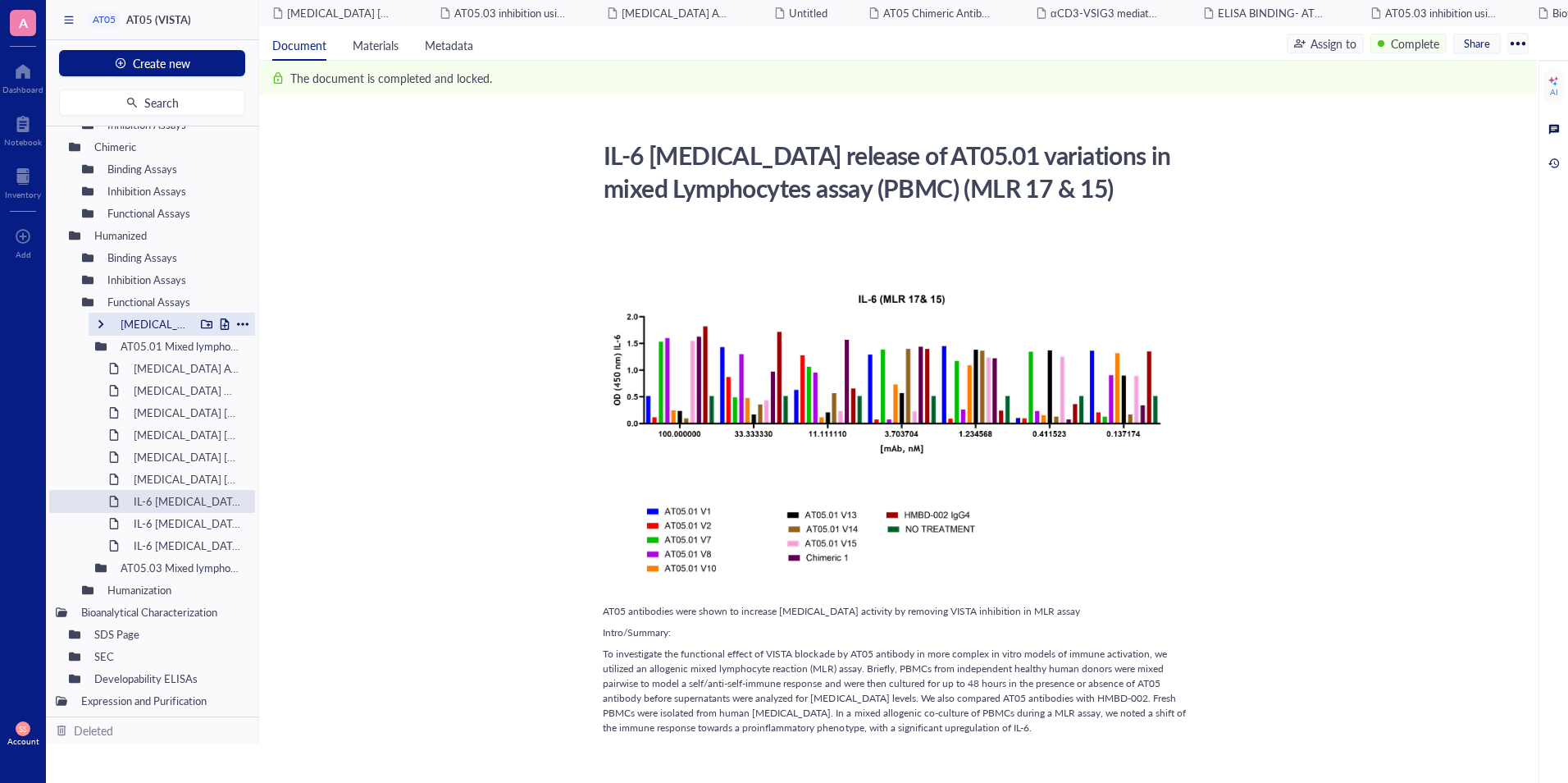
click at [149, 331] on div "[MEDICAL_DATA] -anti CD3 -VSIG3" at bounding box center [154, 324] width 82 height 23
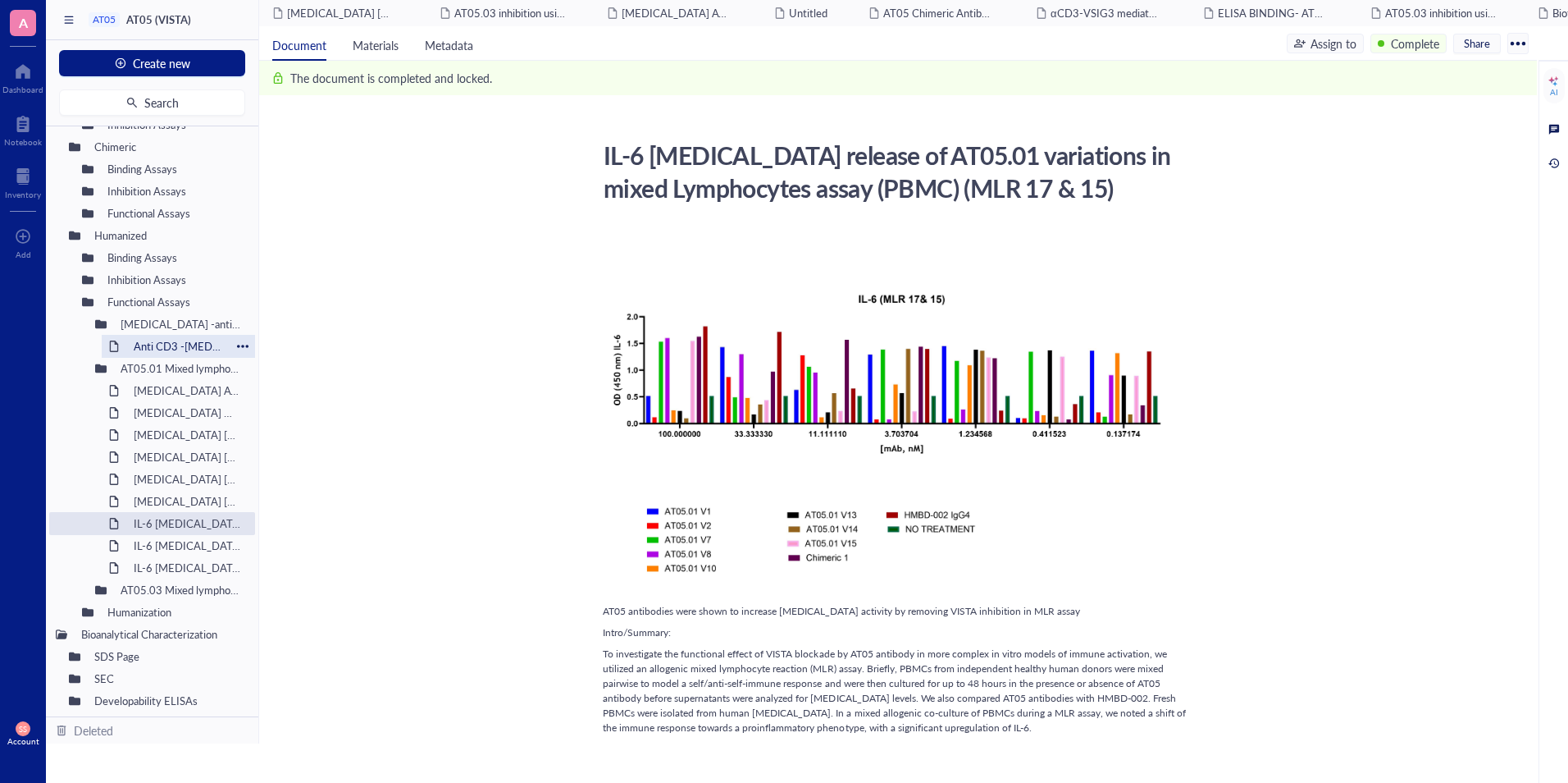
click at [124, 338] on div "Anti CD3 -[MEDICAL_DATA]- AT05.01 Humanized Antibodies Increased [MEDICAL_DATA]…" at bounding box center [178, 346] width 153 height 23
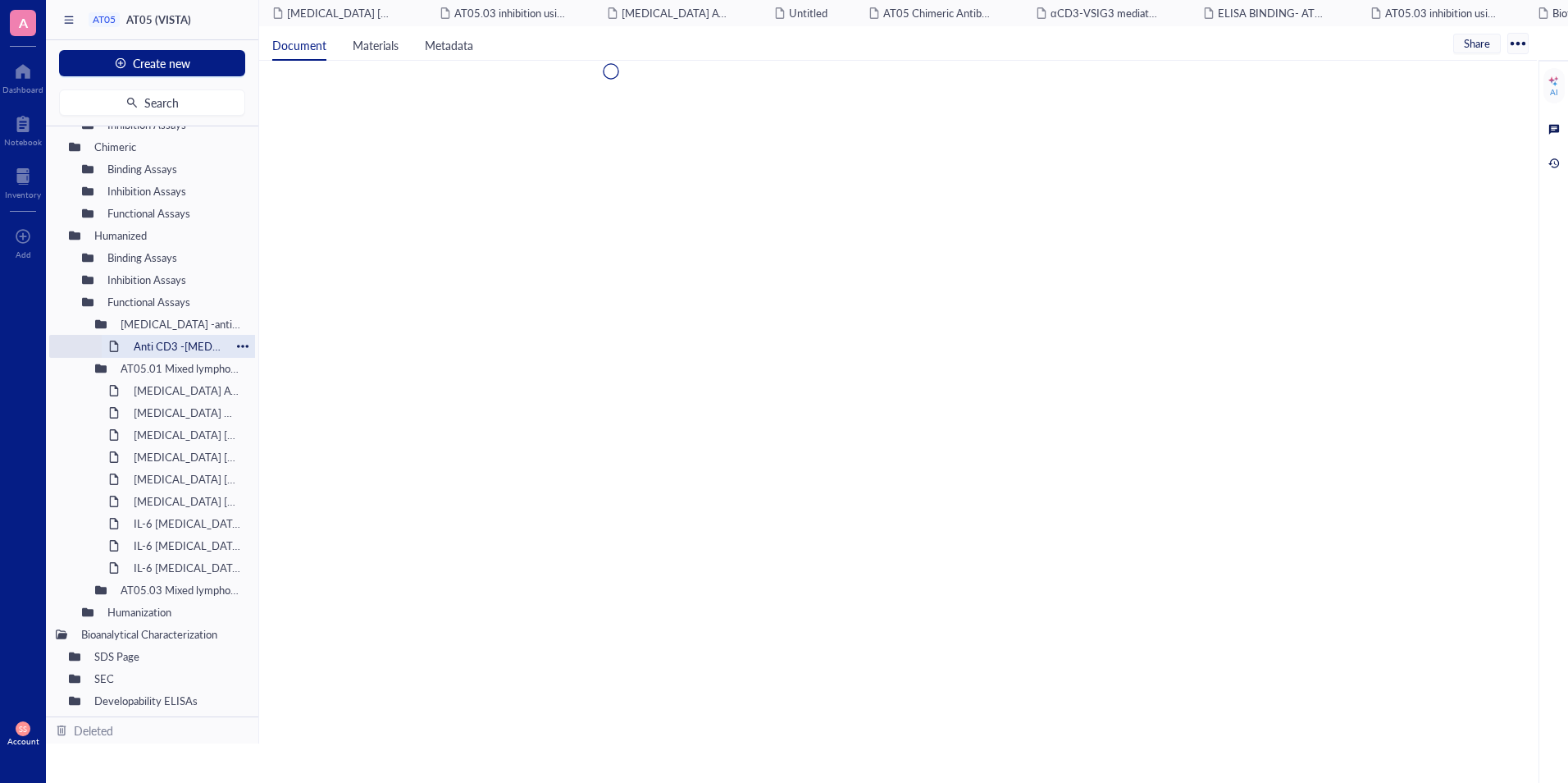
click at [124, 338] on div "Anti CD3 -[MEDICAL_DATA]- AT05.01 Humanized Antibodies Increased [MEDICAL_DATA]…" at bounding box center [178, 346] width 153 height 23
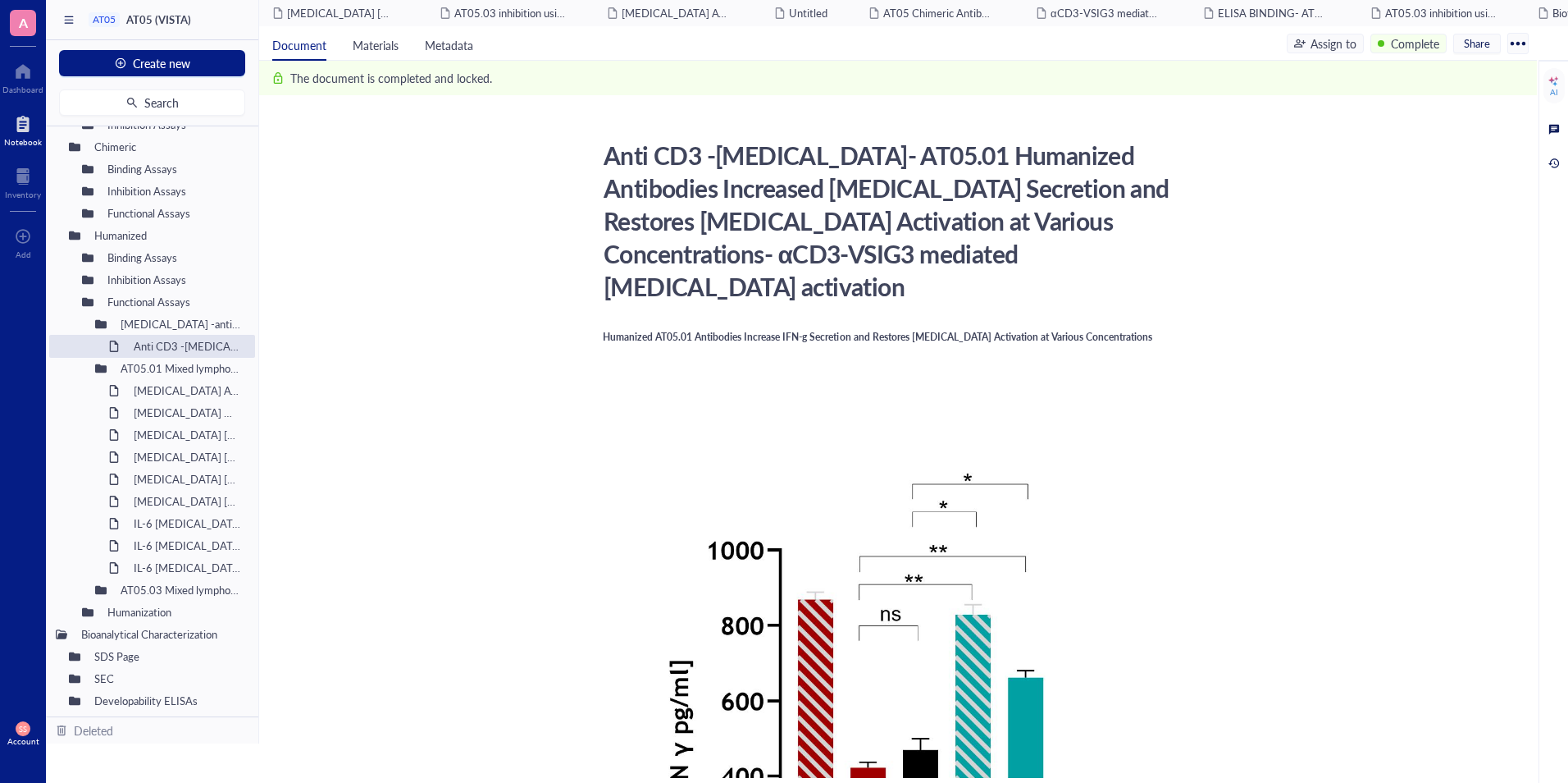
click at [24, 134] on div at bounding box center [23, 123] width 37 height 26
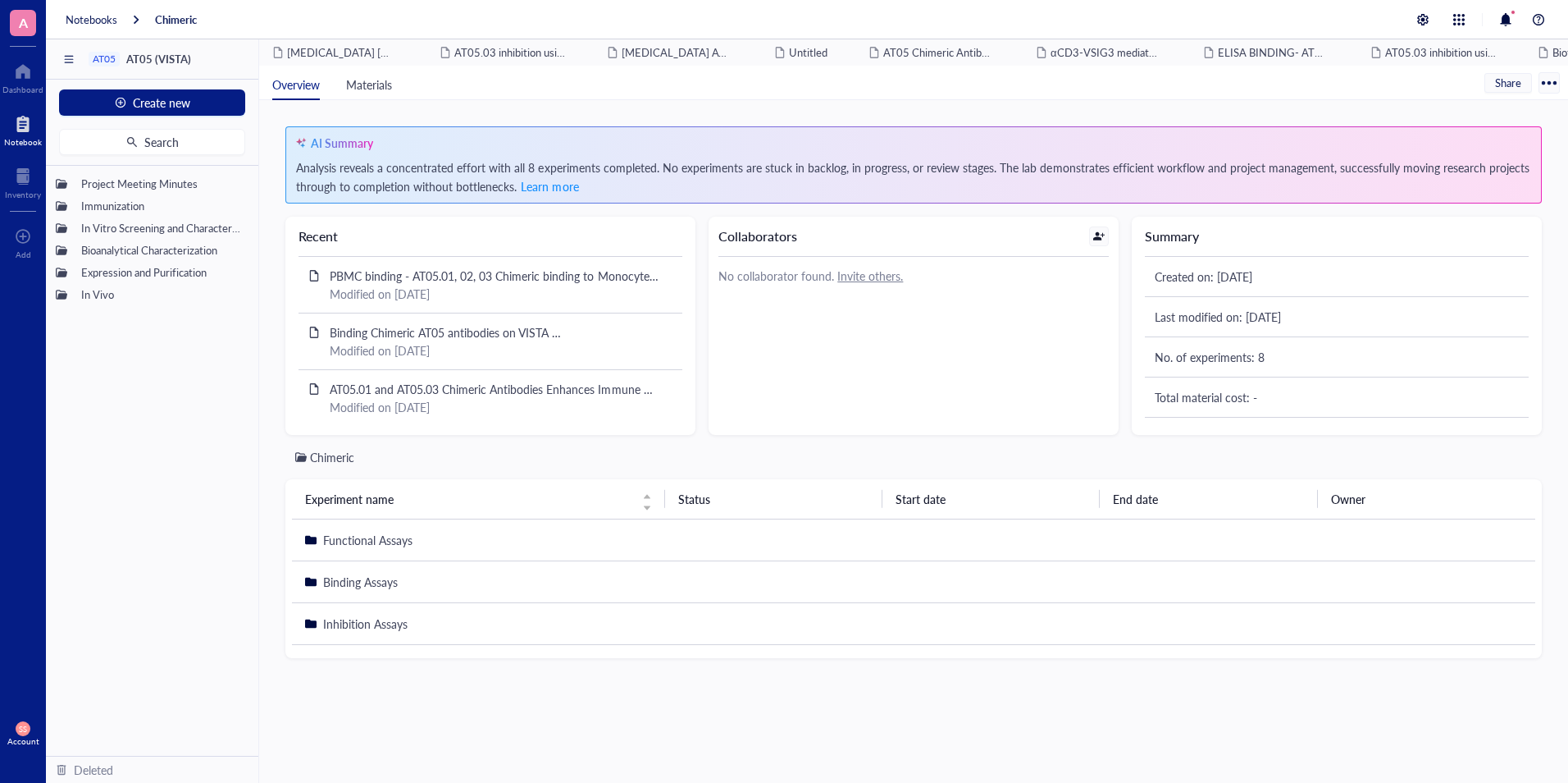
click at [27, 140] on div "Notebook" at bounding box center [23, 142] width 37 height 10
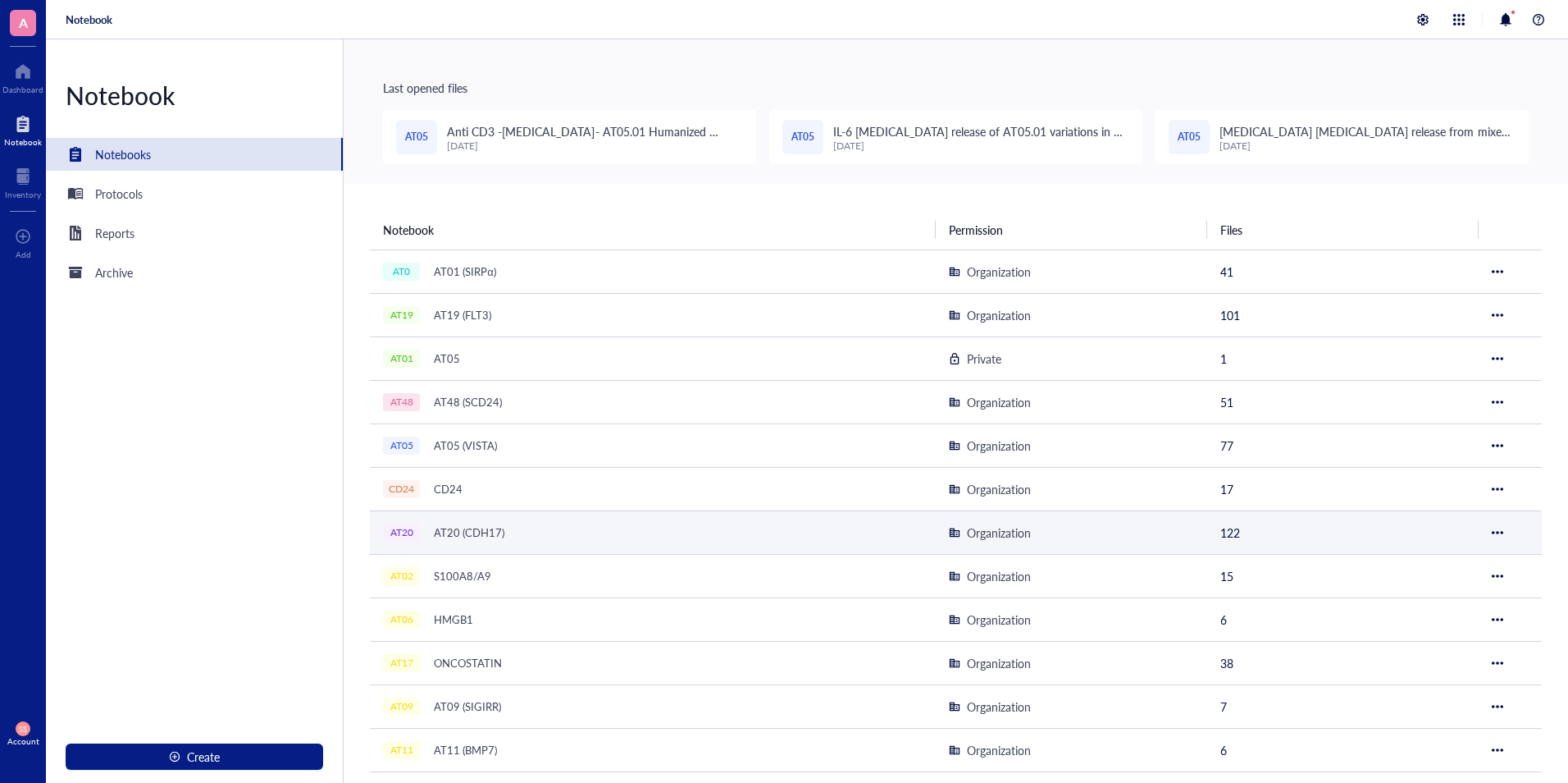
click at [484, 534] on div "AT20 (CDH17)" at bounding box center [469, 532] width 85 height 23
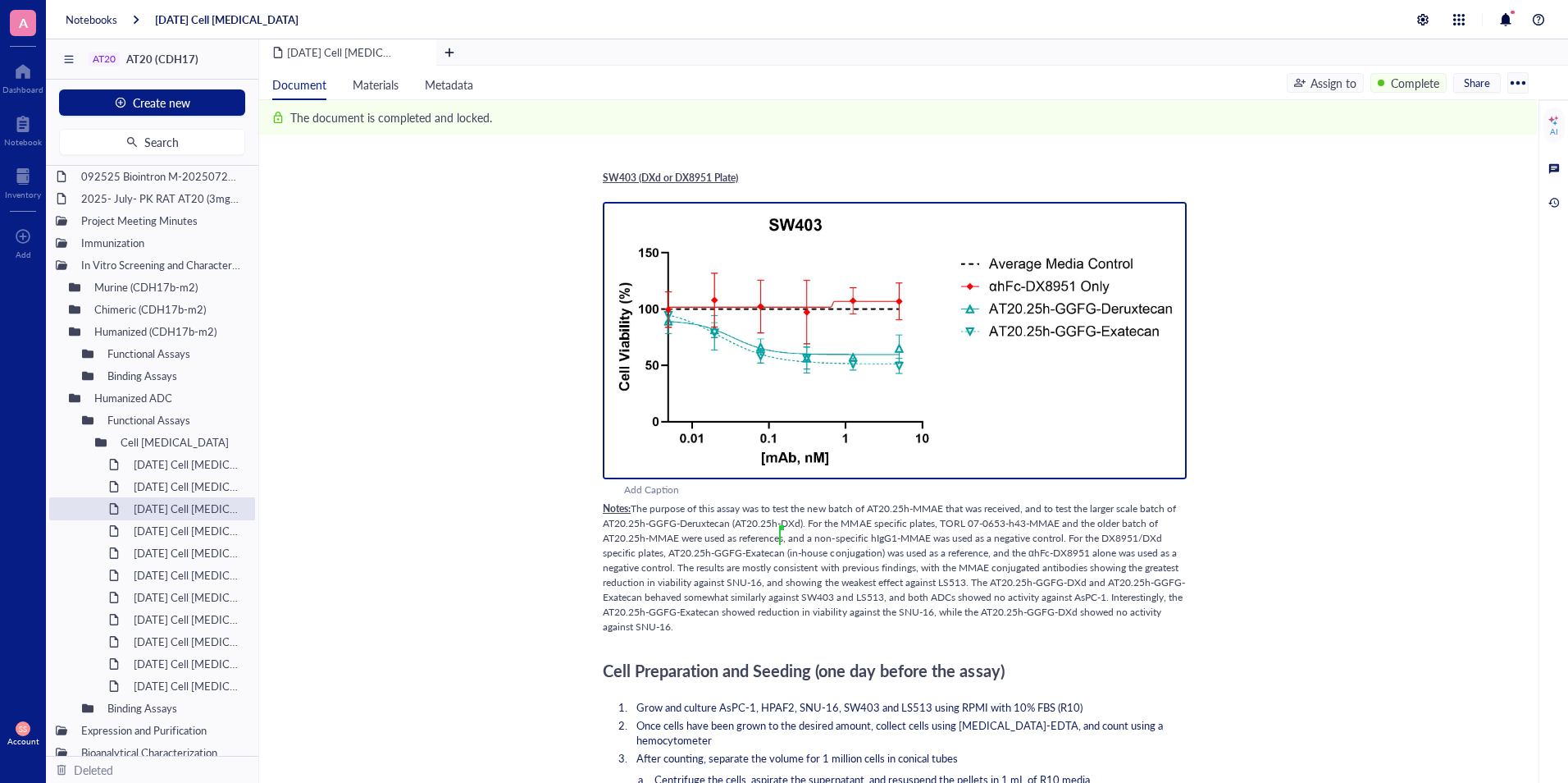
scroll to position [3049, 0]
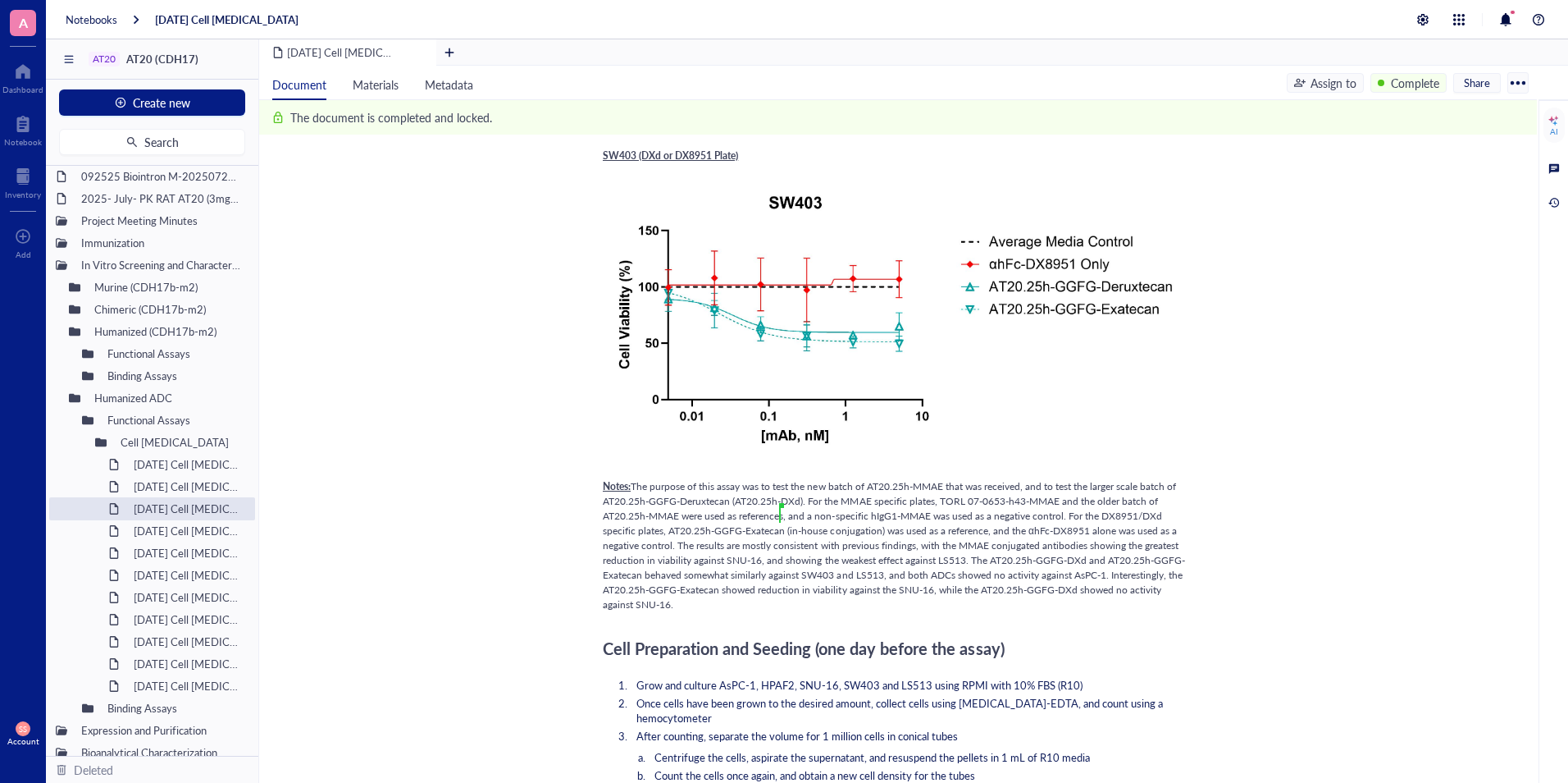
click at [749, 523] on span "The purpose of this assay was to test the new batch of AT20.25h-MMAE that was r…" at bounding box center [890, 501] width 575 height 43
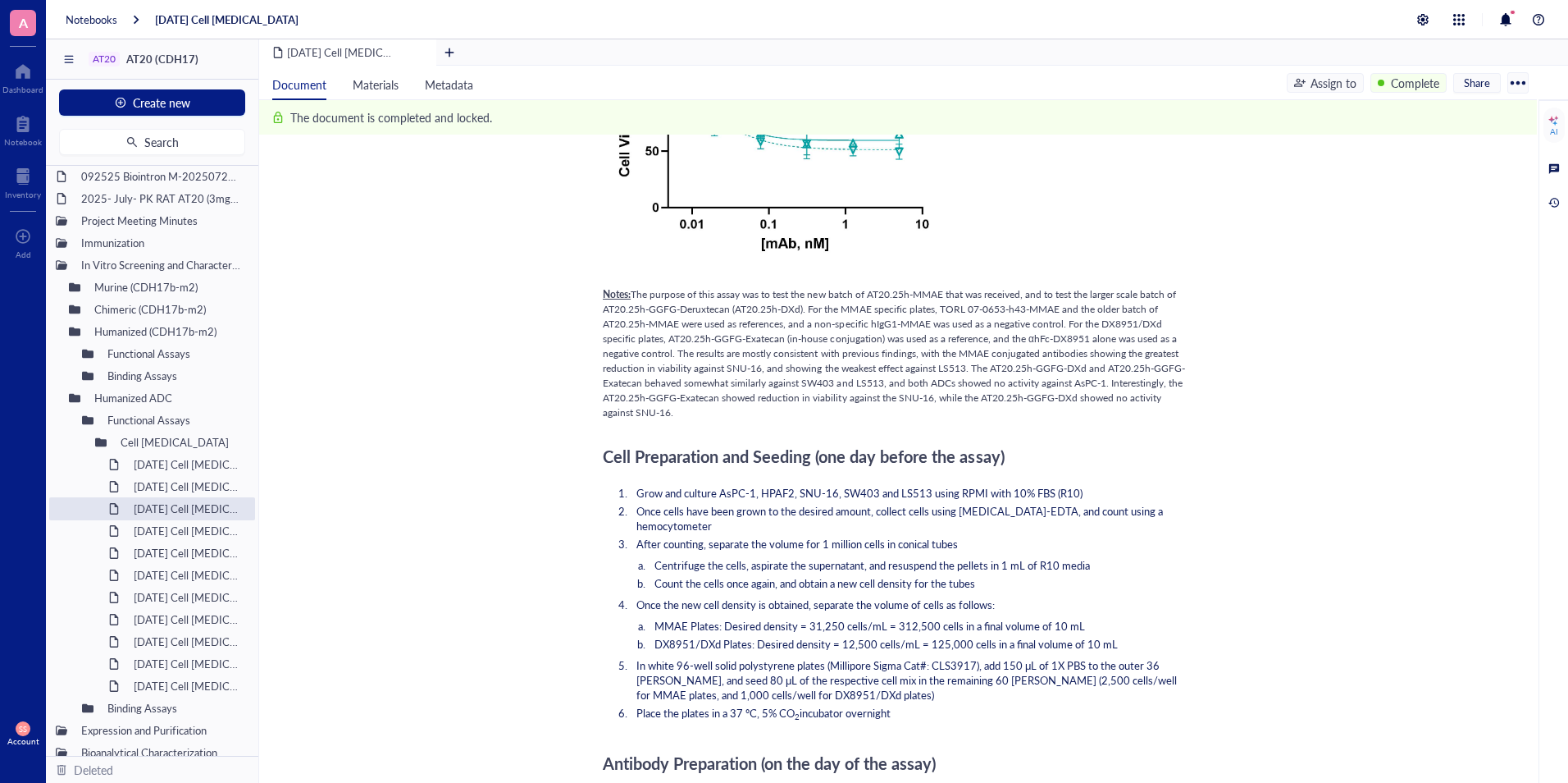
click at [1016, 598] on li "Once the new cell density is obtained, separate the volume of cells as follows:" at bounding box center [908, 604] width 557 height 14
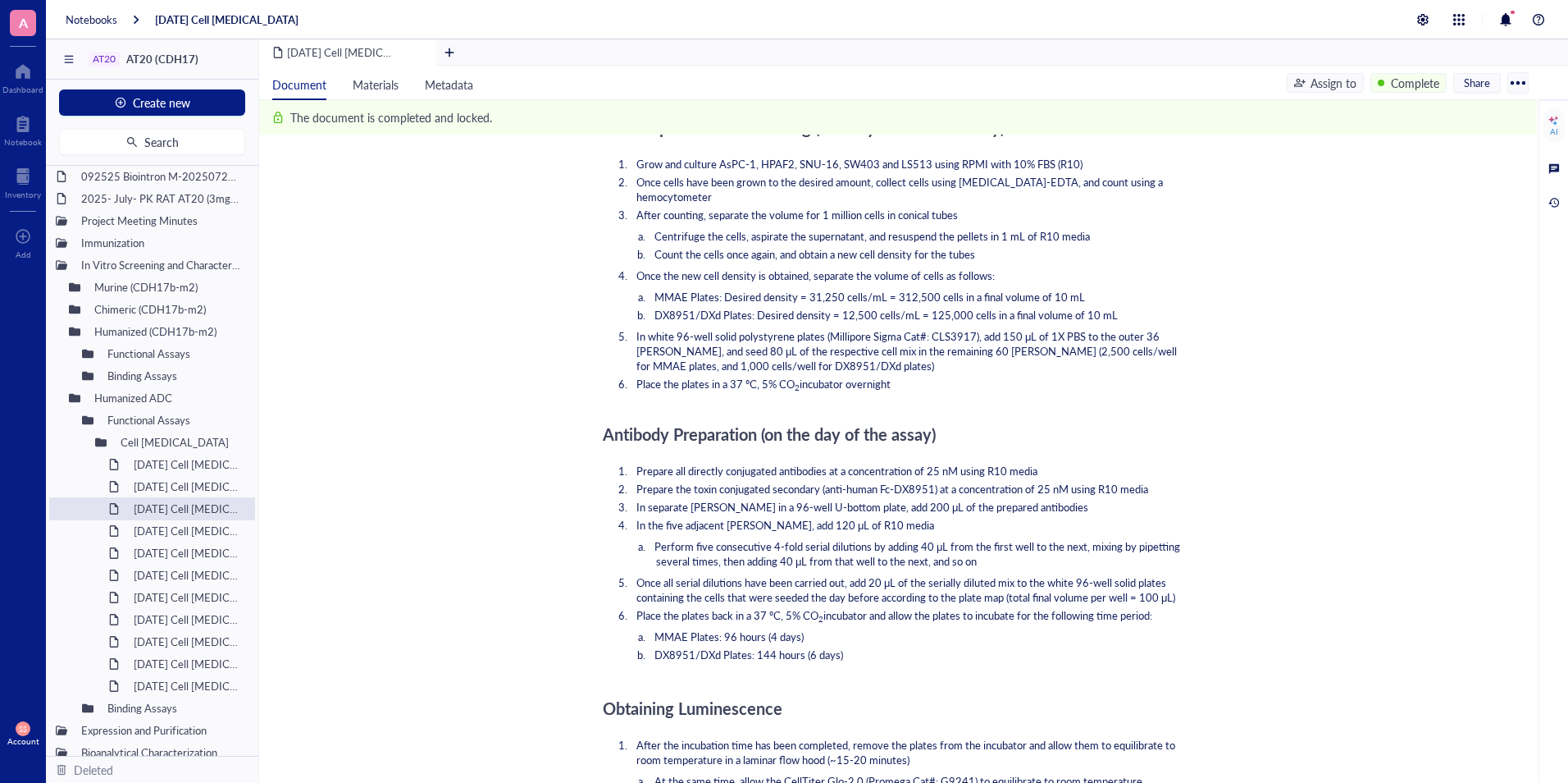
scroll to position [3569, 0]
click at [194, 619] on div "2025-JAN-24 Cell Viability Assay (MMAE)" at bounding box center [178, 619] width 105 height 23
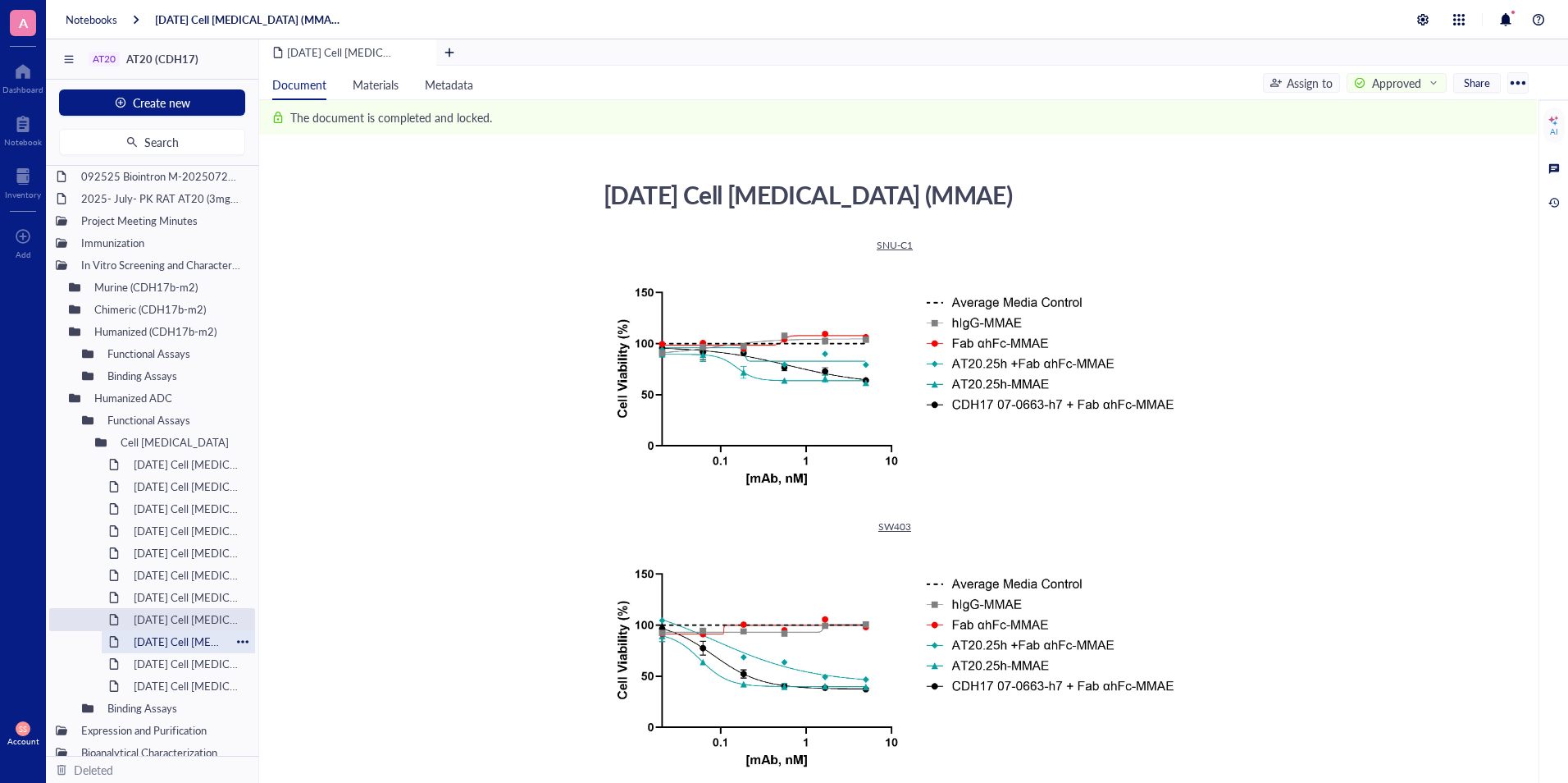
click at [173, 638] on div "2025-JAN-02 Cell Viability Assay (MMAE)" at bounding box center [178, 641] width 105 height 23
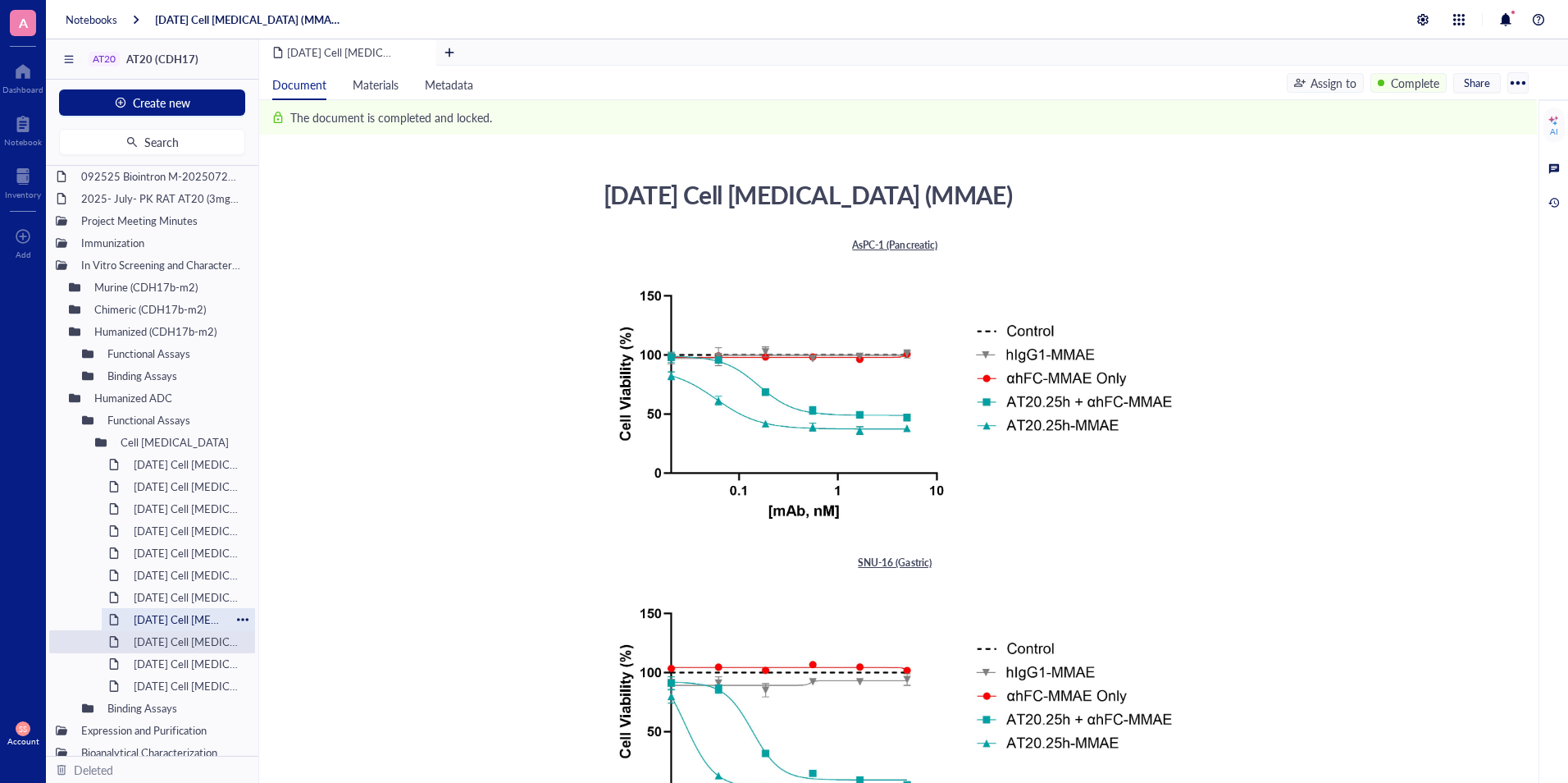
click at [183, 617] on div "2025-JAN-24 Cell Viability Assay (MMAE)" at bounding box center [178, 619] width 105 height 23
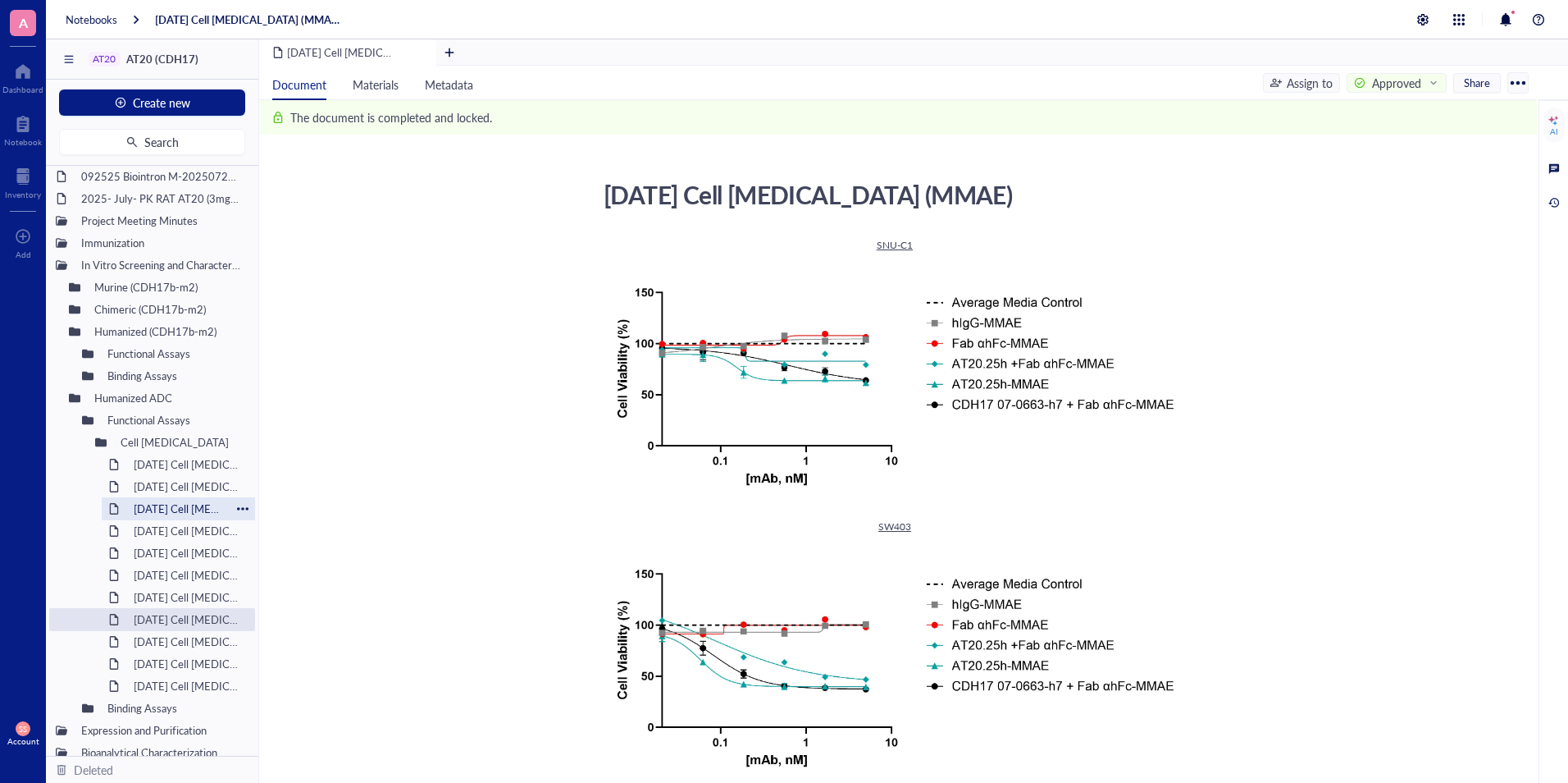
click at [176, 504] on div "2025-MAR-14 Cell Viability Assay" at bounding box center [178, 508] width 105 height 23
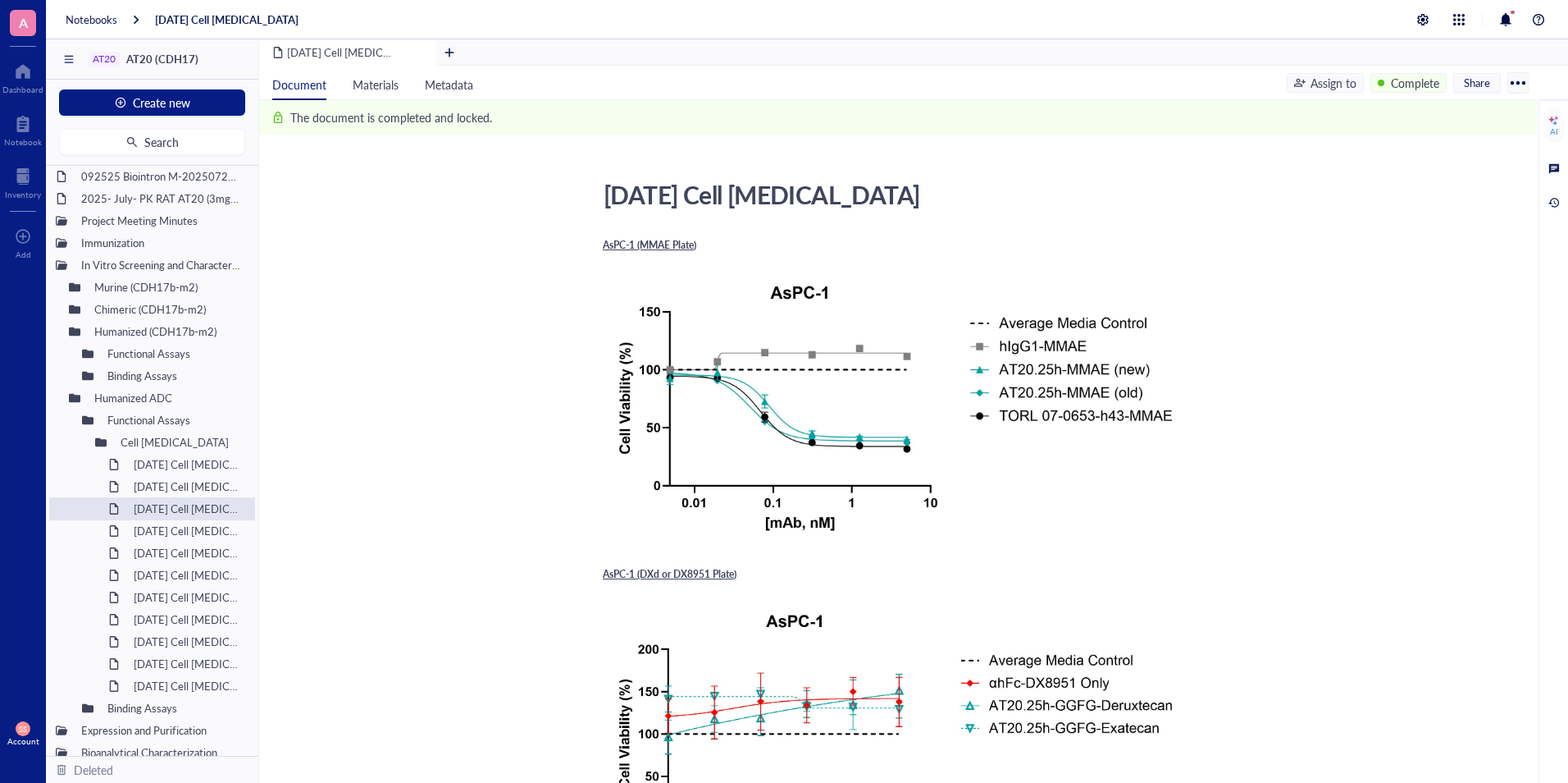
click at [1180, 585] on div "Add Caption ﻿" at bounding box center [894, 740] width 584 height 310
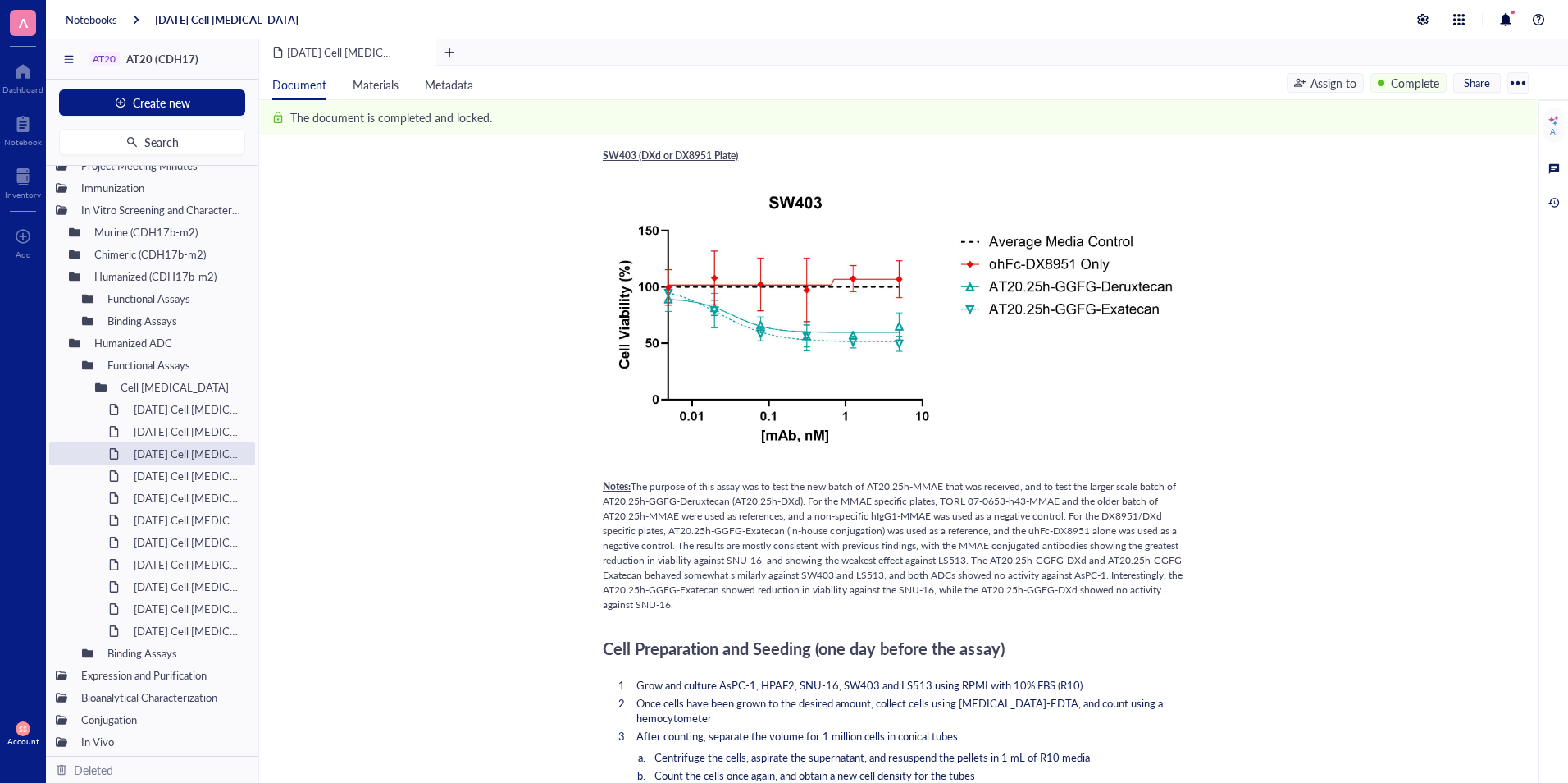
scroll to position [3047, 0]
click at [161, 443] on div "2025-MAR-14 Cell Viability Assay" at bounding box center [178, 453] width 105 height 23
click at [168, 435] on div "2025-JUL-15 Cell Viability Assay" at bounding box center [178, 431] width 105 height 23
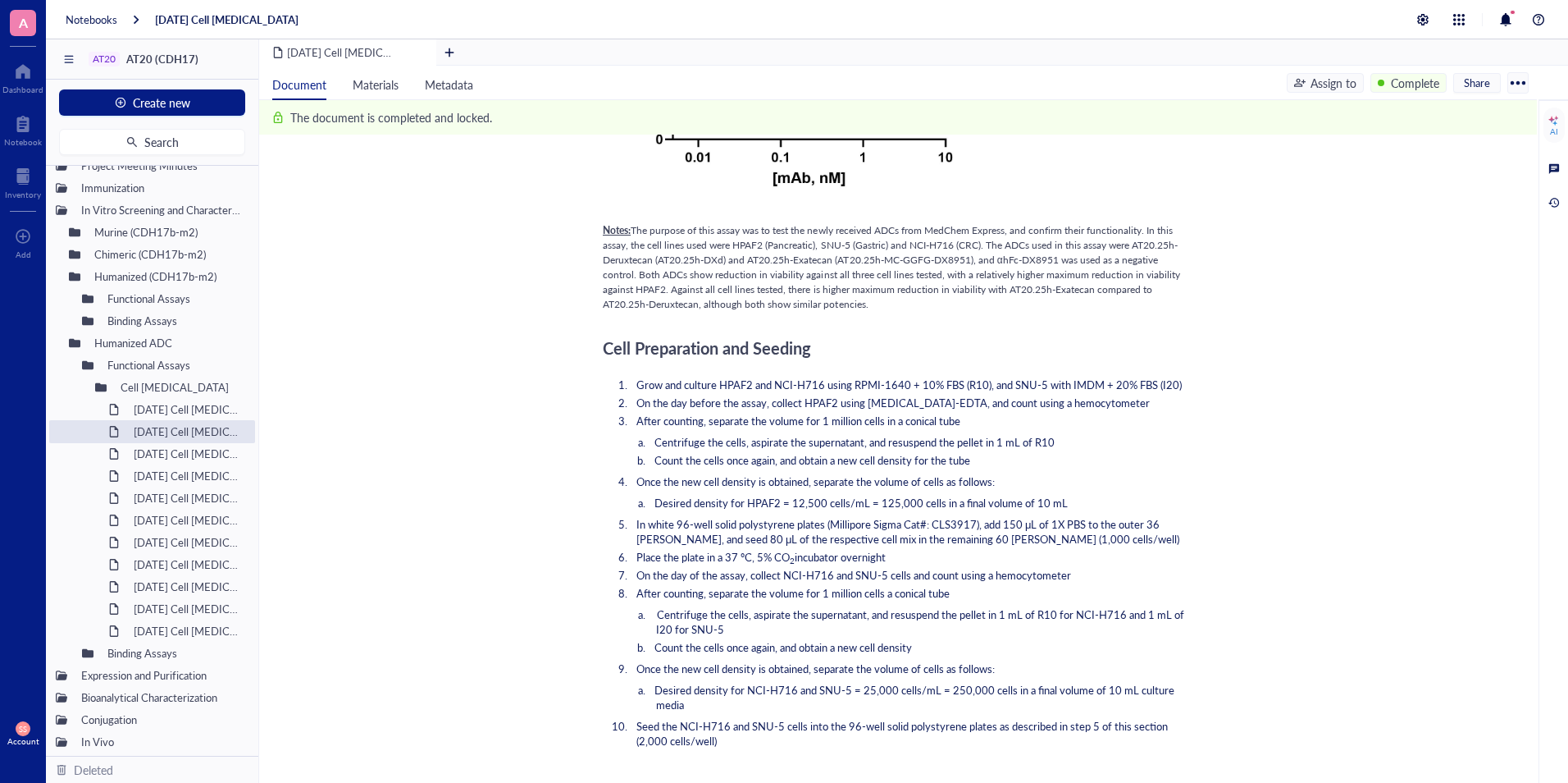
scroll to position [1070, 0]
click at [185, 411] on div "2025-JUL-17 Cell Viability Assay" at bounding box center [178, 409] width 105 height 23
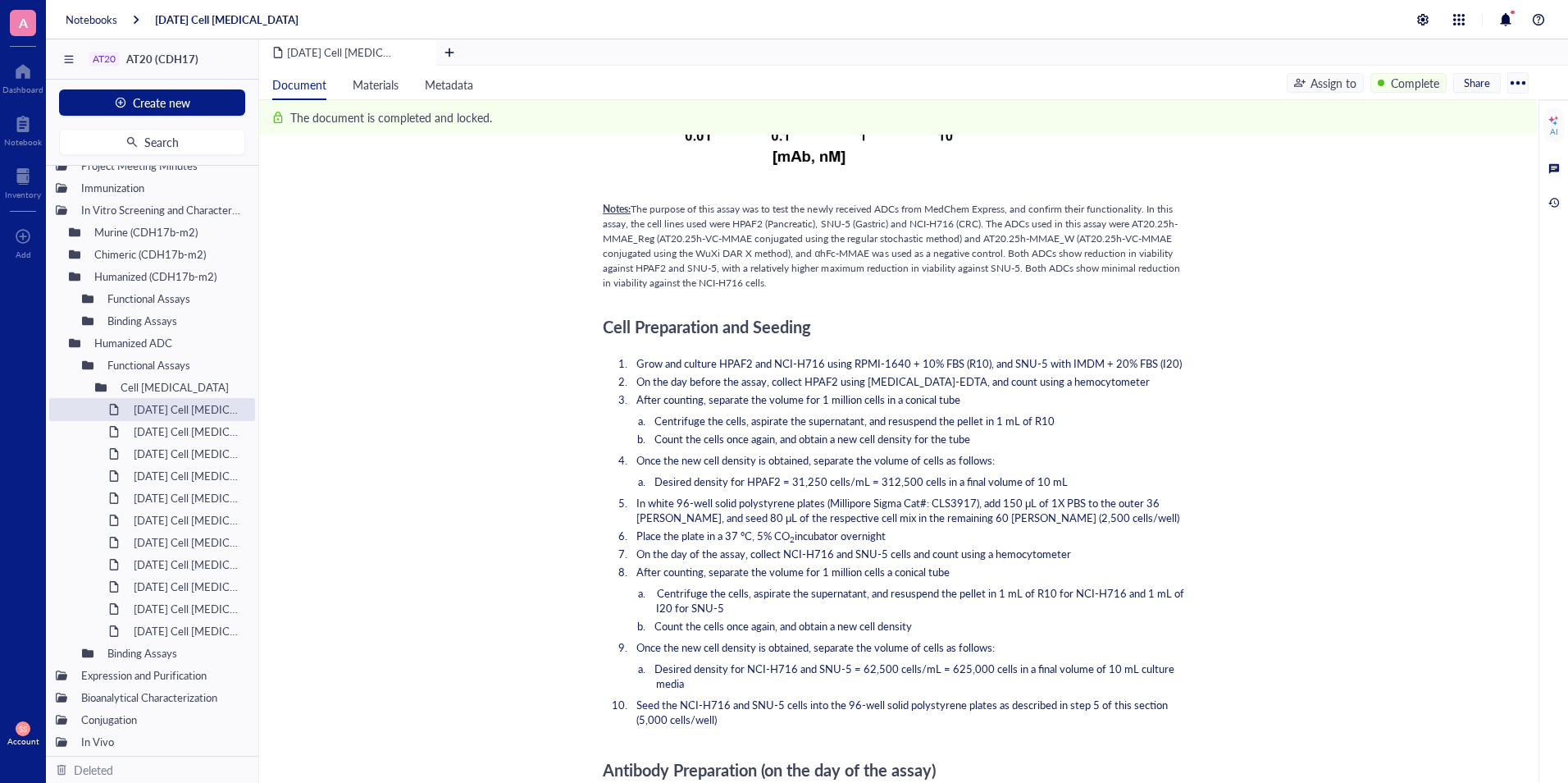
scroll to position [1094, 0]
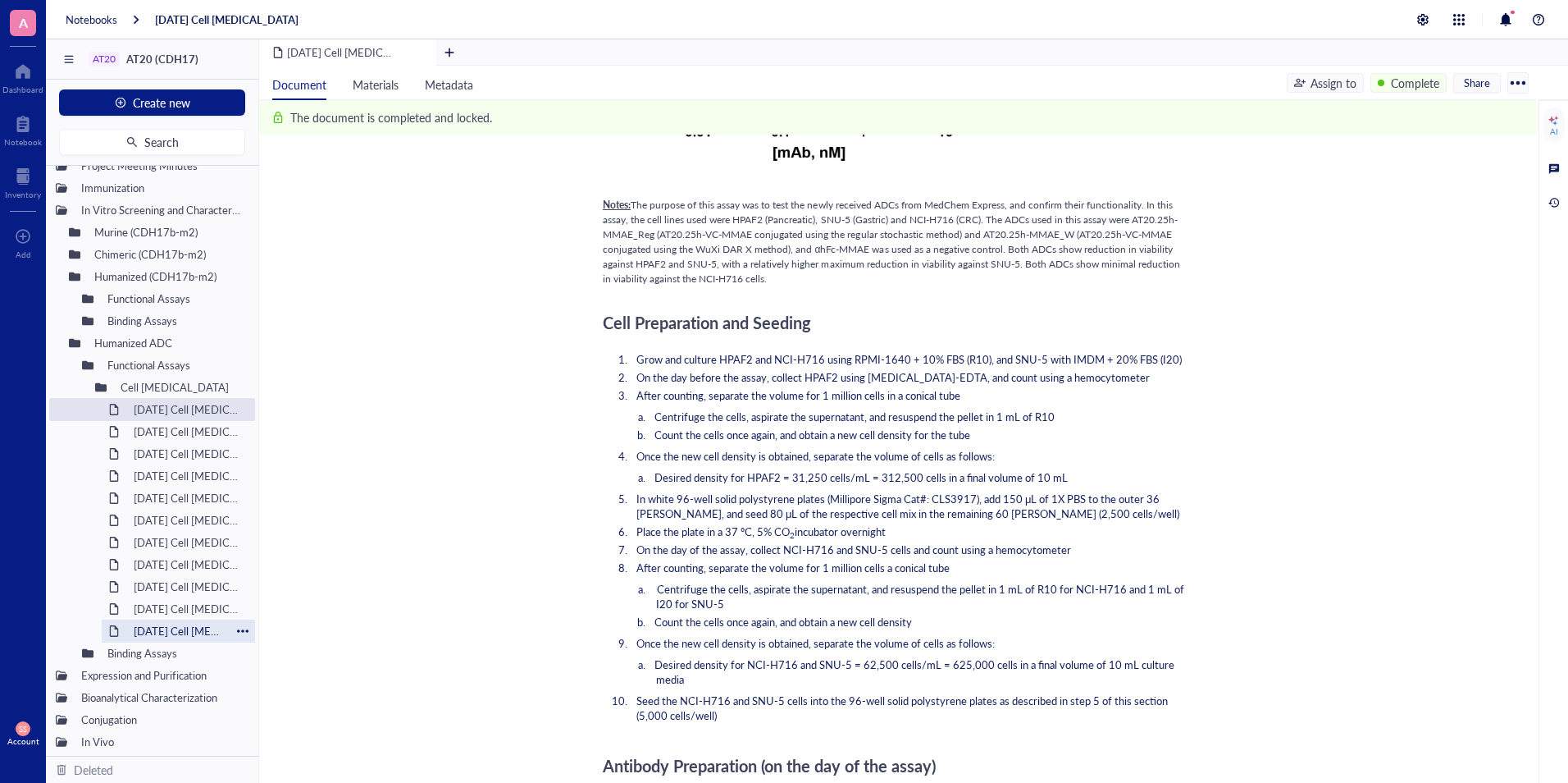
click at [184, 627] on div "2025-MAR-11 Cell Viability Assay" at bounding box center [178, 631] width 105 height 23
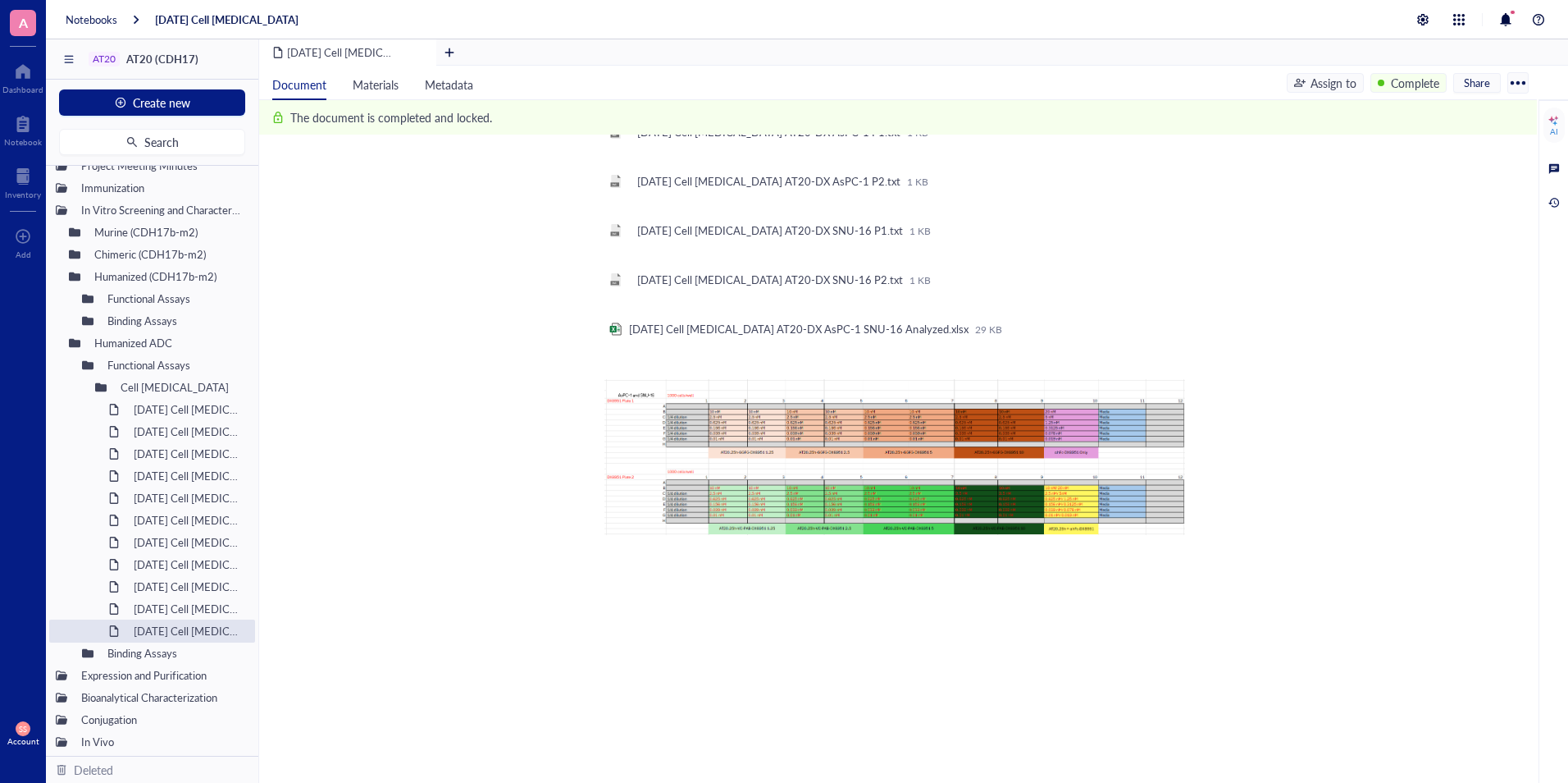
scroll to position [3120, 0]
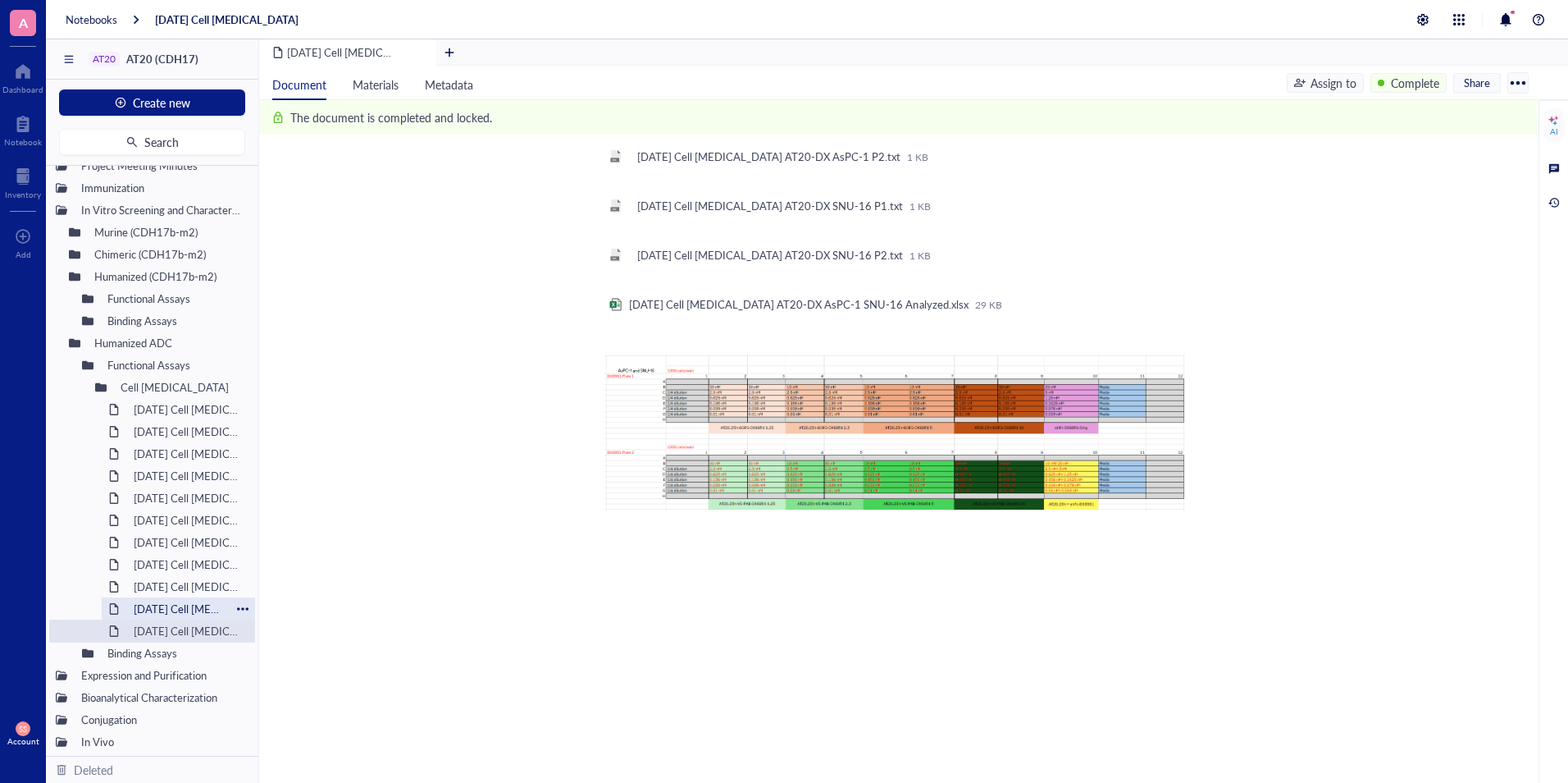
click at [153, 606] on div "2025-JAN-09 Cell Viability Assay (MMAE)" at bounding box center [178, 609] width 105 height 23
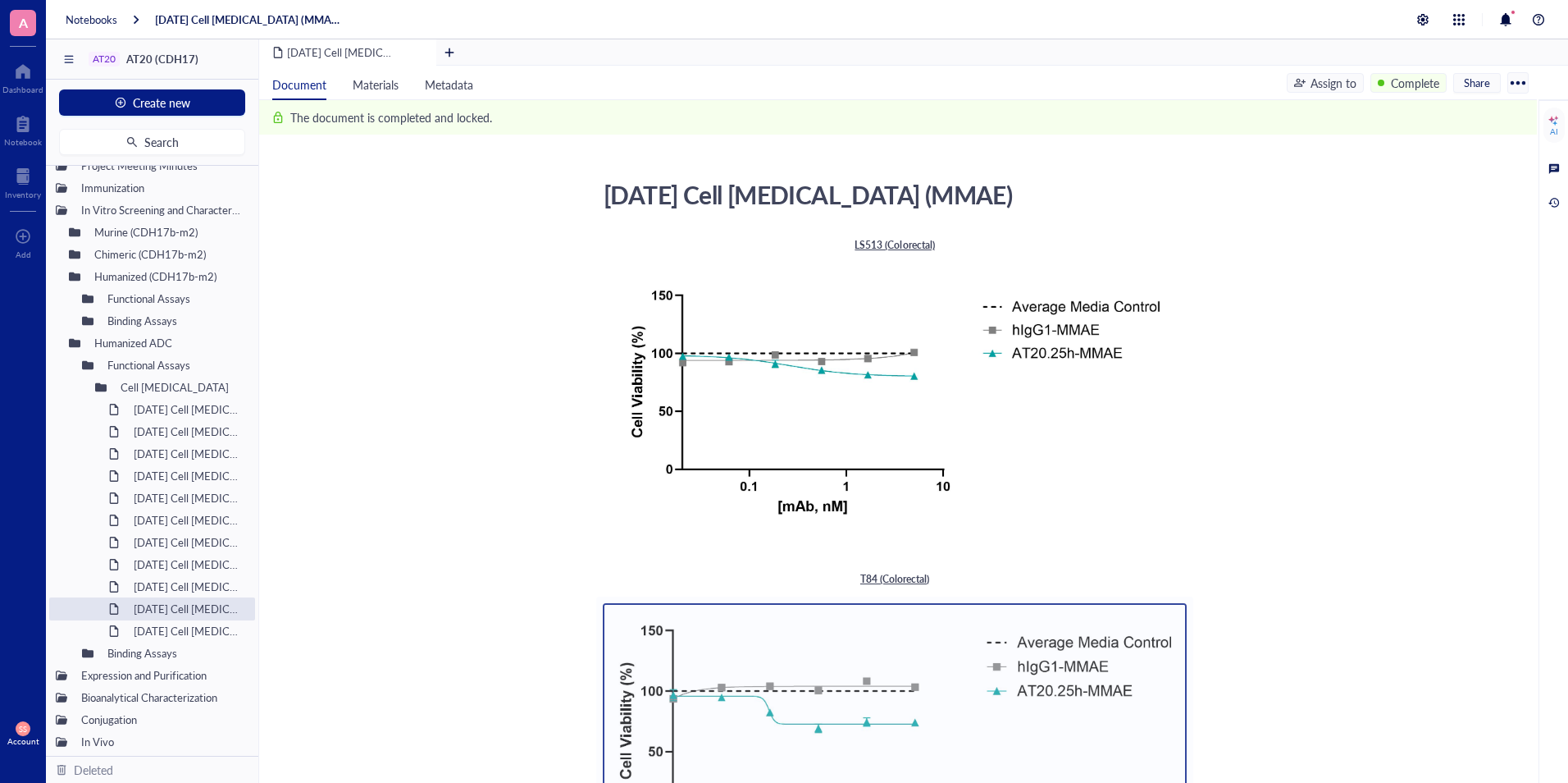
drag, startPoint x: 153, startPoint y: 606, endPoint x: 382, endPoint y: 666, distance: 236.7
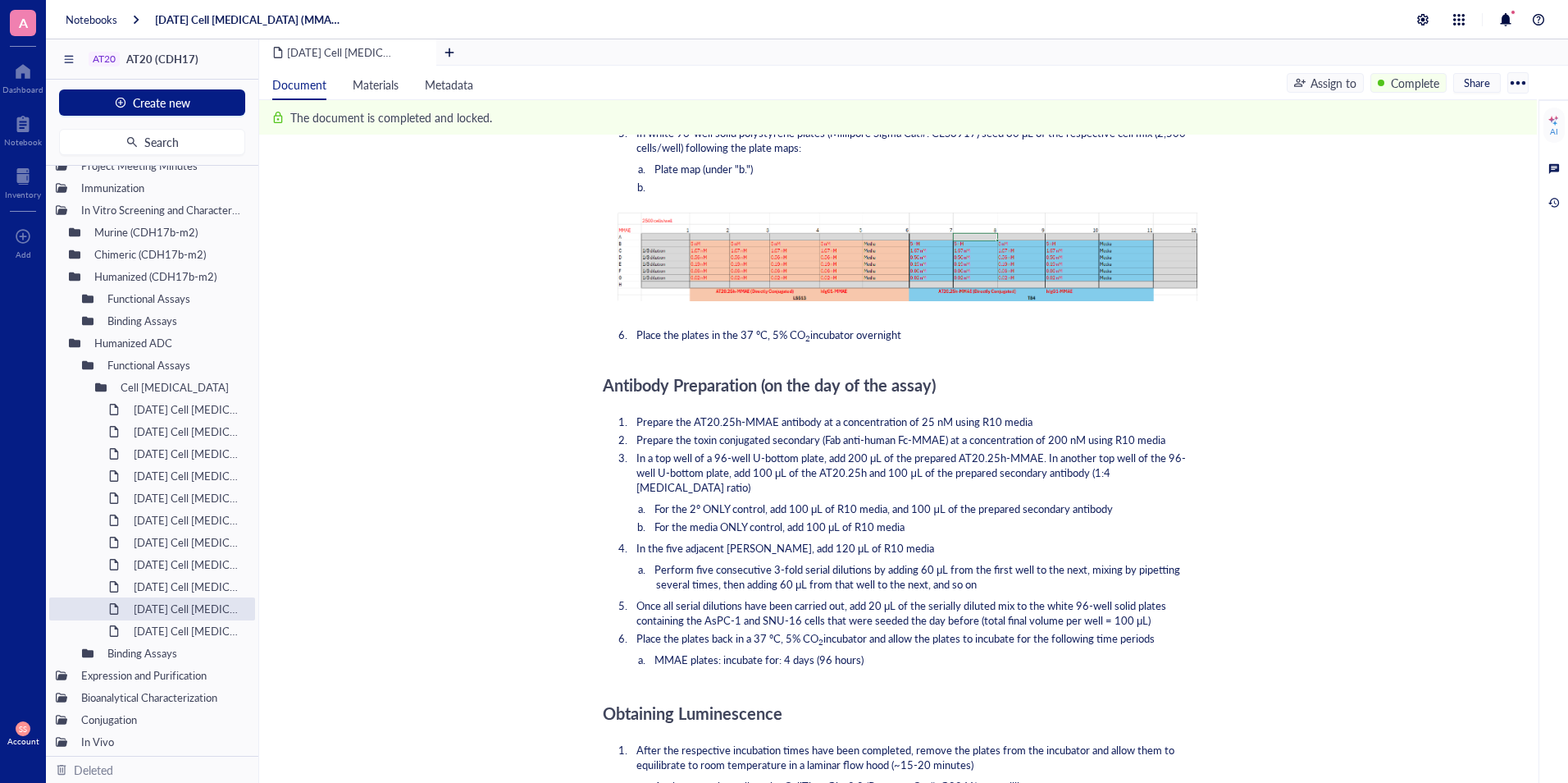
scroll to position [1054, 0]
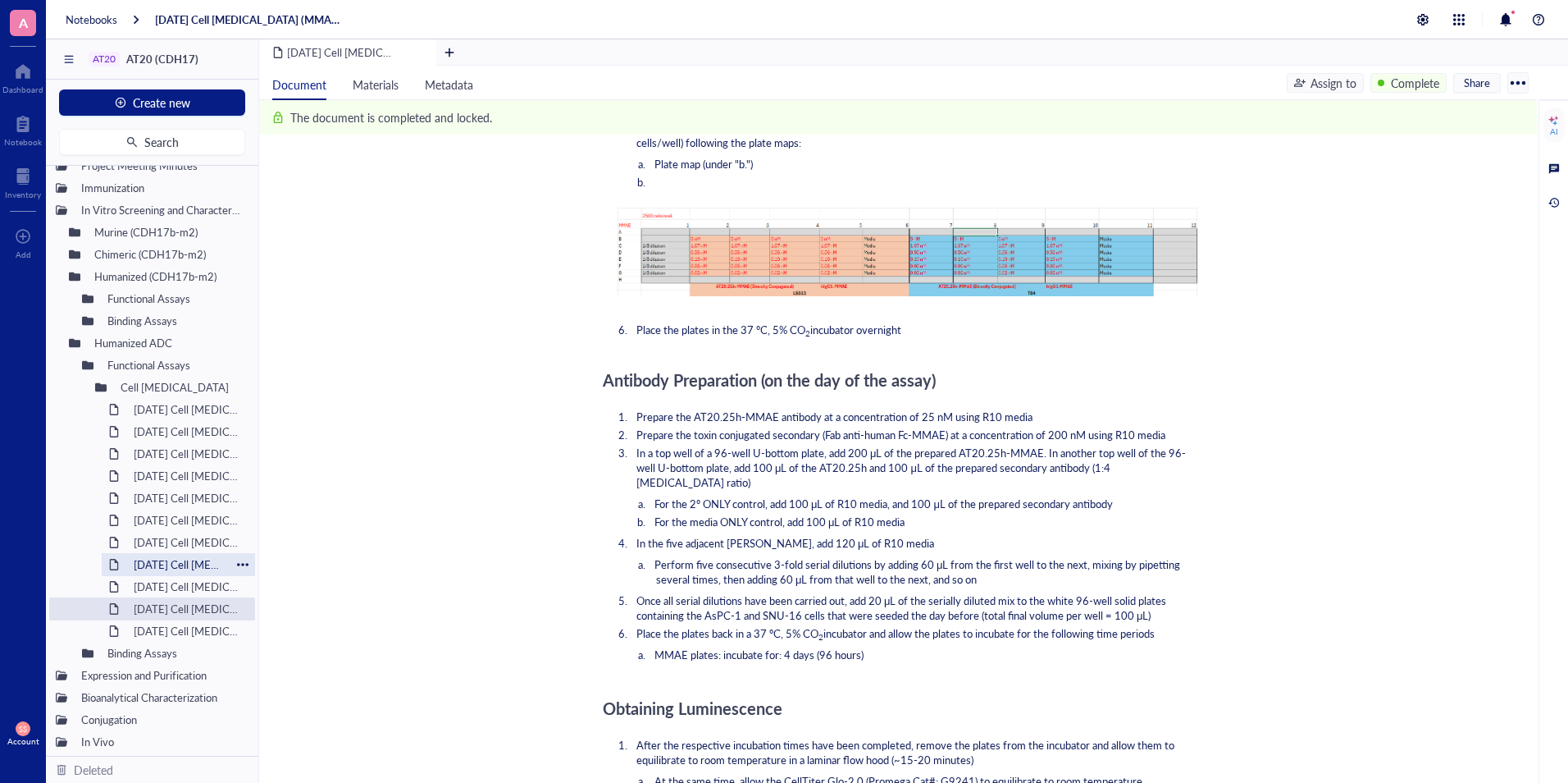
click at [180, 559] on div "2025-JAN-24 Cell Viability Assay (MMAE)" at bounding box center [178, 564] width 105 height 23
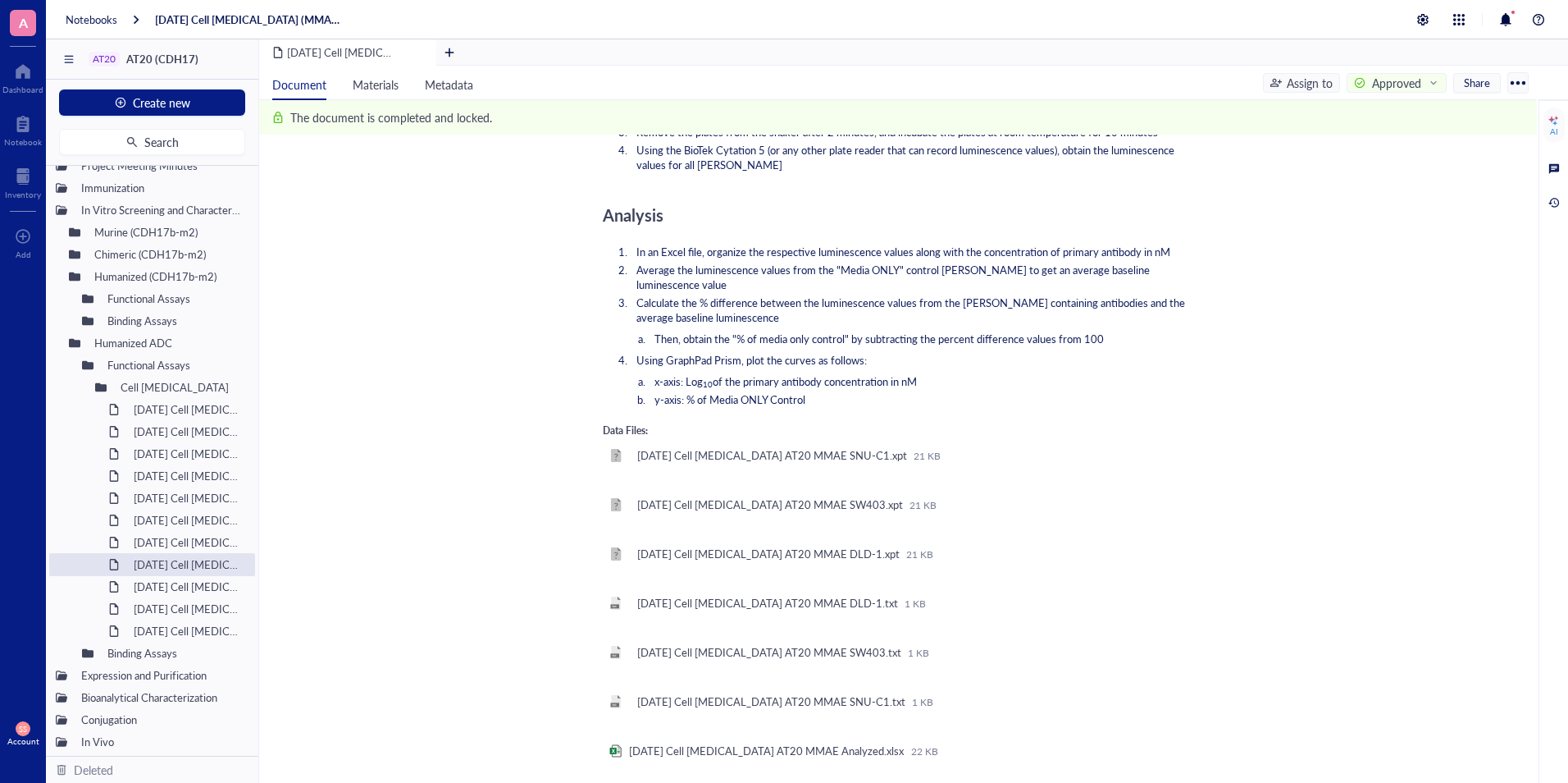
scroll to position [2090, 0]
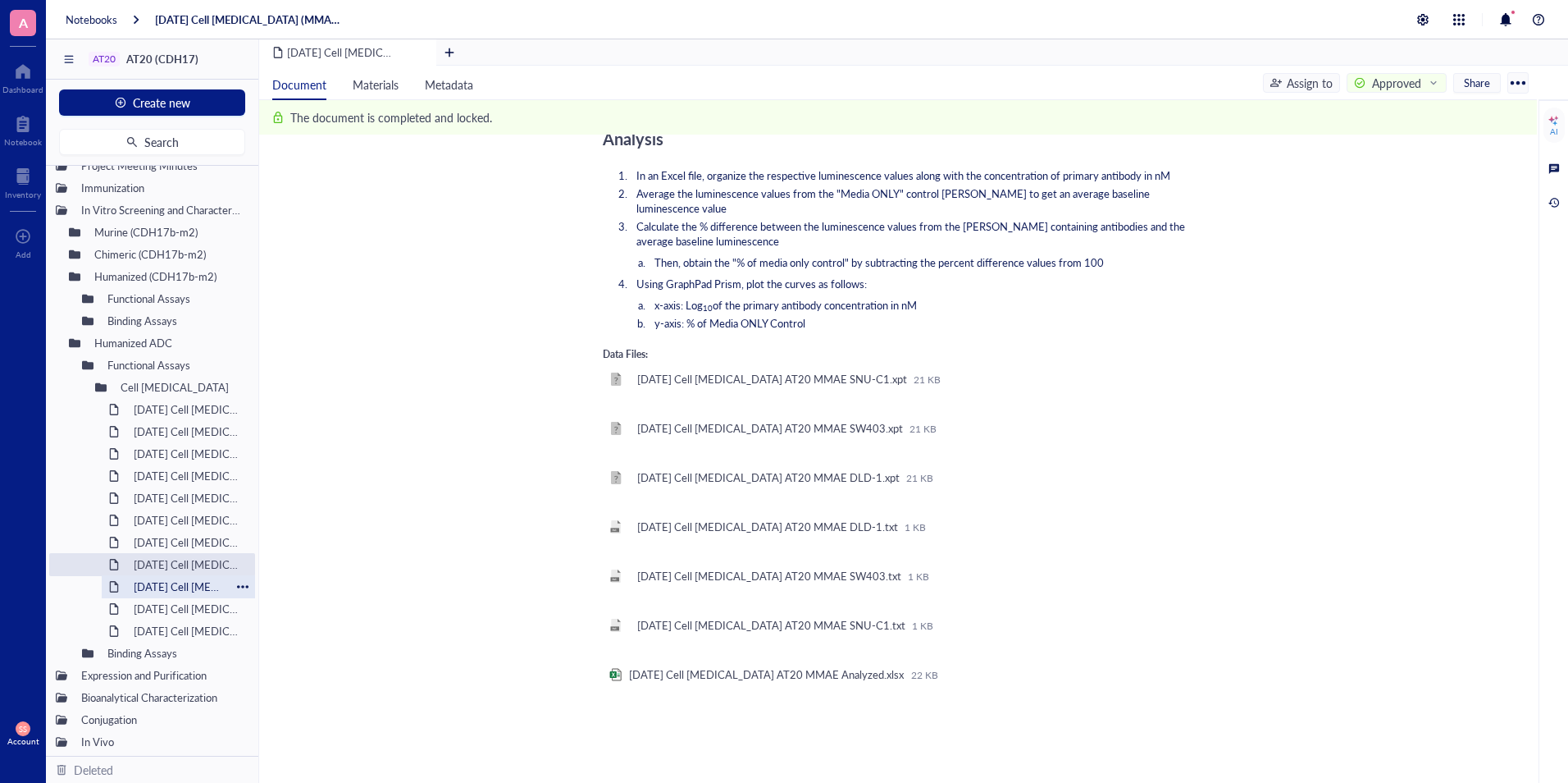
click at [185, 584] on div "2025-JAN-02 Cell Viability Assay (MMAE)" at bounding box center [178, 586] width 105 height 23
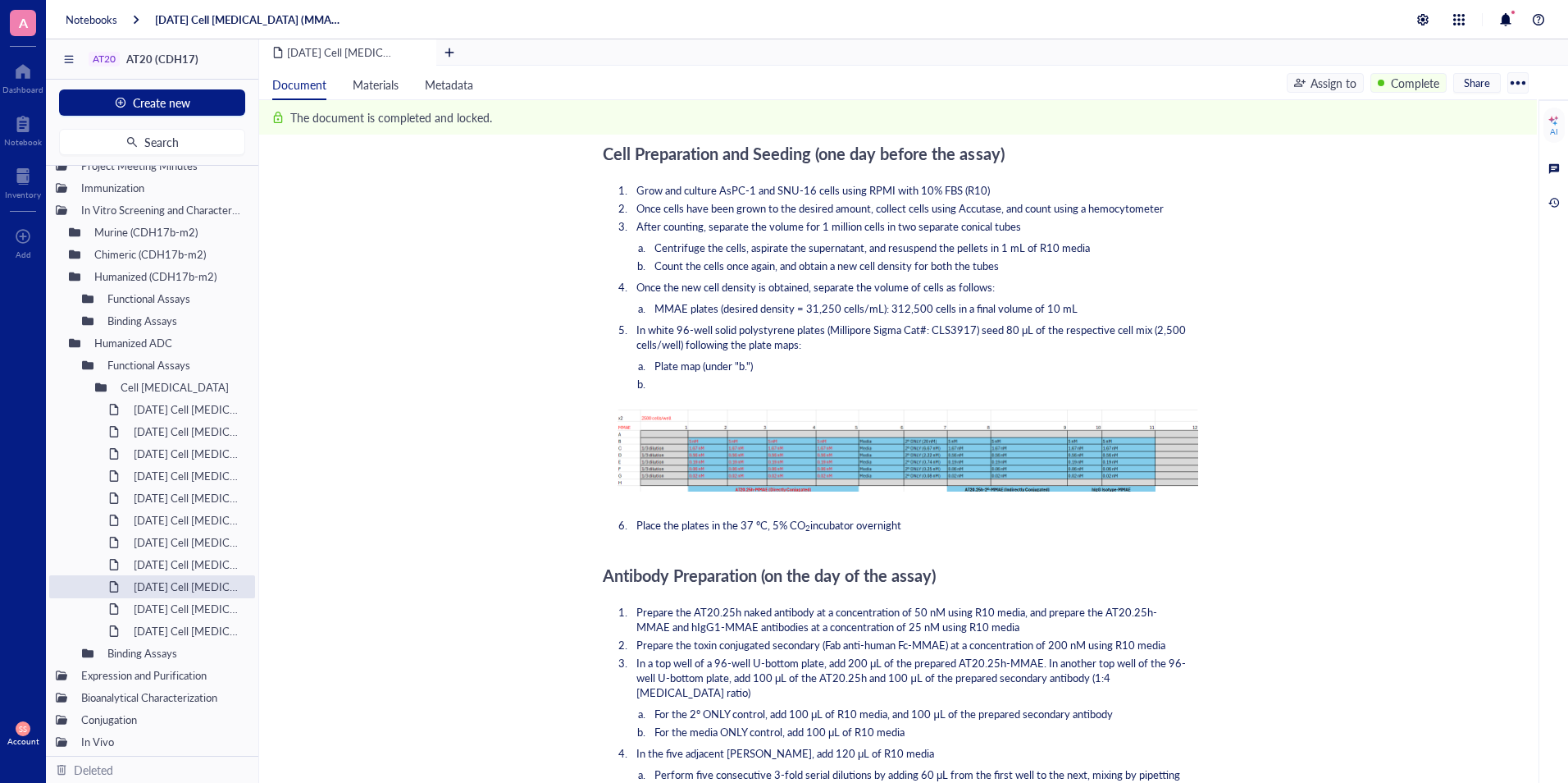
scroll to position [1301, 0]
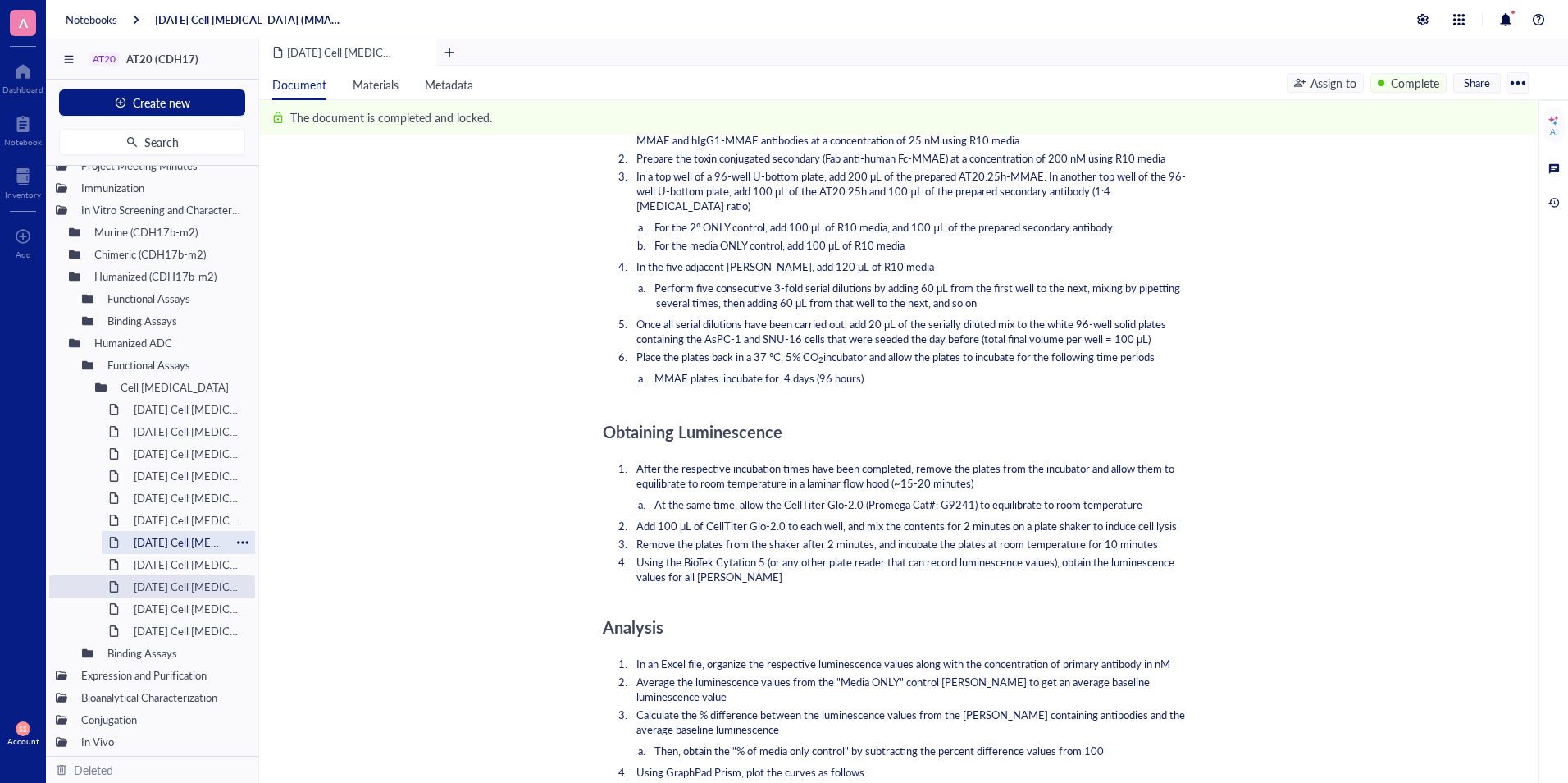
click at [184, 540] on div "2025-FEB-06 Cell Viability Assay" at bounding box center [178, 542] width 105 height 23
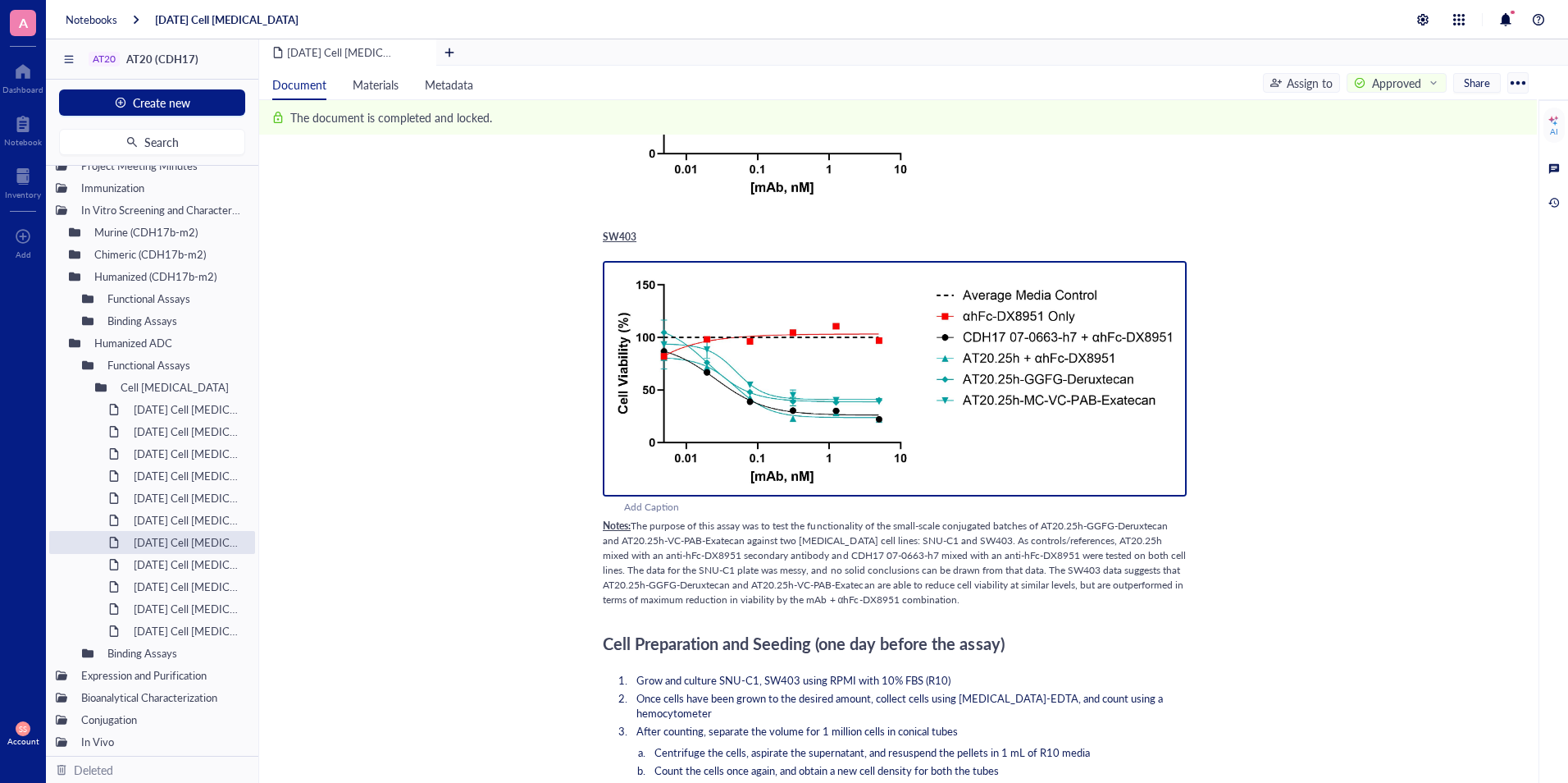
scroll to position [298, 0]
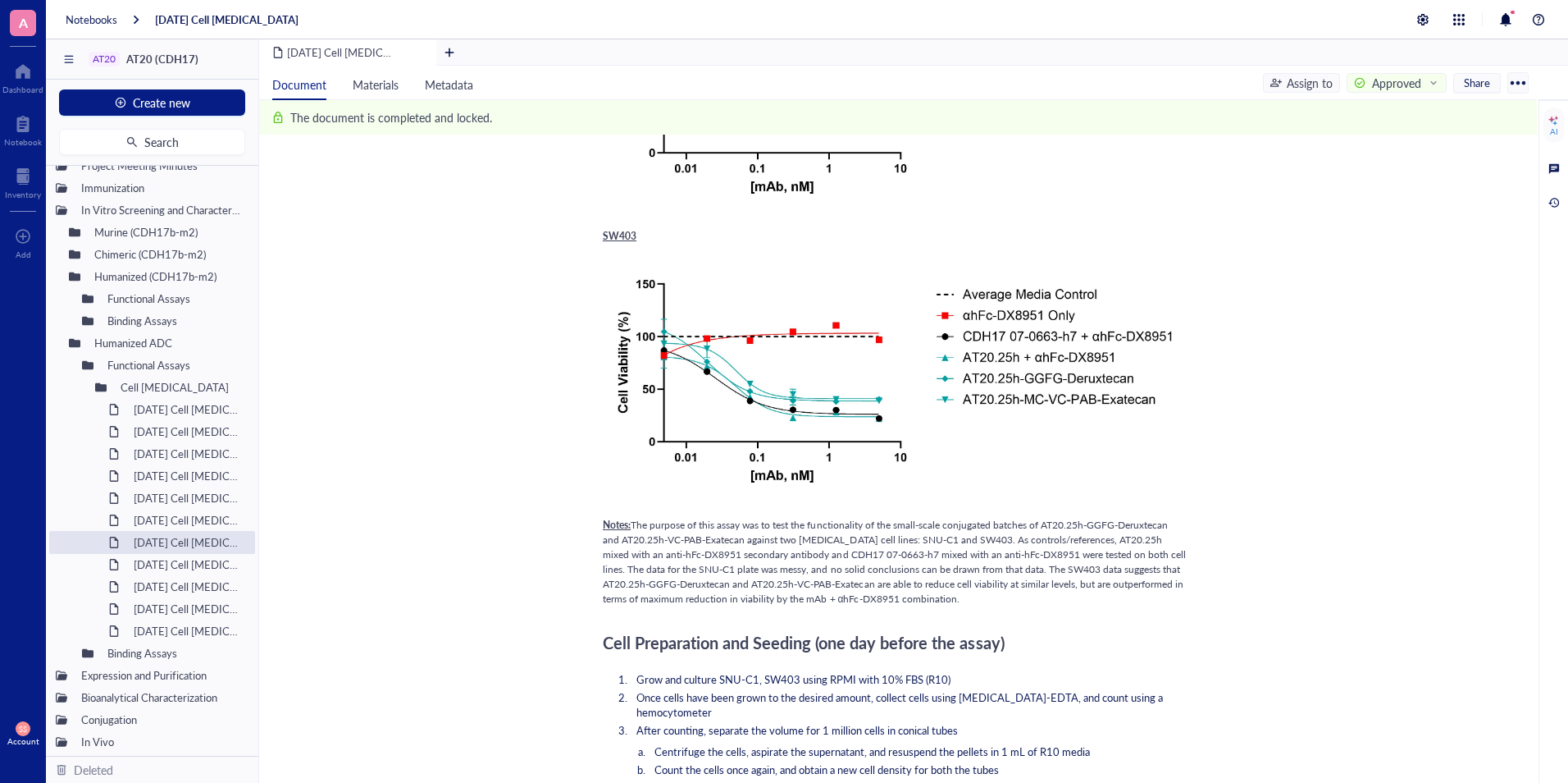
click at [757, 584] on span "The purpose of this assay was to test the functionality of the small-scale conj…" at bounding box center [895, 561] width 586 height 88
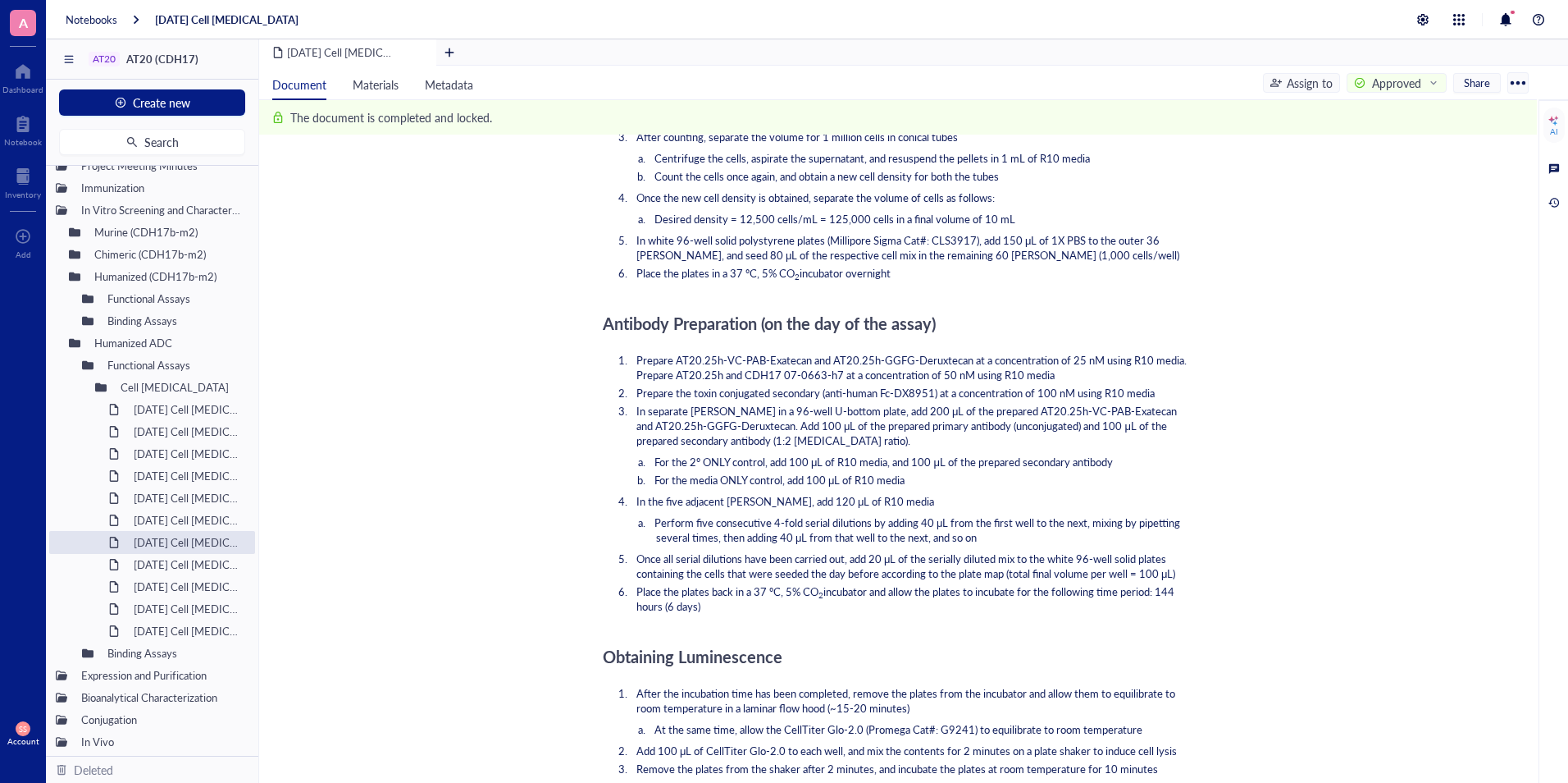
scroll to position [892, 0]
click at [726, 532] on span "Perform five consecutive 4-fold serial dilutions by adding 40 μL from the first…" at bounding box center [919, 529] width 529 height 31
